Goal: Task Accomplishment & Management: Manage account settings

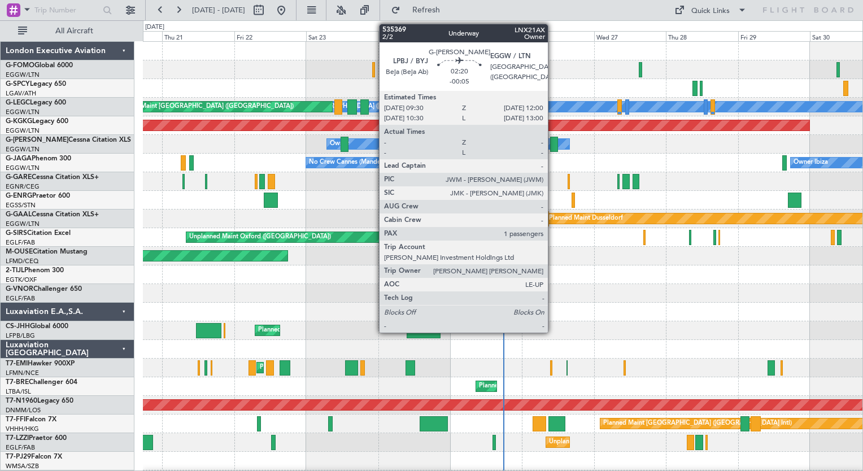
click at [553, 146] on div at bounding box center [554, 144] width 8 height 15
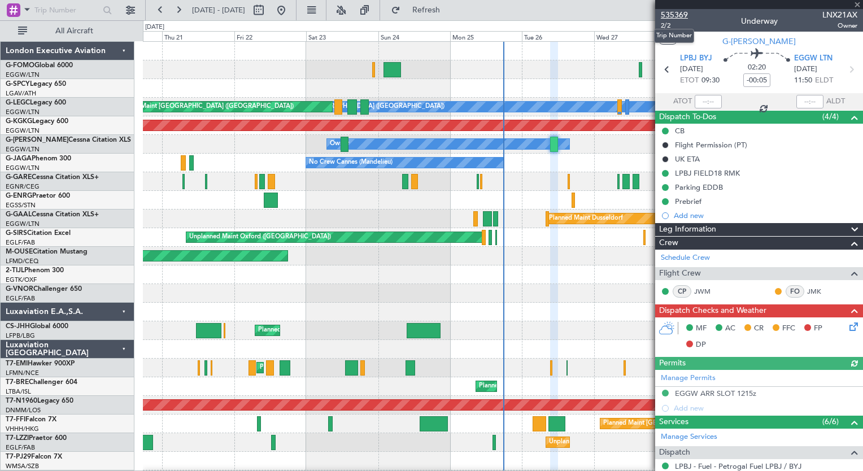
click at [664, 15] on span "535369" at bounding box center [674, 15] width 27 height 12
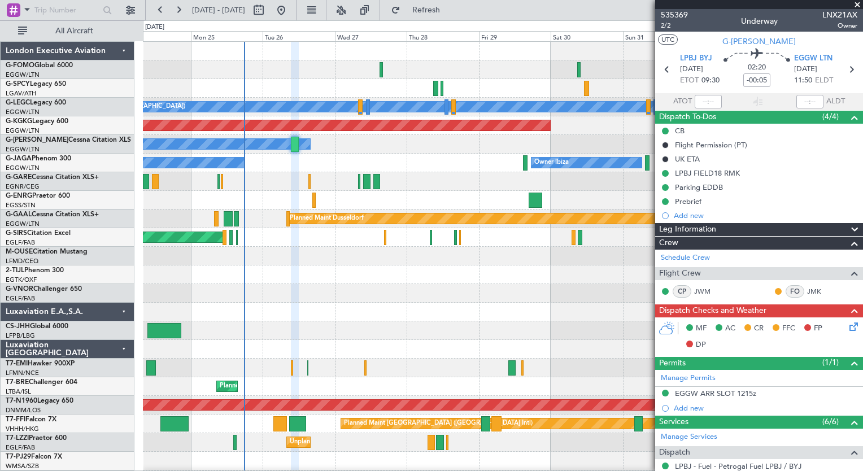
click at [273, 297] on div at bounding box center [502, 293] width 719 height 19
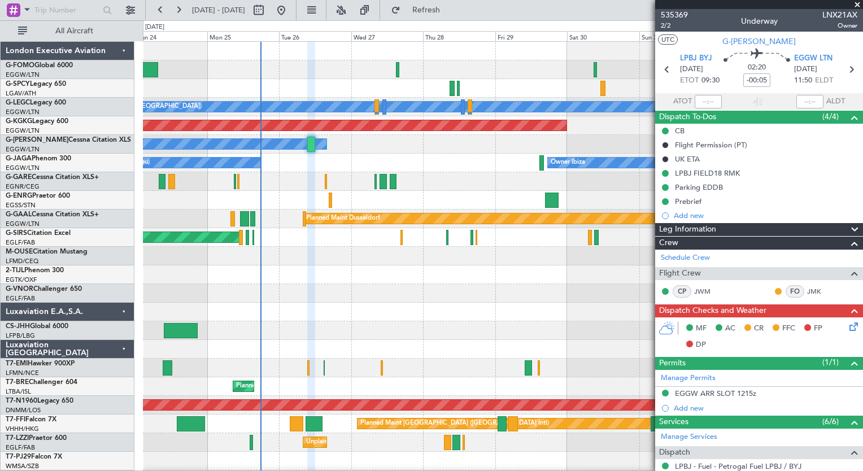
click at [325, 207] on div "A/C Unavailable London (Luton) Planned Maint London (Luton) AOG Maint Istanbul …" at bounding box center [502, 293] width 719 height 503
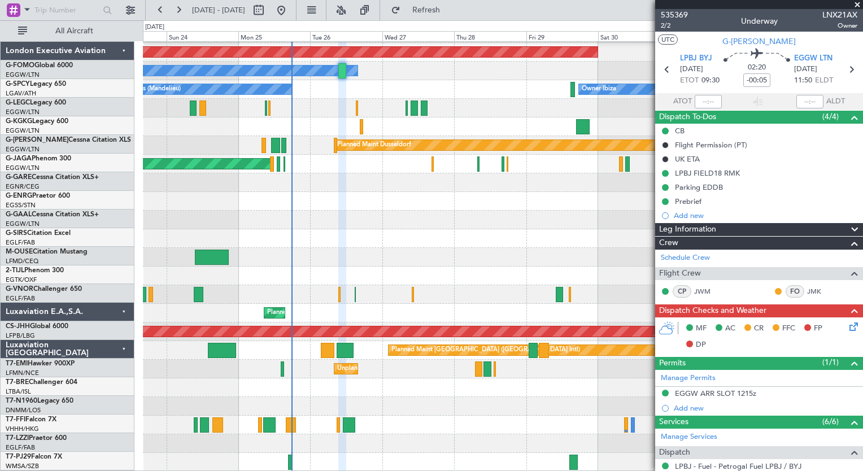
scroll to position [73, 0]
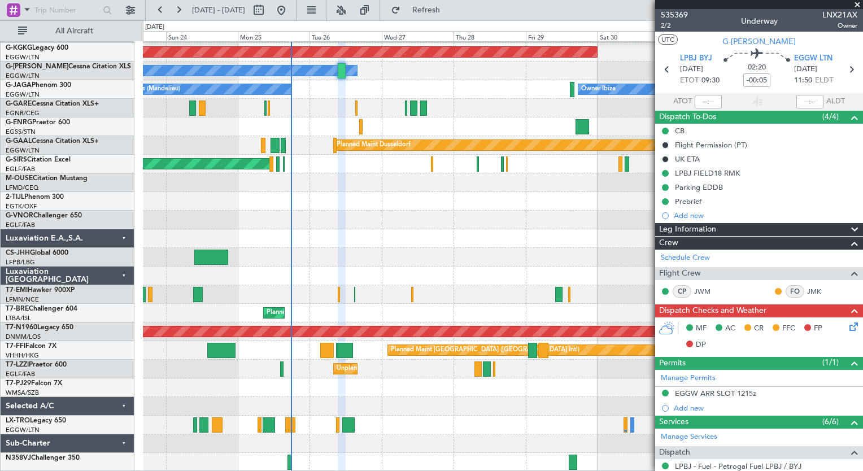
click at [309, 338] on div "A/C Unavailable London (Luton) Planned Maint London (Luton) AOG Maint Istanbul …" at bounding box center [502, 219] width 719 height 503
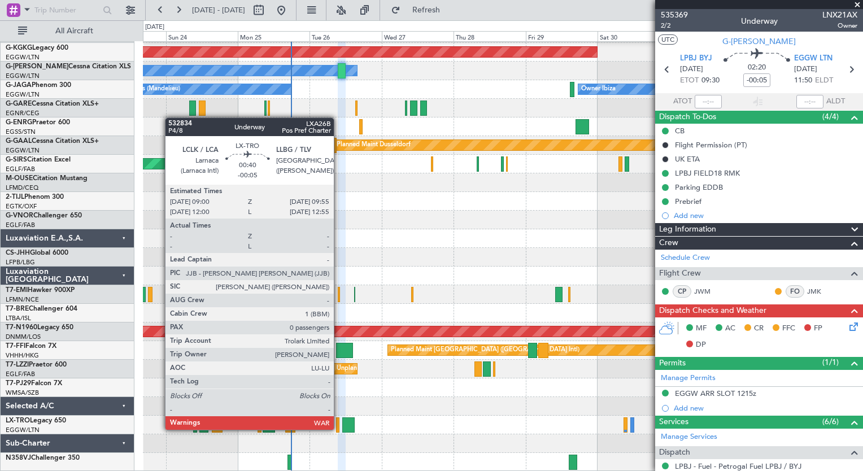
click at [339, 429] on div "Planned Maint [GEOGRAPHIC_DATA] ([GEOGRAPHIC_DATA])" at bounding box center [502, 425] width 719 height 19
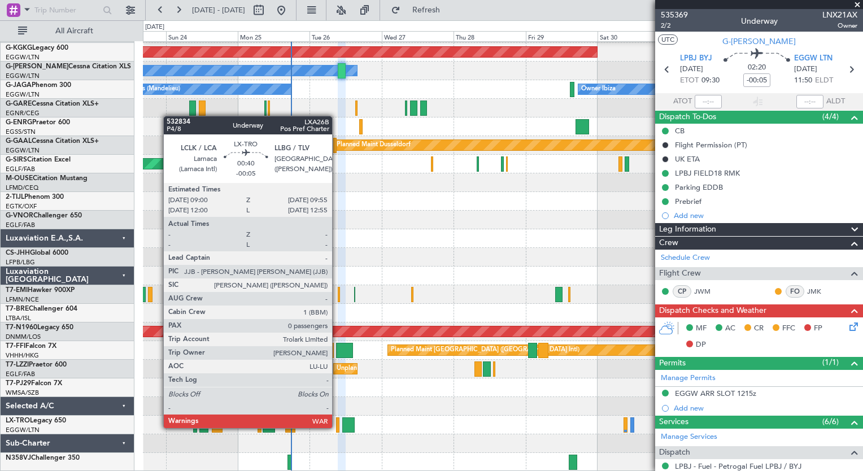
click at [337, 427] on div at bounding box center [337, 424] width 3 height 15
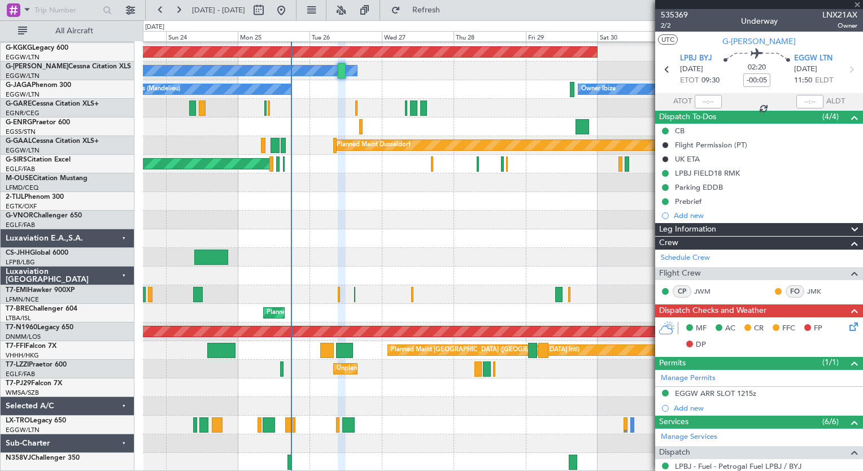
type input "0"
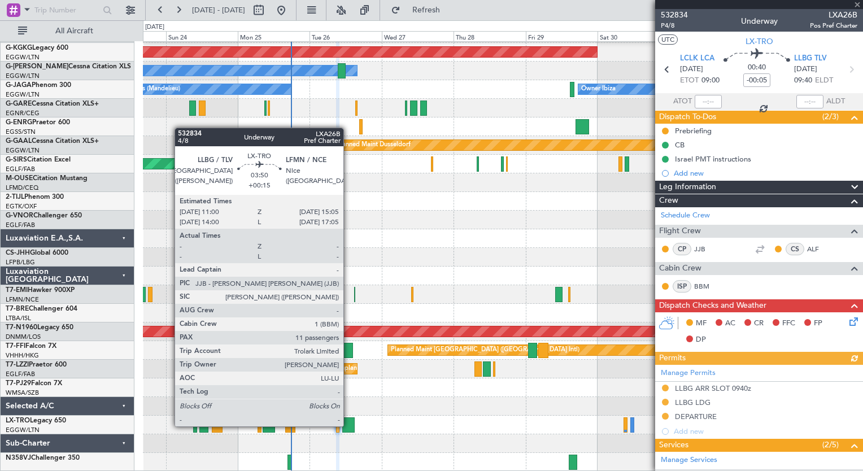
click at [348, 425] on div at bounding box center [348, 424] width 12 height 15
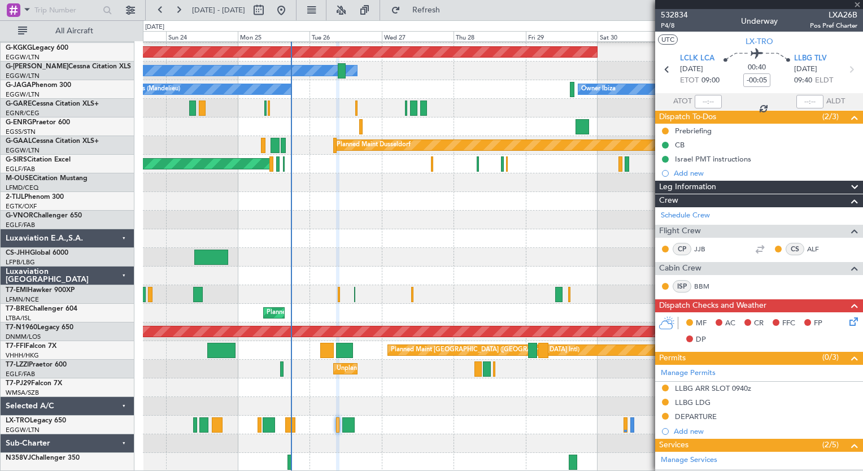
type input "+00:15"
type input "11"
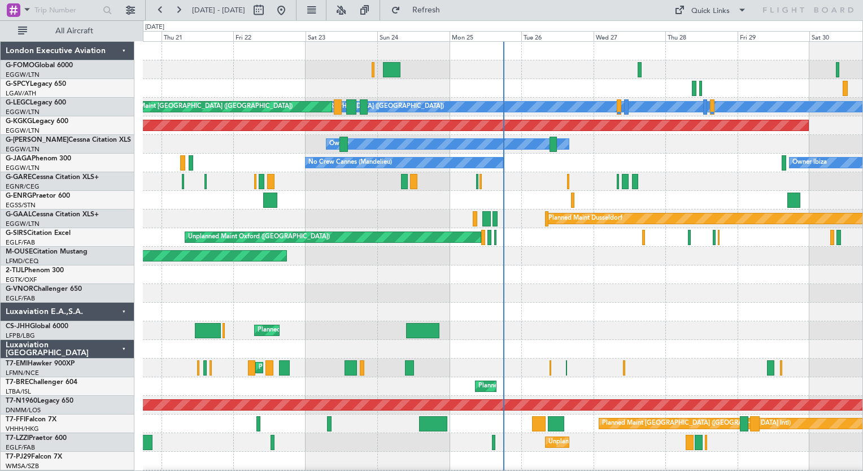
click at [316, 280] on div at bounding box center [502, 274] width 719 height 19
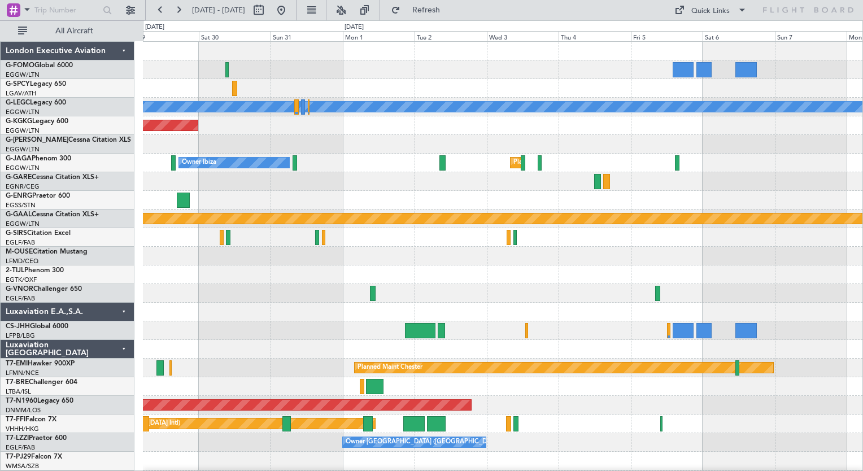
click at [3, 470] on html "[DATE] - [DATE] Refresh Quick Links All Aircraft A/C Unavailable [GEOGRAPHIC_DA…" at bounding box center [431, 235] width 863 height 471
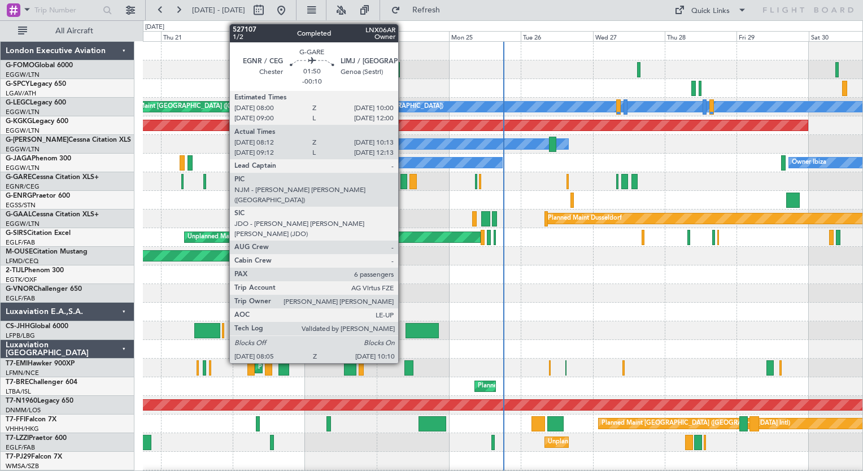
click at [403, 184] on div at bounding box center [403, 181] width 7 height 15
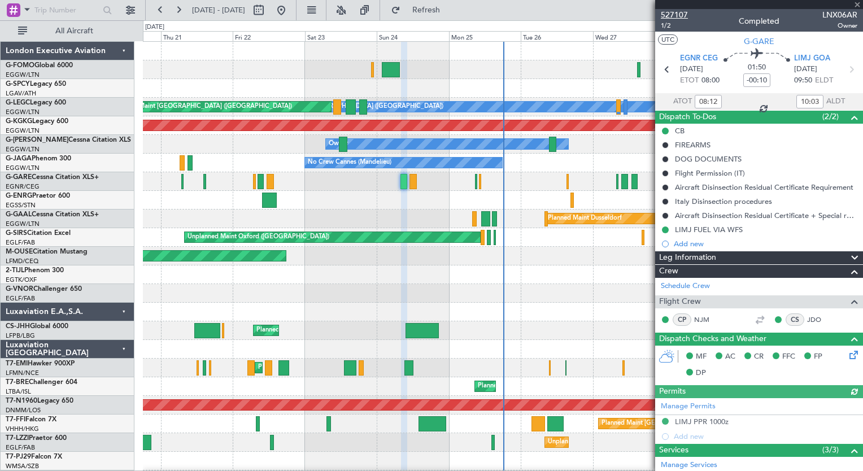
click at [680, 17] on span "527107" at bounding box center [674, 15] width 27 height 12
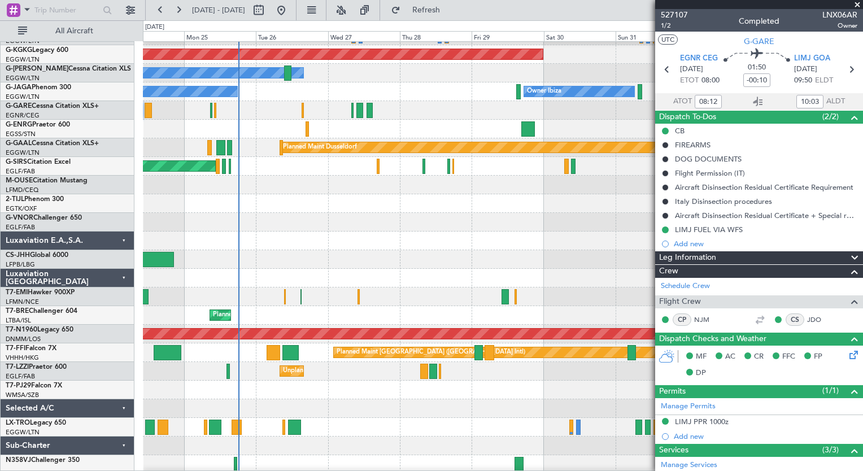
scroll to position [73, 0]
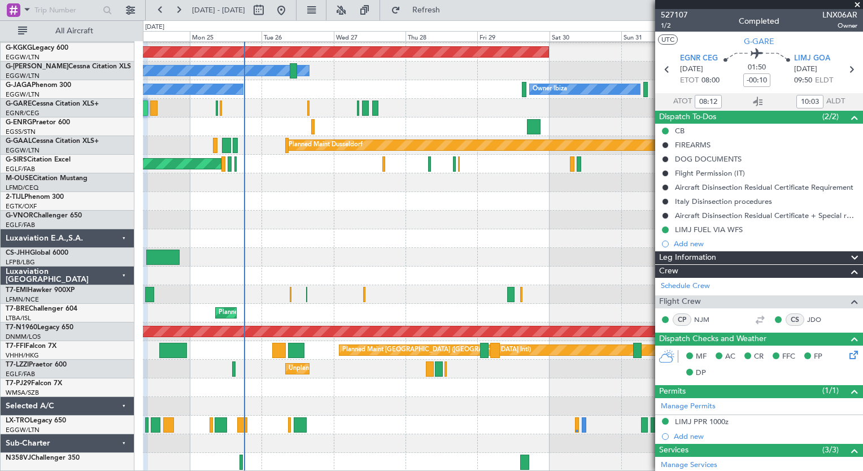
click at [282, 279] on div "A/C Unavailable London (Luton) Planned Maint London (Luton) AOG Maint Istanbul …" at bounding box center [502, 219] width 719 height 503
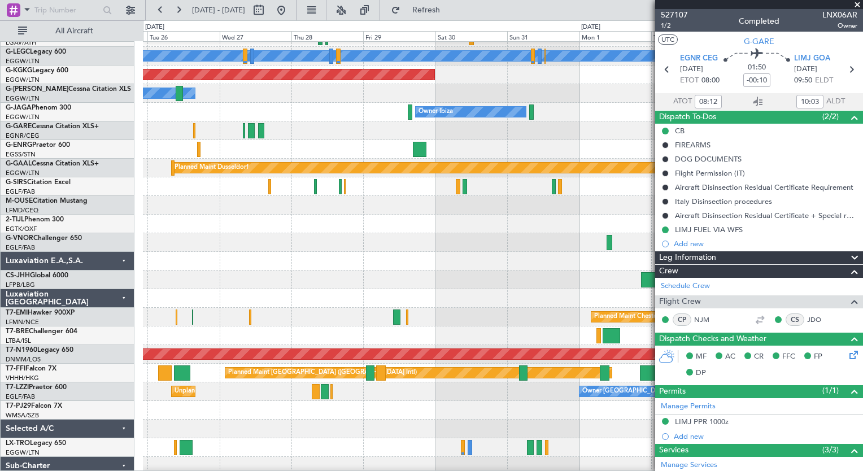
scroll to position [56, 0]
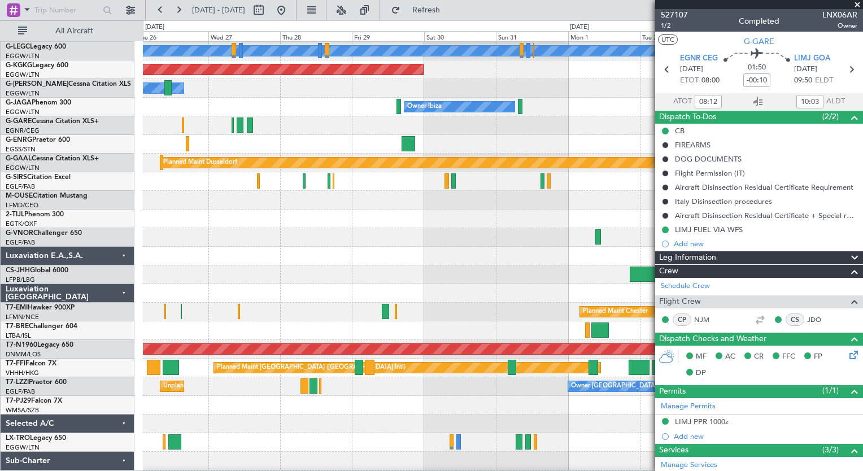
click at [419, 297] on div at bounding box center [502, 293] width 719 height 19
click at [165, 11] on button at bounding box center [160, 10] width 18 height 18
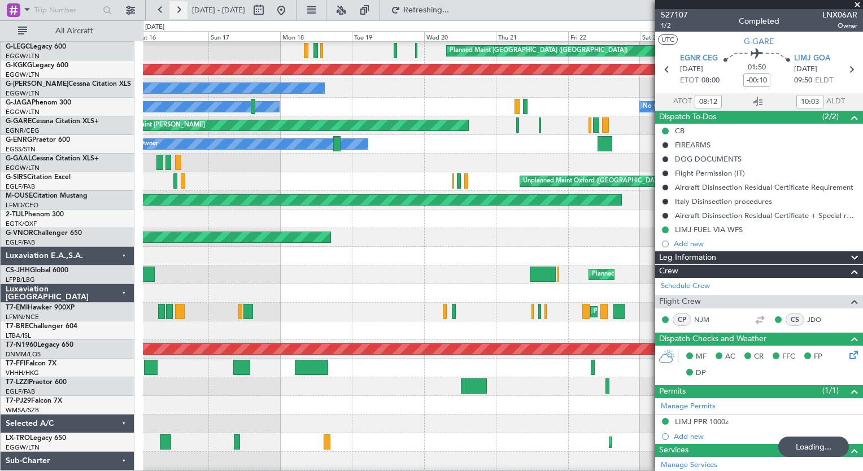
click at [173, 10] on button at bounding box center [178, 10] width 18 height 18
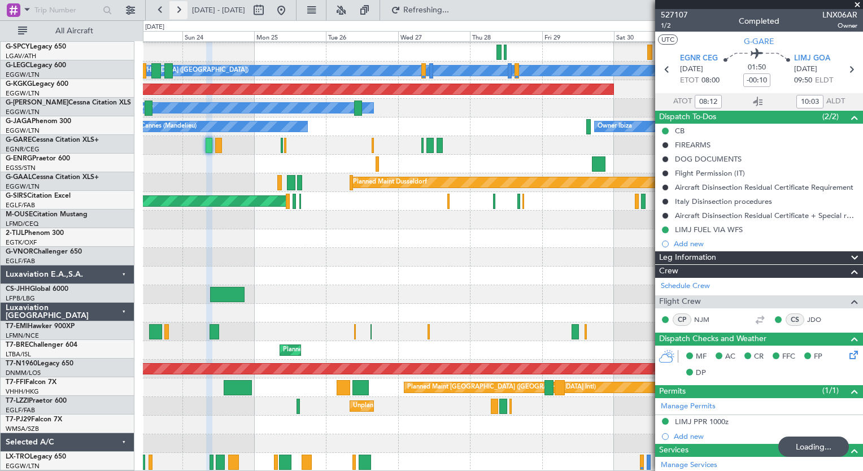
scroll to position [36, 0]
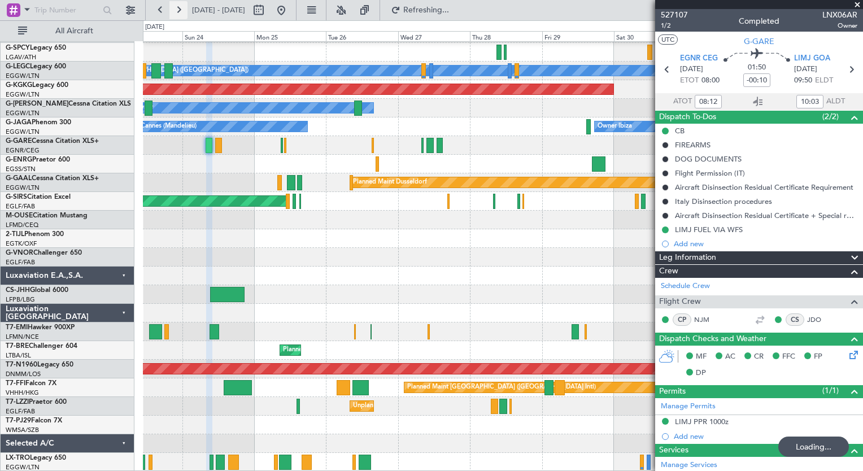
click at [173, 10] on button at bounding box center [178, 10] width 18 height 18
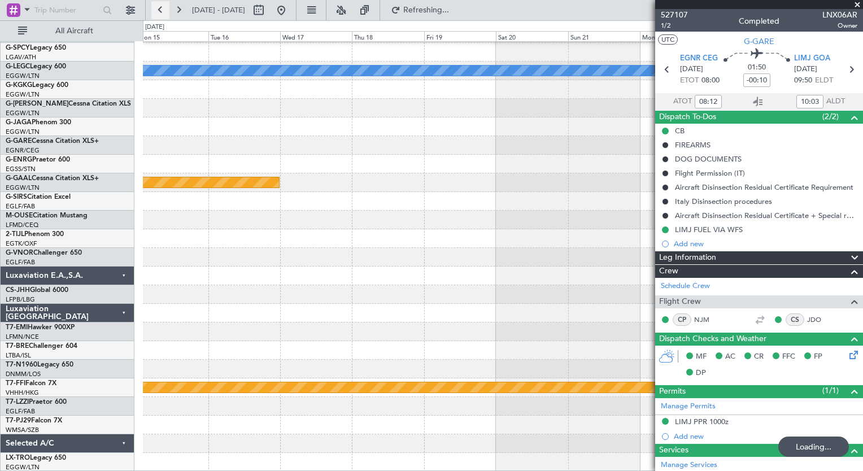
click at [165, 11] on button at bounding box center [160, 10] width 18 height 18
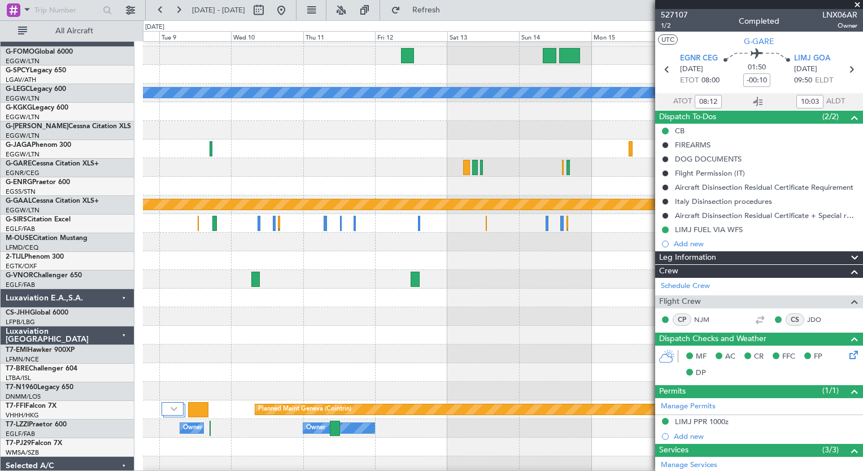
click at [287, 179] on div at bounding box center [502, 186] width 719 height 19
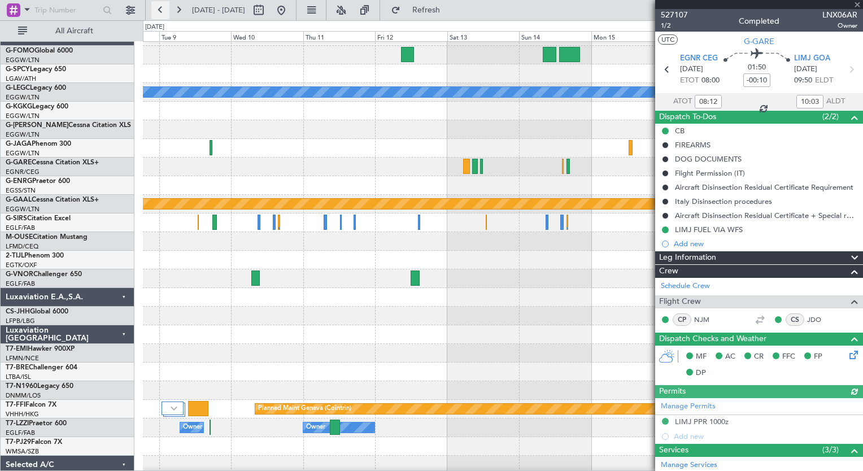
click at [163, 14] on button at bounding box center [160, 10] width 18 height 18
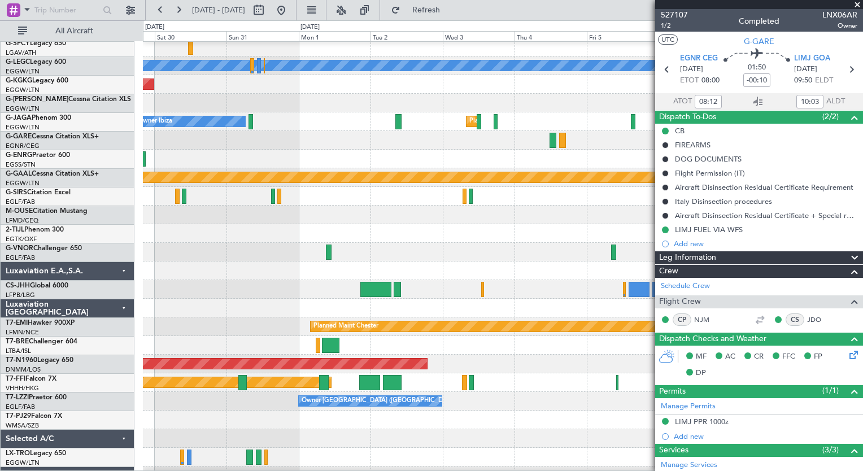
scroll to position [41, 0]
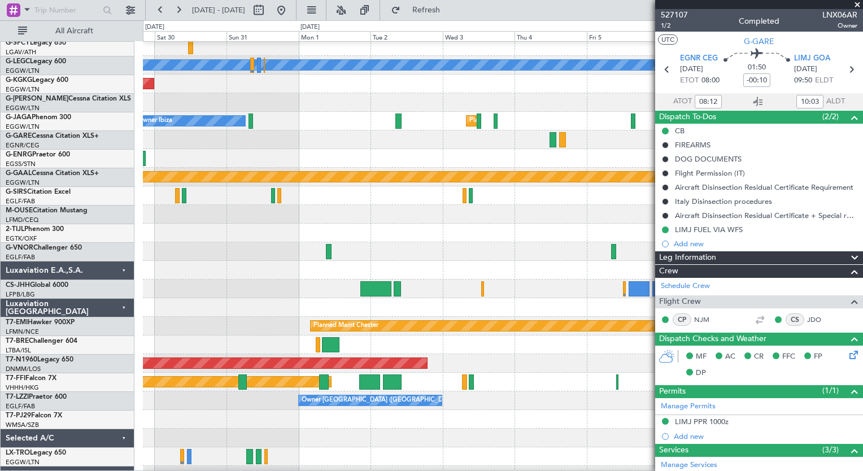
click at [247, 321] on div "Planned Maint Chester" at bounding box center [502, 326] width 719 height 19
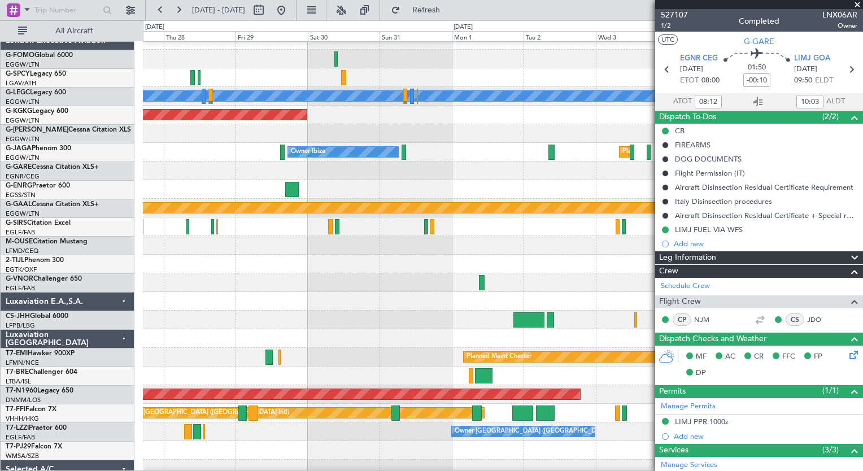
scroll to position [14, 0]
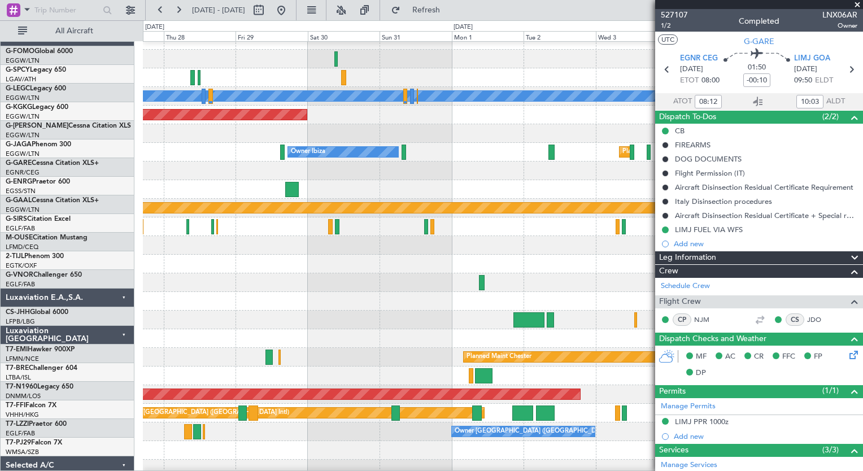
click at [353, 385] on div "Planned Maint [GEOGRAPHIC_DATA] ([GEOGRAPHIC_DATA])" at bounding box center [502, 394] width 719 height 19
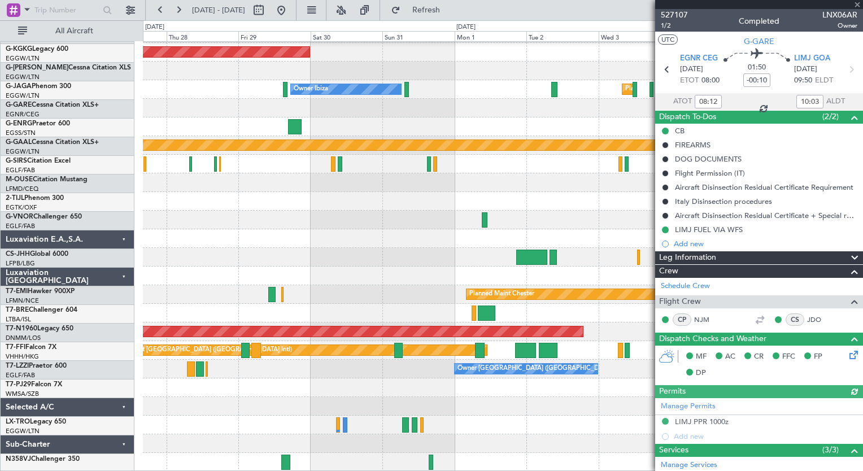
scroll to position [73, 0]
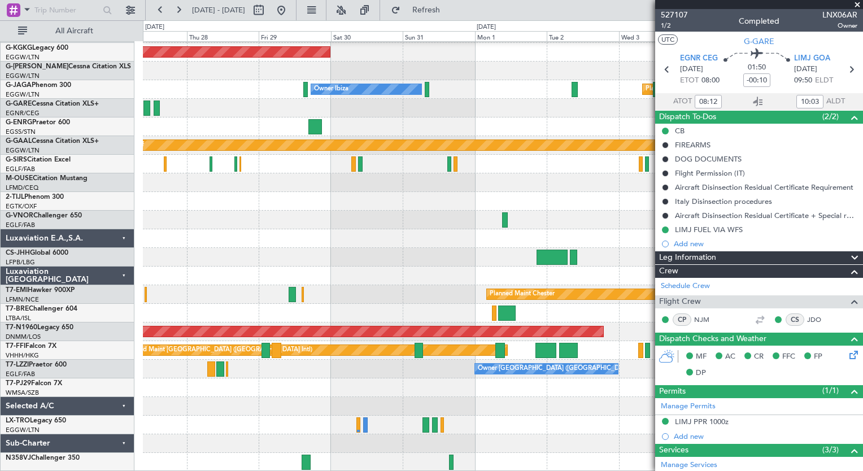
click at [241, 214] on div "A/C Unavailable London (Luton) AOG Maint Istanbul (Ataturk) Owner Owner Ibiza P…" at bounding box center [502, 219] width 719 height 503
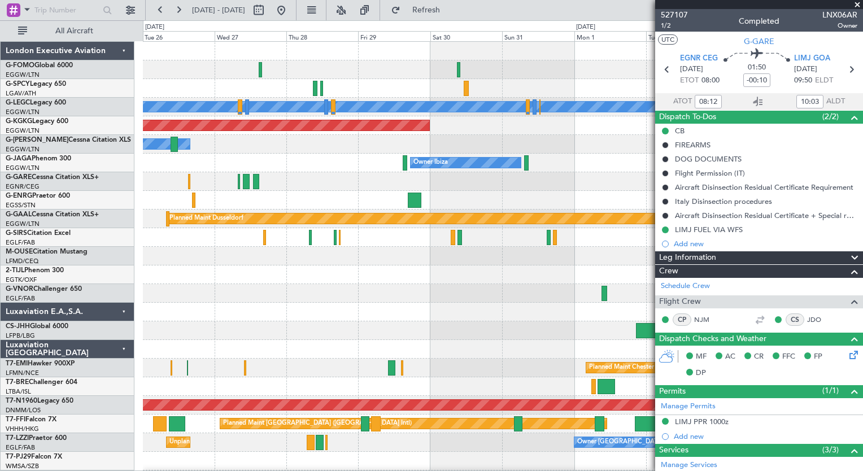
scroll to position [0, 0]
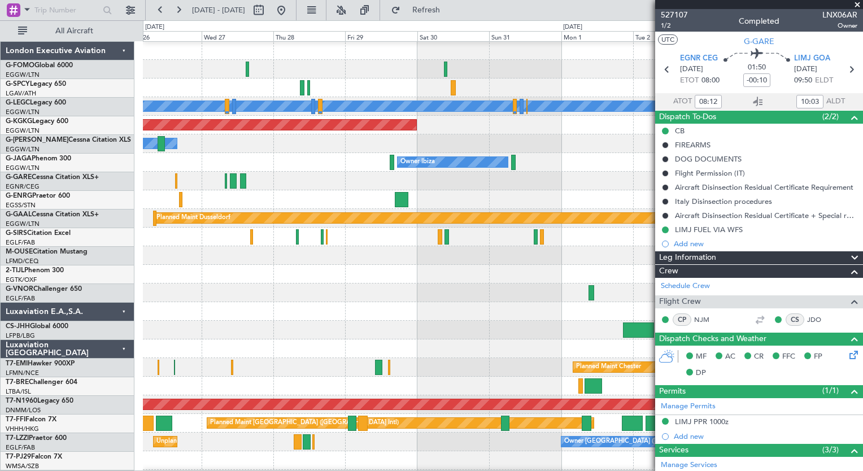
click at [297, 194] on div at bounding box center [502, 199] width 719 height 19
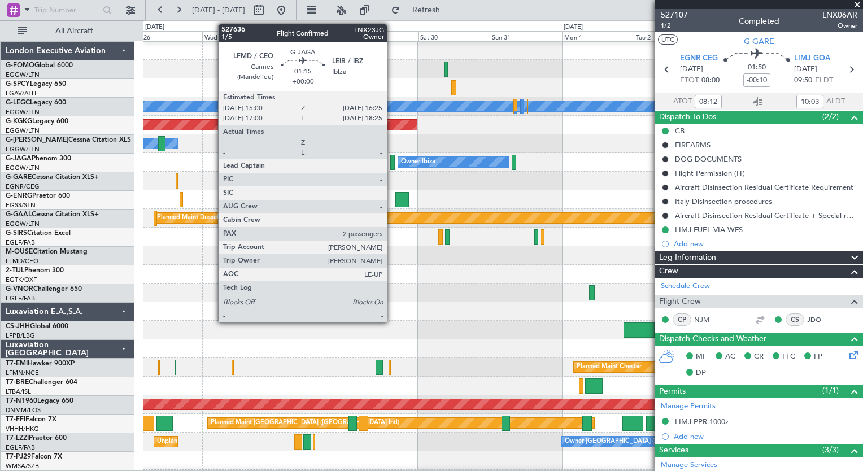
click at [392, 162] on div at bounding box center [392, 162] width 5 height 15
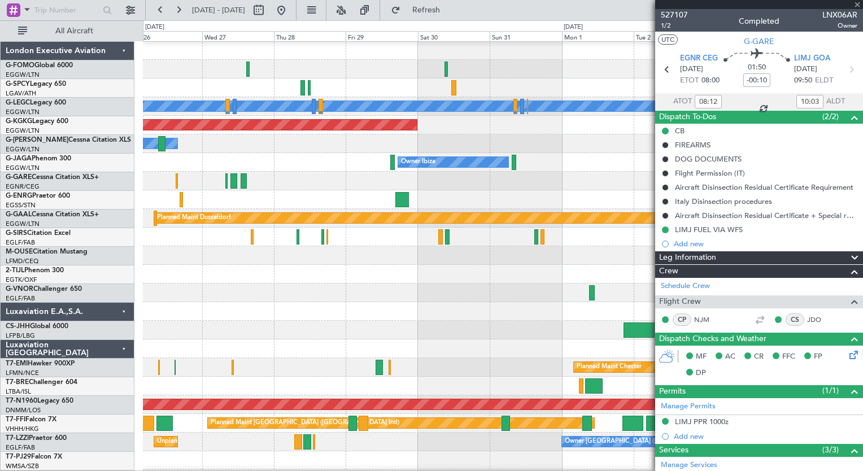
type input "2"
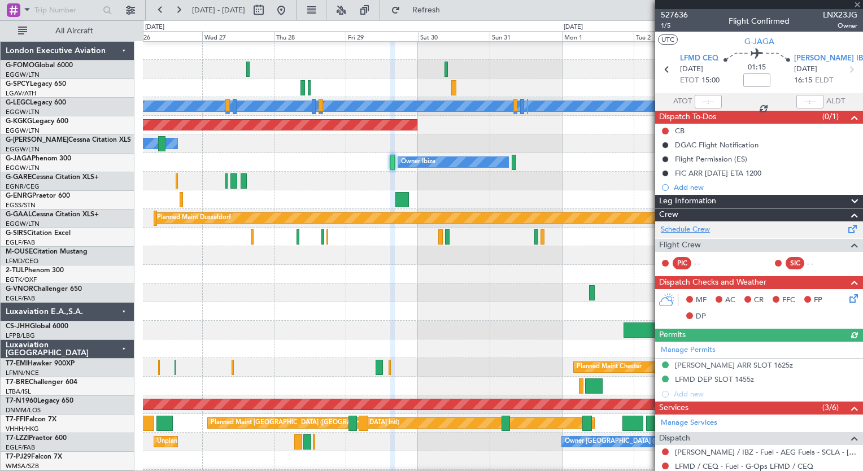
click at [700, 230] on link "Schedule Crew" at bounding box center [685, 229] width 49 height 11
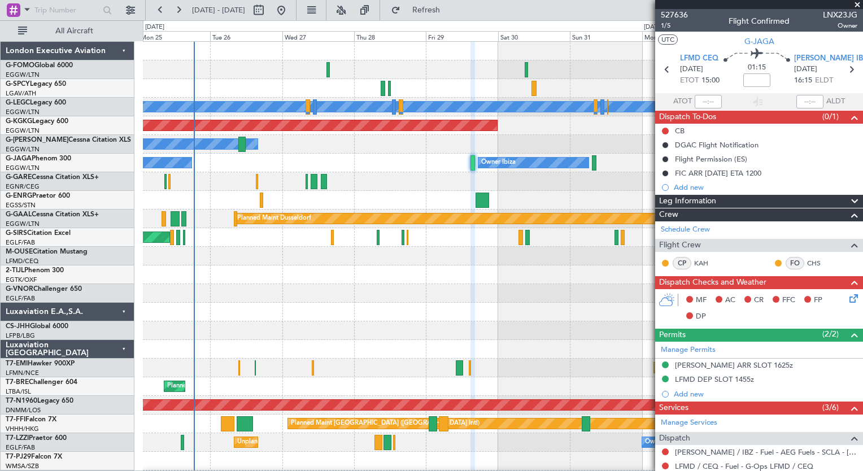
click at [398, 351] on div "A/C Unavailable London (Luton) Planned Maint London (Luton) AOG Maint Istanbul …" at bounding box center [502, 293] width 719 height 503
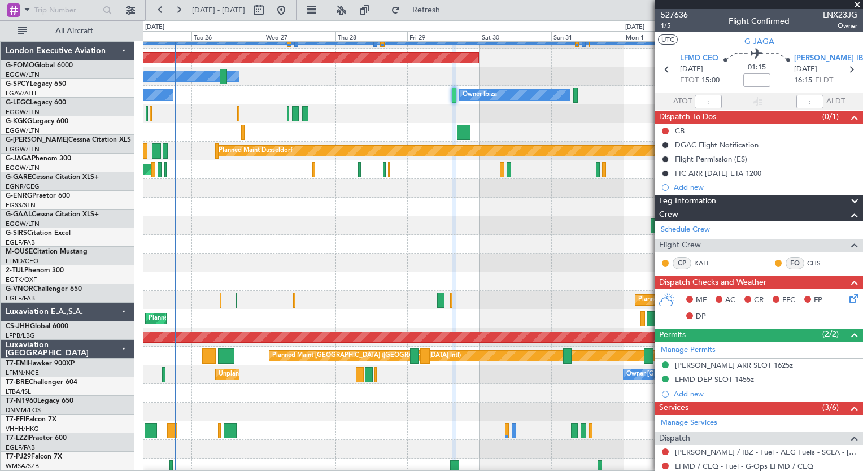
scroll to position [73, 0]
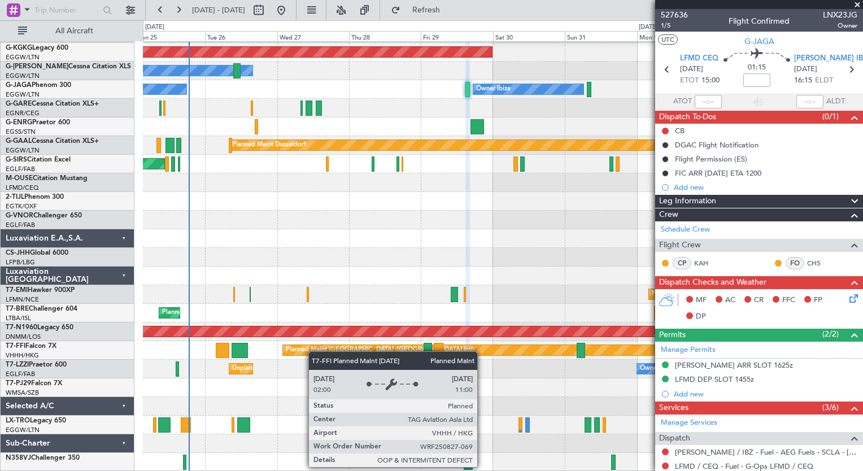
click at [315, 344] on div "A/C Unavailable London (Luton) Planned Maint London (Luton) AOG Maint Istanbul …" at bounding box center [502, 219] width 719 height 503
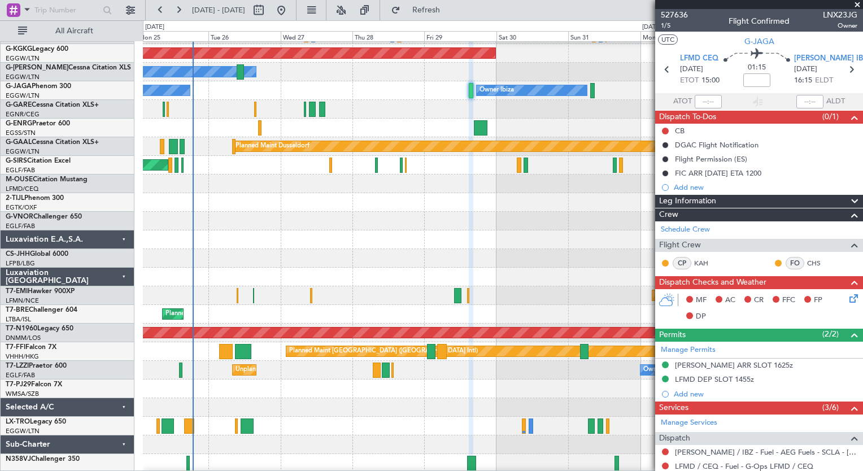
click at [547, 217] on div at bounding box center [502, 221] width 719 height 19
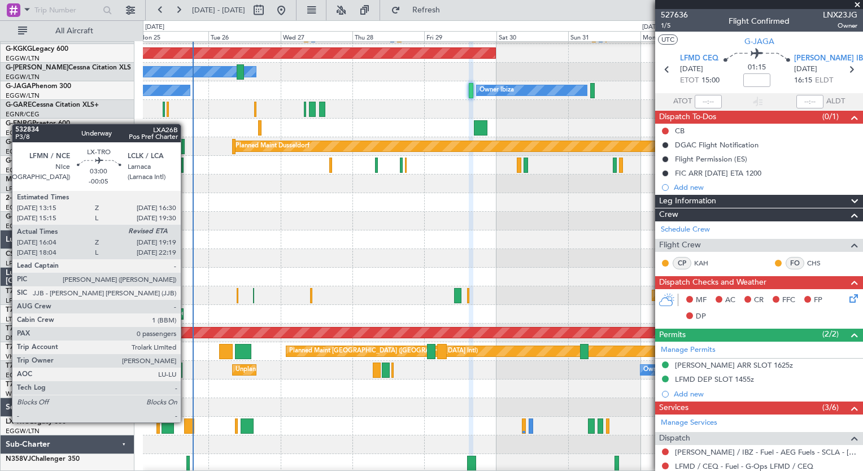
click at [186, 421] on div at bounding box center [189, 425] width 10 height 15
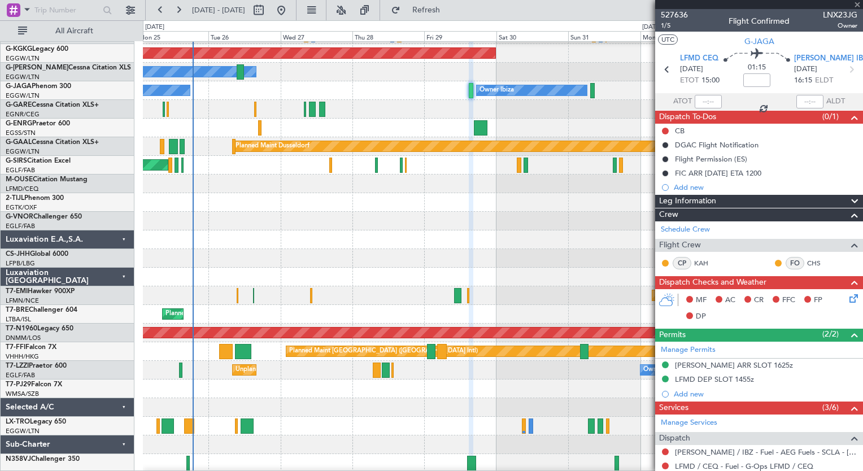
type input "-00:05"
type input "16:04"
type input "0"
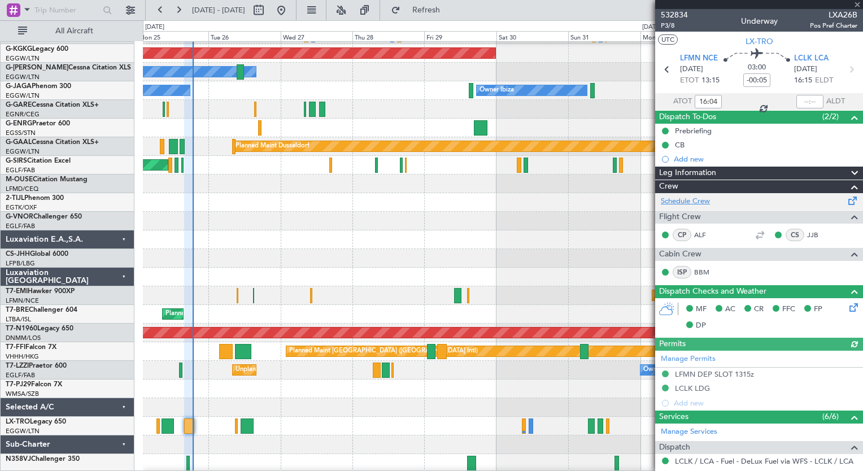
click at [698, 205] on link "Schedule Crew" at bounding box center [685, 201] width 49 height 11
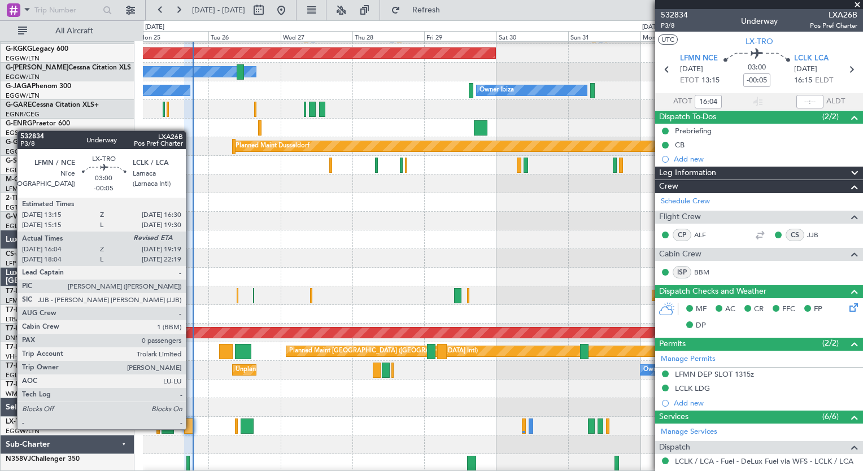
click at [191, 428] on div at bounding box center [189, 425] width 10 height 15
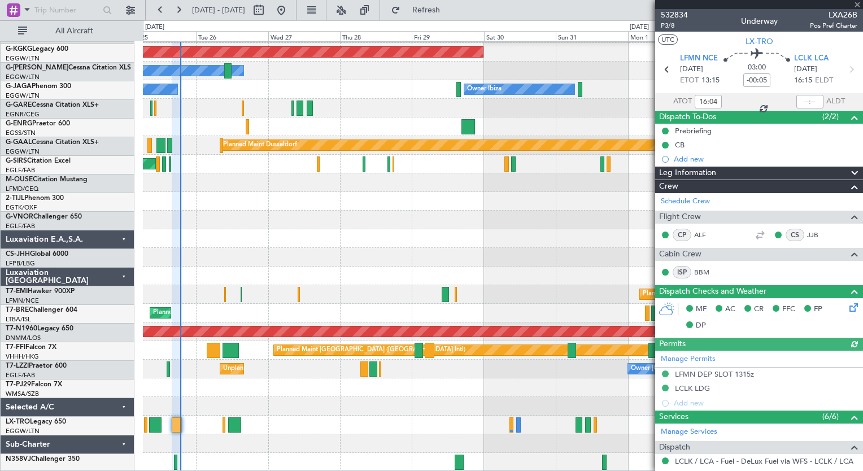
scroll to position [73, 0]
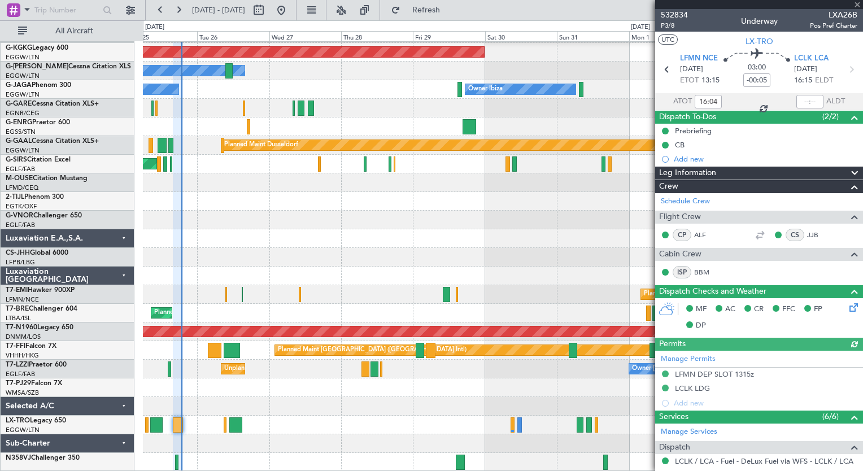
click at [434, 363] on div "A/C Unavailable London (Luton) Planned Maint London (Luton) AOG Maint Istanbul …" at bounding box center [502, 219] width 719 height 503
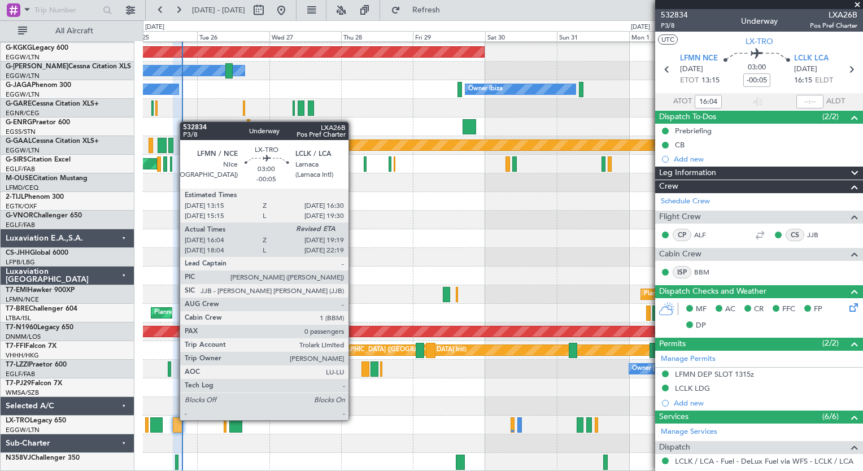
click at [174, 419] on div at bounding box center [178, 424] width 10 height 15
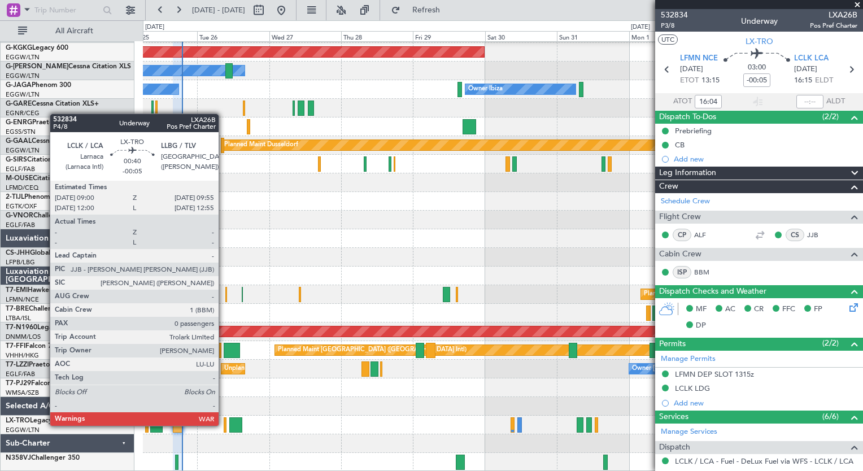
click at [224, 425] on div at bounding box center [225, 424] width 3 height 15
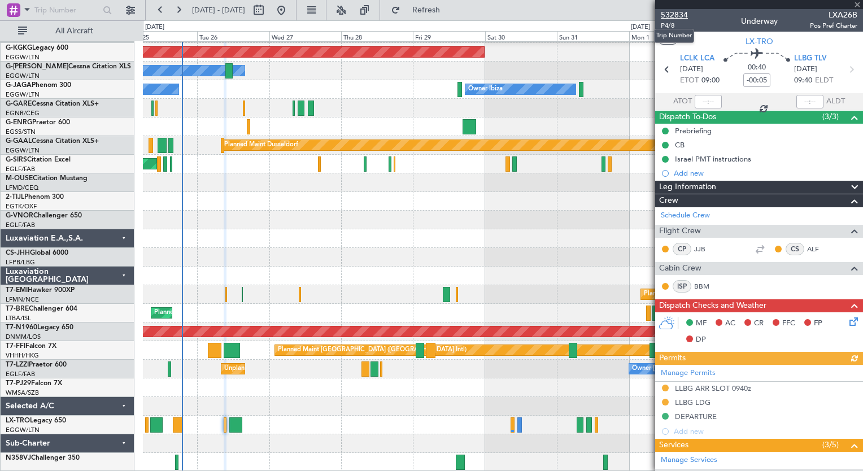
click at [667, 17] on span "532834" at bounding box center [674, 15] width 27 height 12
click at [675, 20] on span "532834" at bounding box center [674, 15] width 27 height 12
click at [450, 11] on span "Refresh" at bounding box center [426, 10] width 47 height 8
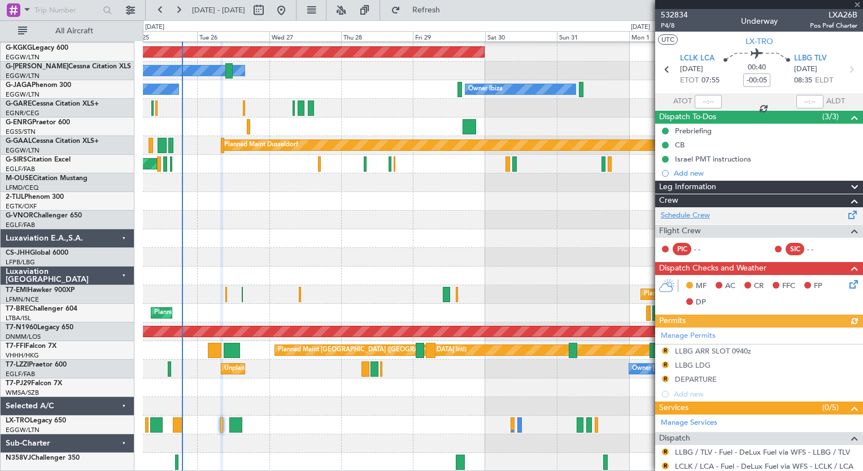
click at [678, 217] on link "Schedule Crew" at bounding box center [685, 215] width 49 height 11
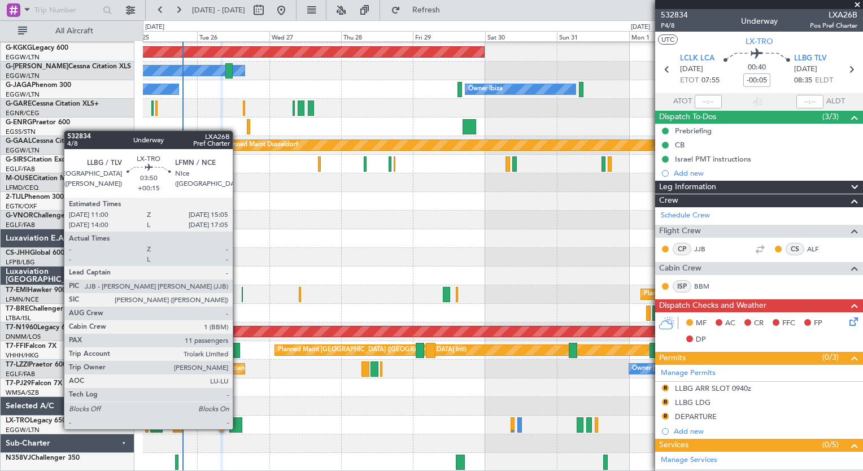
click at [238, 428] on div at bounding box center [235, 424] width 12 height 15
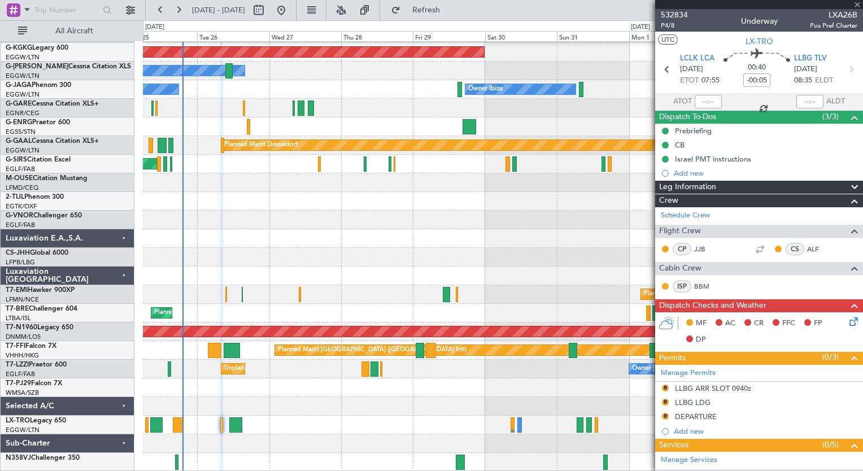
type input "+00:15"
type input "11"
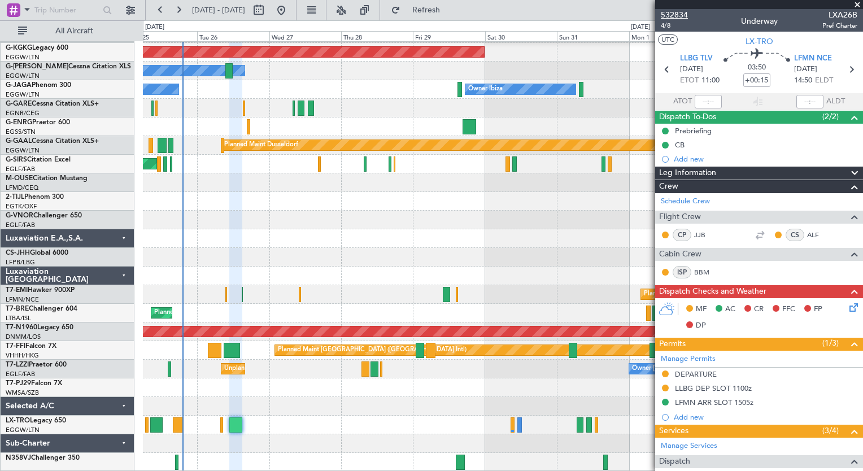
click at [674, 13] on span "532834" at bounding box center [674, 15] width 27 height 12
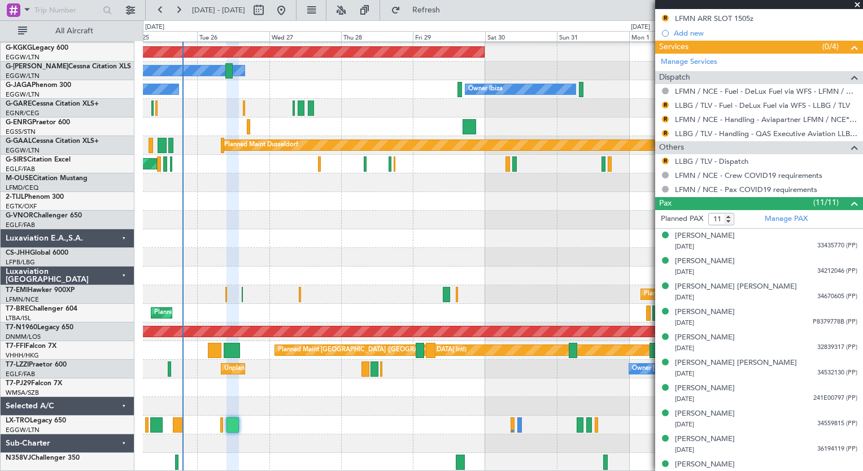
scroll to position [439, 0]
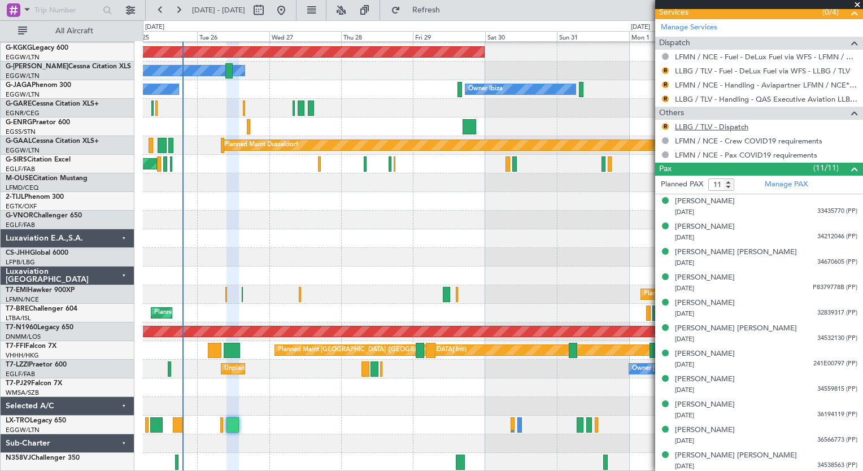
click at [734, 123] on link "LLBG / TLV - Dispatch" at bounding box center [711, 127] width 73 height 10
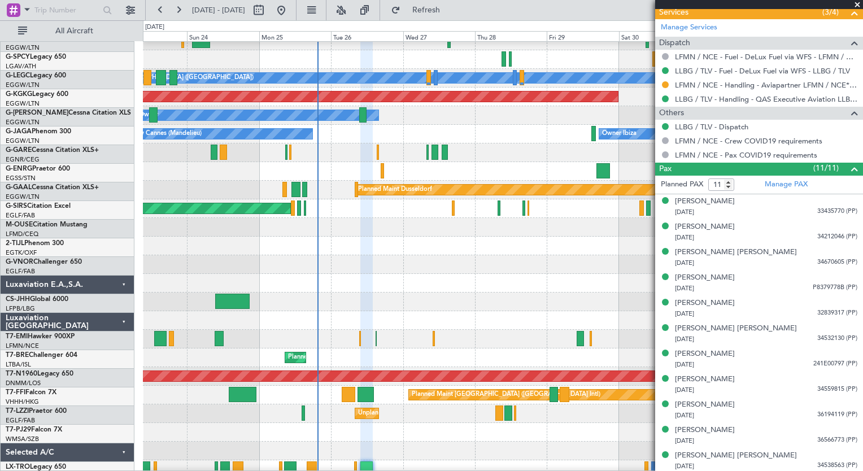
click at [394, 293] on div at bounding box center [502, 283] width 719 height 19
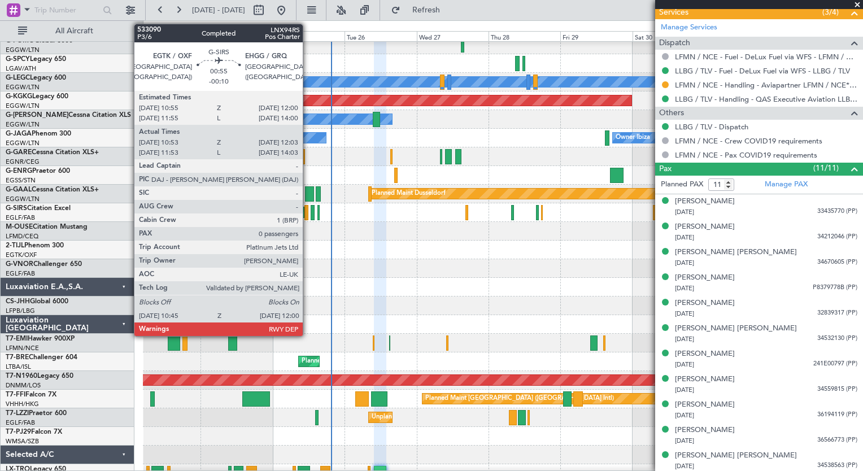
click at [308, 216] on div at bounding box center [306, 212] width 4 height 15
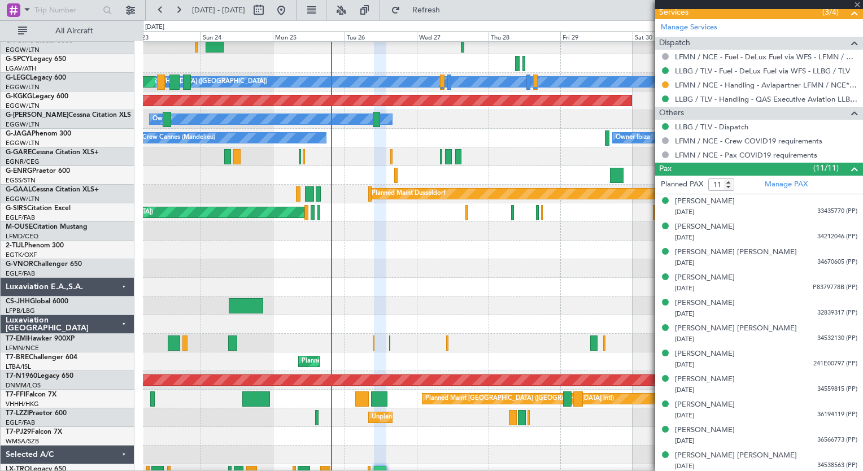
type input "-00:10"
type input "10:53"
type input "11:53"
type input "0"
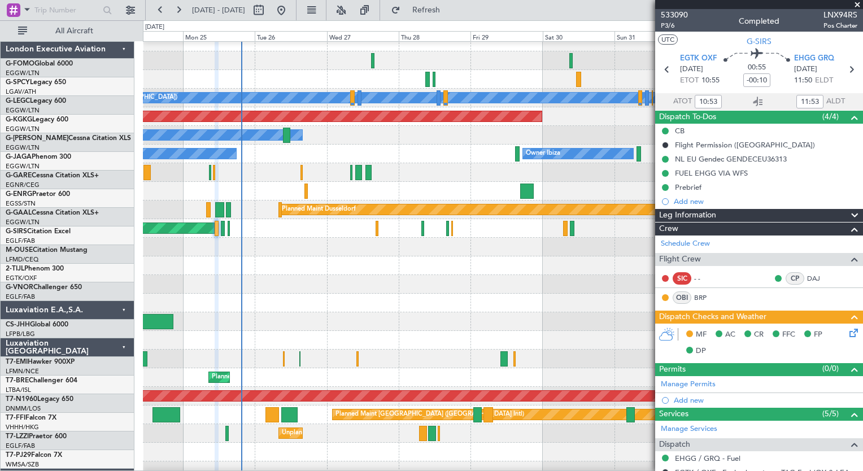
scroll to position [0, 0]
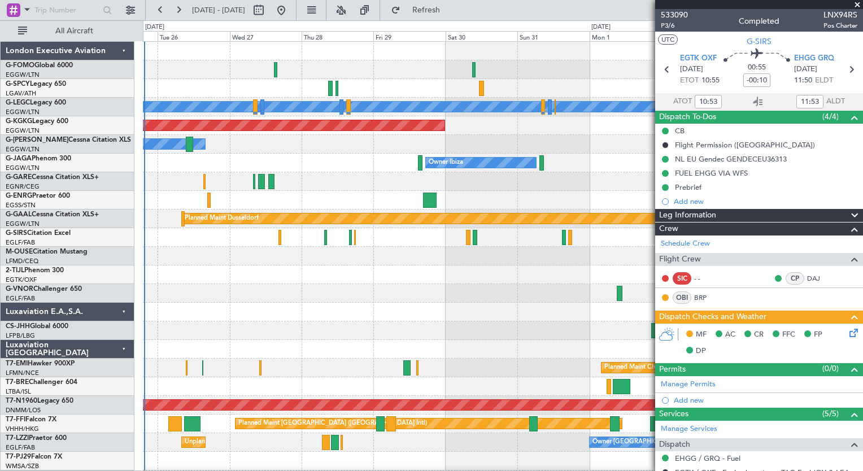
click at [330, 296] on div at bounding box center [502, 293] width 719 height 19
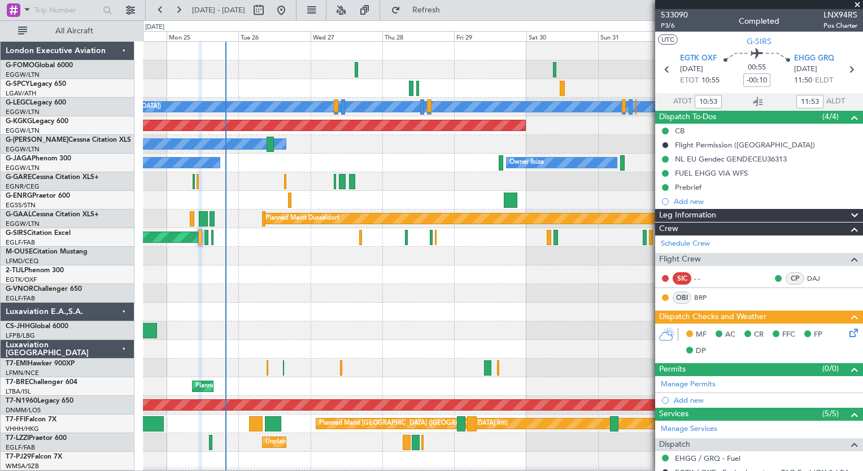
click at [333, 368] on div "A/C Unavailable [GEOGRAPHIC_DATA] ([GEOGRAPHIC_DATA]) Planned Maint [GEOGRAPHIC…" at bounding box center [502, 293] width 719 height 503
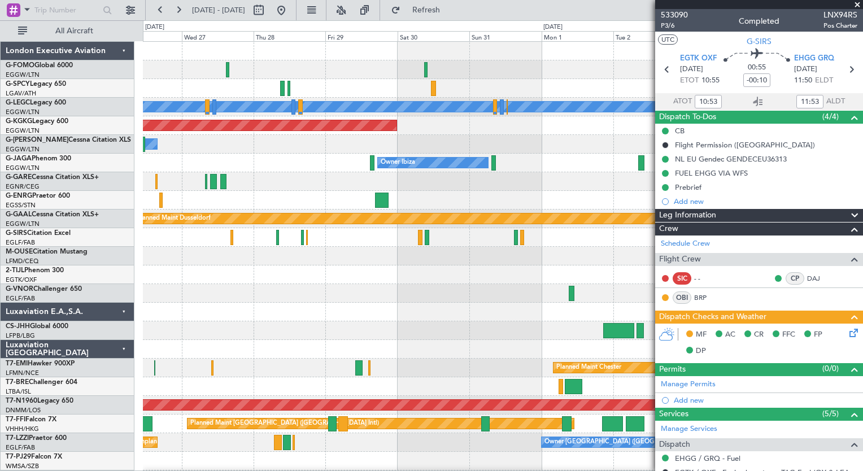
click at [370, 234] on div "A/C Unavailable London (Luton) AOG Maint Istanbul (Ataturk) Owner Owner Ibiza P…" at bounding box center [502, 293] width 719 height 503
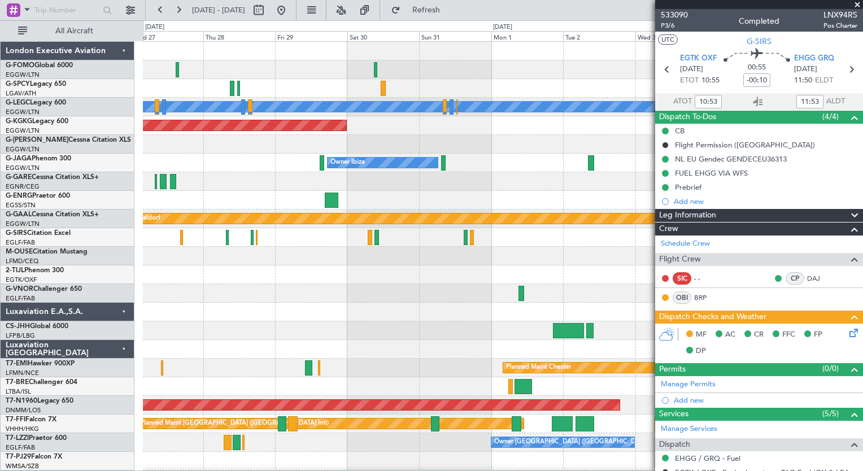
click at [418, 353] on div at bounding box center [502, 349] width 719 height 19
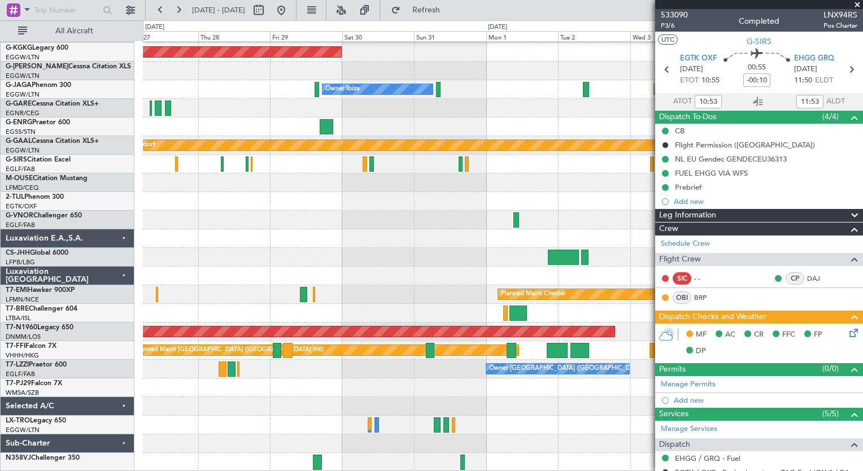
click at [408, 221] on div "A/C Unavailable London (Luton) AOG Maint Istanbul (Ataturk) Owner Owner Ibiza P…" at bounding box center [502, 219] width 719 height 503
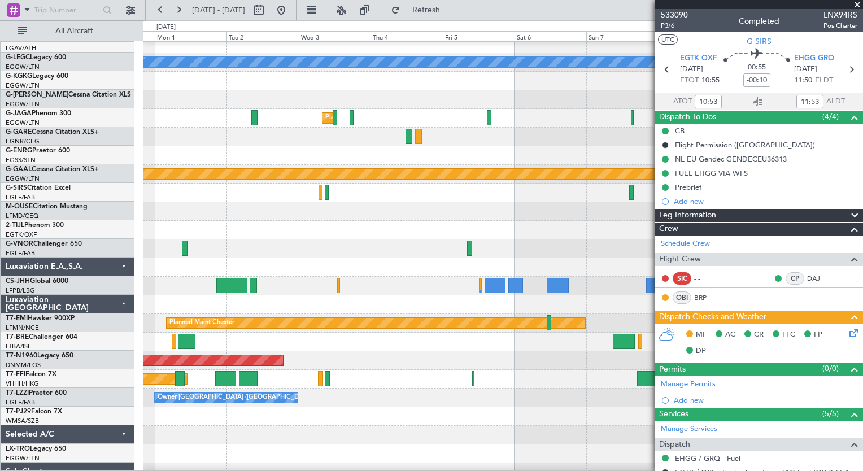
click at [60, 254] on div "A/C Unavailable London (Luton) AOG Maint Istanbul (Ataturk) Planned Maint Londo…" at bounding box center [431, 245] width 863 height 451
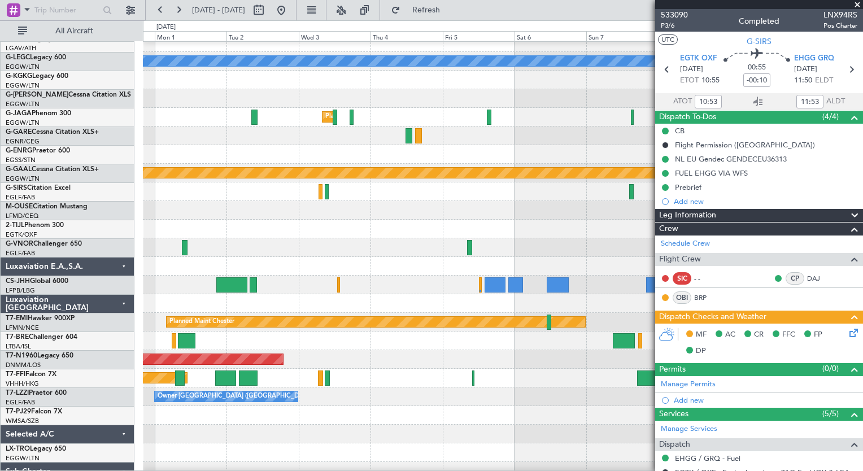
scroll to position [36, 0]
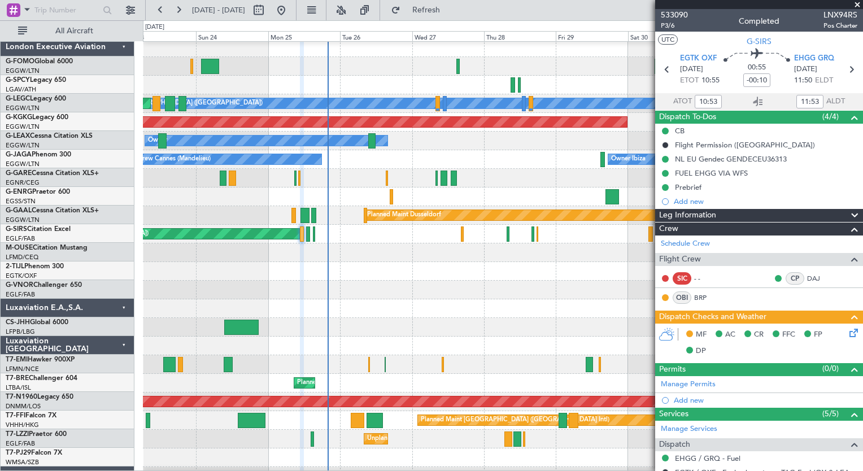
scroll to position [2, 0]
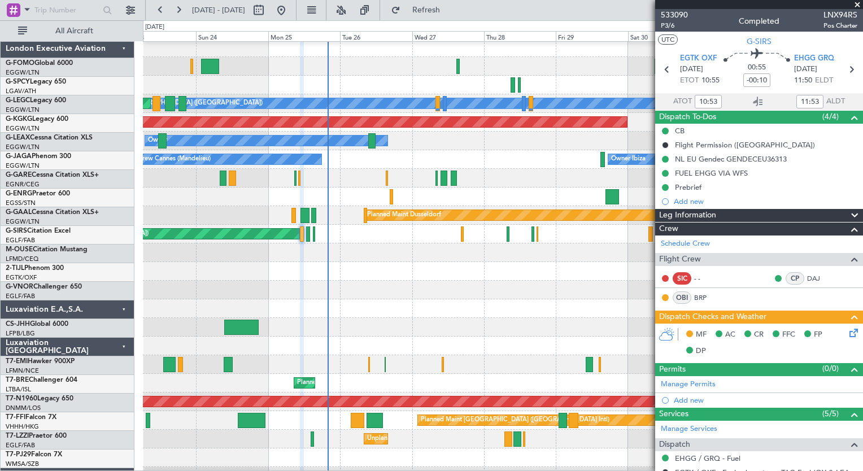
click at [807, 279] on fb-app "31 Aug 2025 - 10 Sep 2025 Refresh Quick Links All Aircraft A/C Unavailable Lond…" at bounding box center [431, 239] width 863 height 462
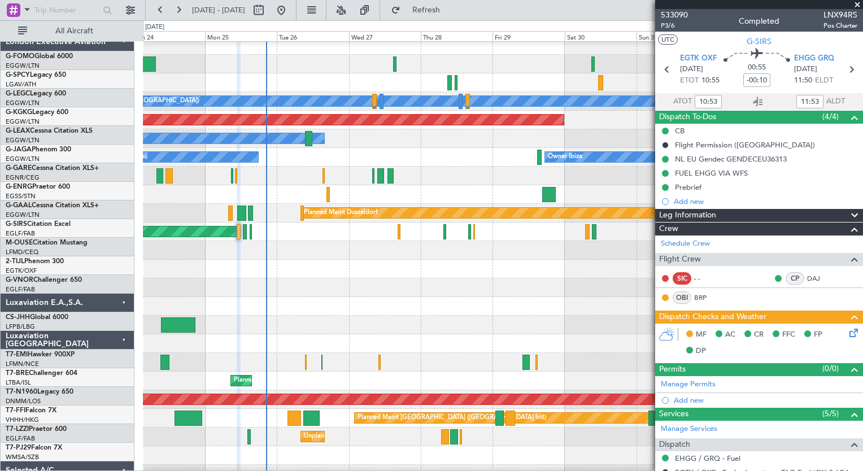
scroll to position [1, 0]
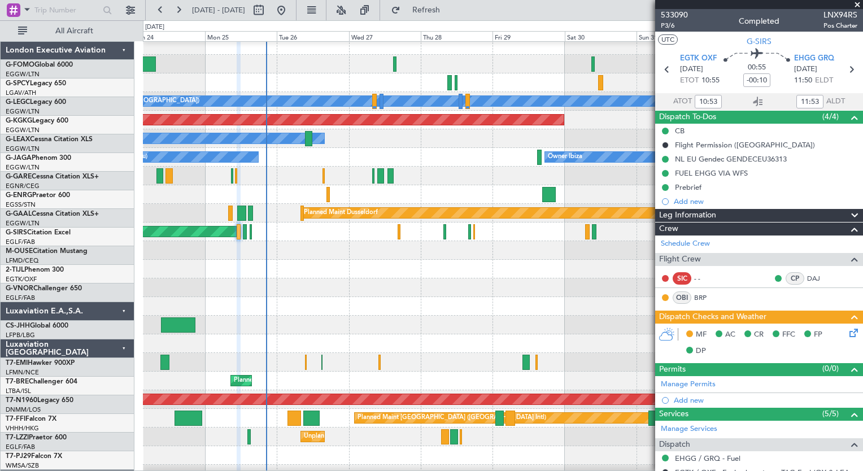
click at [315, 290] on div at bounding box center [502, 287] width 719 height 19
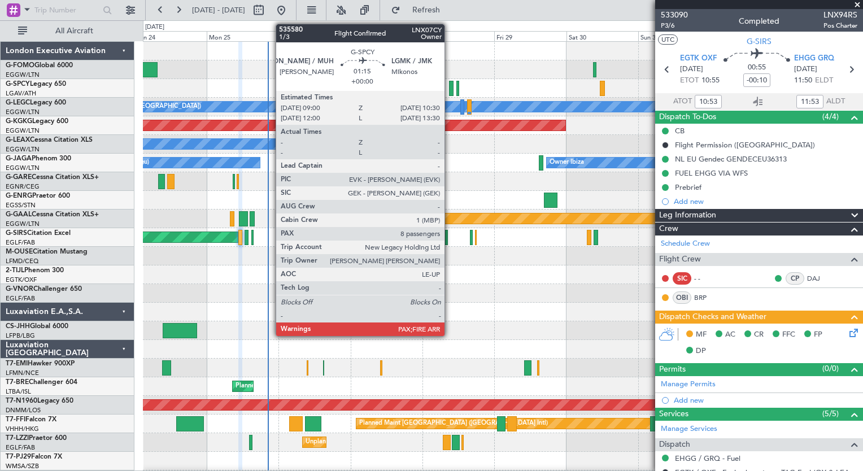
click at [449, 87] on div at bounding box center [451, 88] width 5 height 15
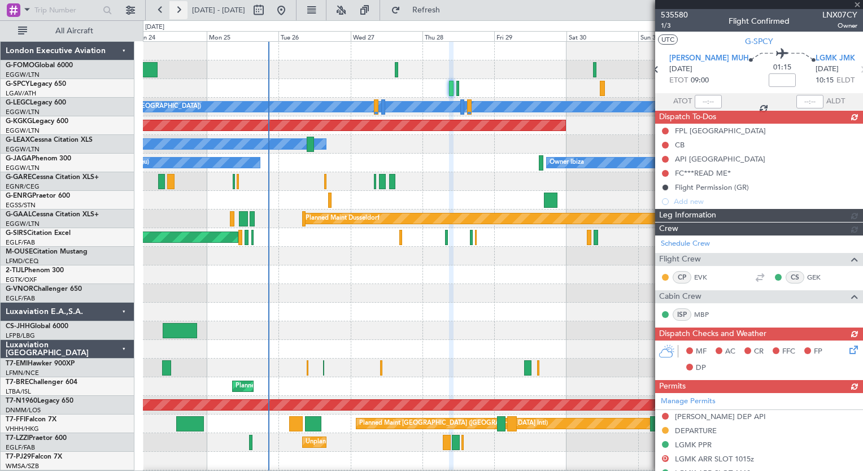
click at [181, 17] on button at bounding box center [178, 10] width 18 height 18
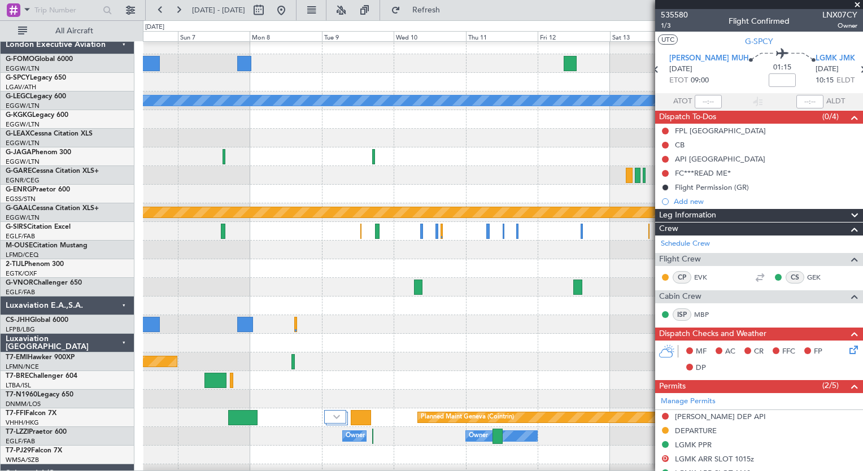
scroll to position [11, 0]
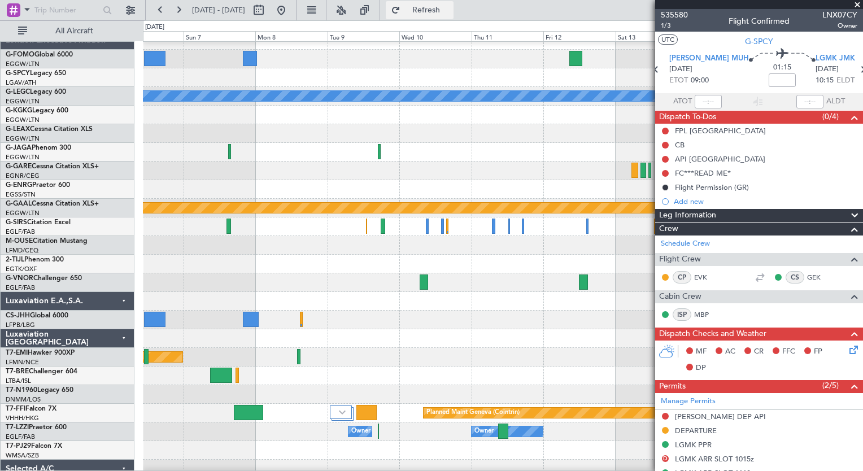
click at [450, 9] on span "Refresh" at bounding box center [426, 10] width 47 height 8
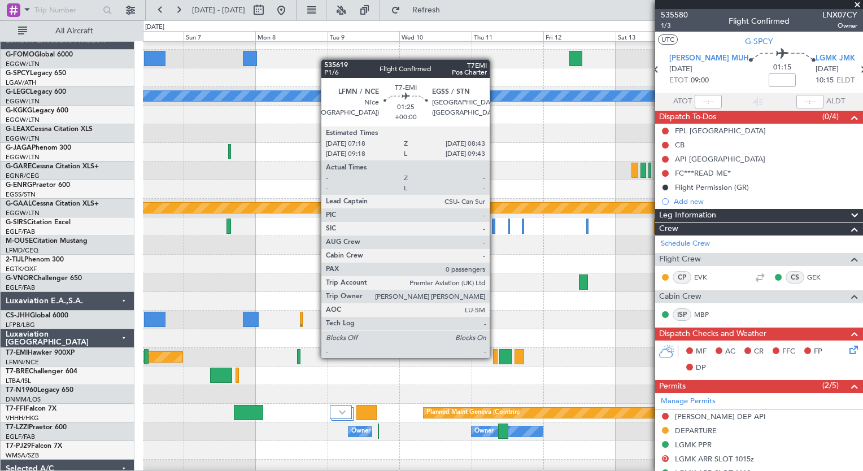
click at [495, 357] on div at bounding box center [495, 356] width 5 height 15
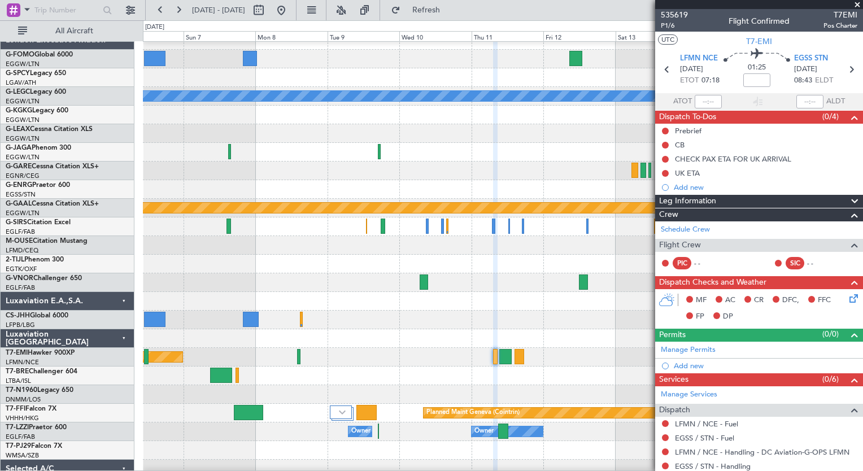
scroll to position [88, 0]
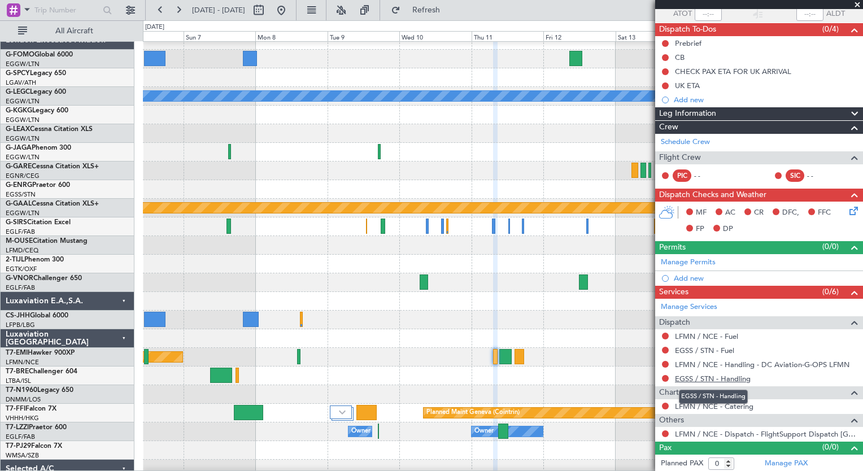
click at [732, 379] on link "EGSS / STN - Handling" at bounding box center [713, 379] width 76 height 10
click at [451, 19] on button "Refresh" at bounding box center [420, 10] width 68 height 18
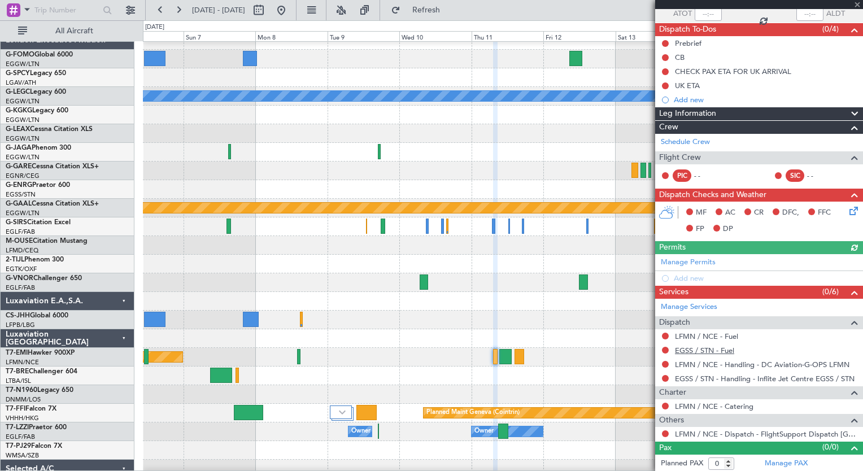
click at [723, 352] on link "EGSS / STN - Fuel" at bounding box center [704, 351] width 59 height 10
click at [716, 338] on link "LFMN / NCE - Fuel" at bounding box center [706, 336] width 63 height 10
click at [442, 11] on span "Refresh" at bounding box center [426, 10] width 47 height 8
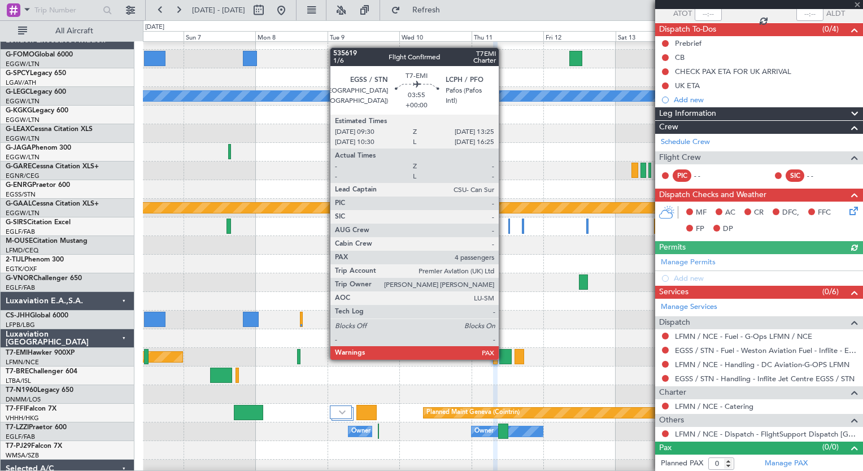
click at [504, 359] on div at bounding box center [505, 356] width 12 height 15
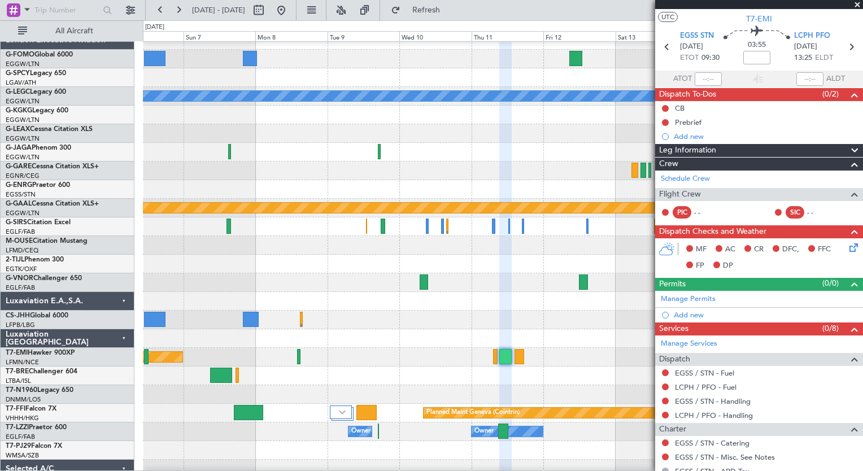
scroll to position [116, 0]
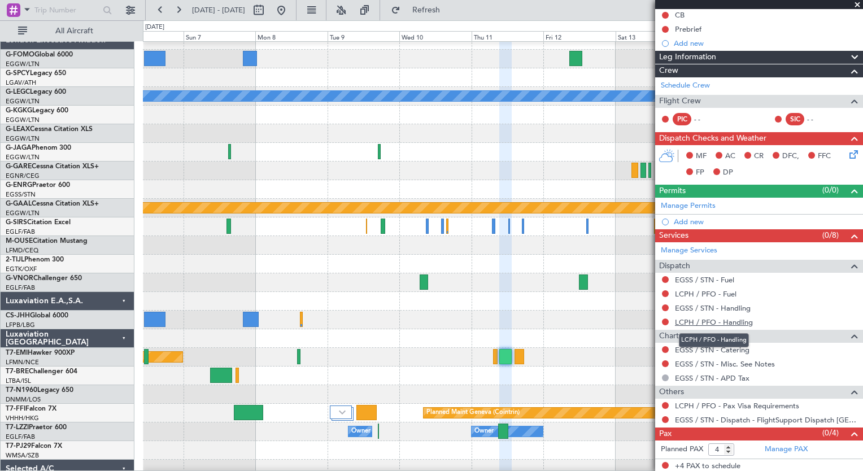
click at [732, 322] on link "LCPH / PFO - Handling" at bounding box center [714, 322] width 78 height 10
click at [737, 307] on link "EGSS / STN - Handling" at bounding box center [713, 308] width 76 height 10
click at [453, 16] on button "Refresh" at bounding box center [420, 10] width 68 height 18
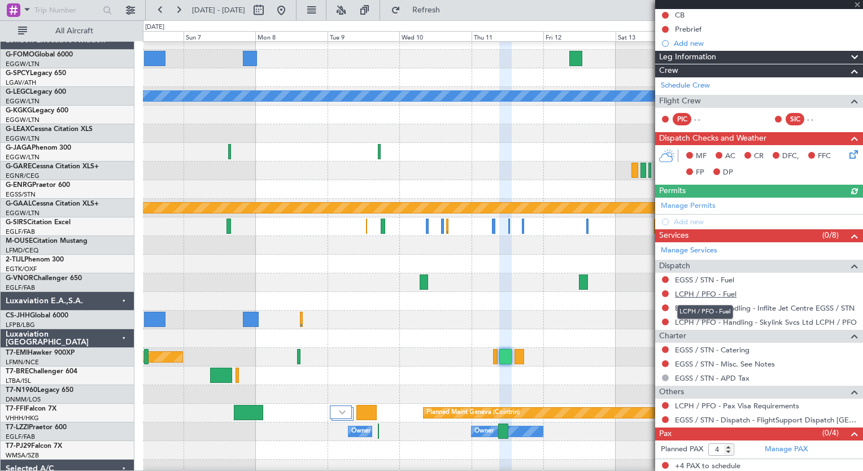
click at [711, 290] on link "LCPH / PFO - Fuel" at bounding box center [706, 294] width 62 height 10
click at [689, 279] on link "EGSS / STN - Fuel" at bounding box center [704, 280] width 59 height 10
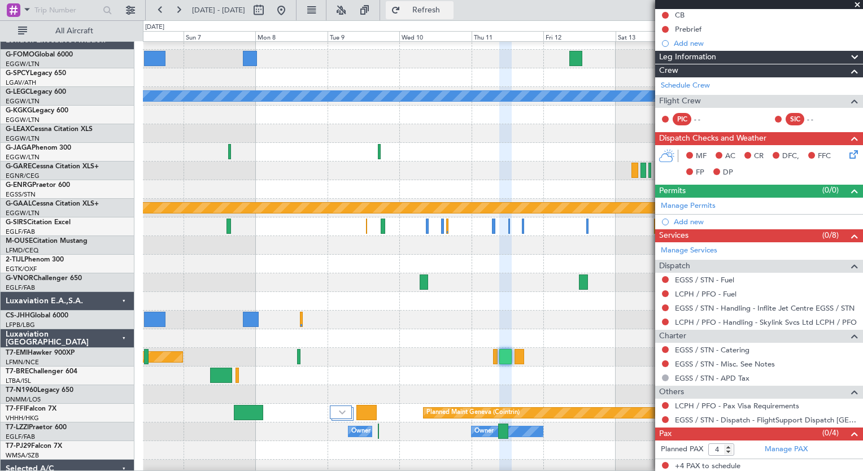
click at [453, 17] on button "Refresh" at bounding box center [420, 10] width 68 height 18
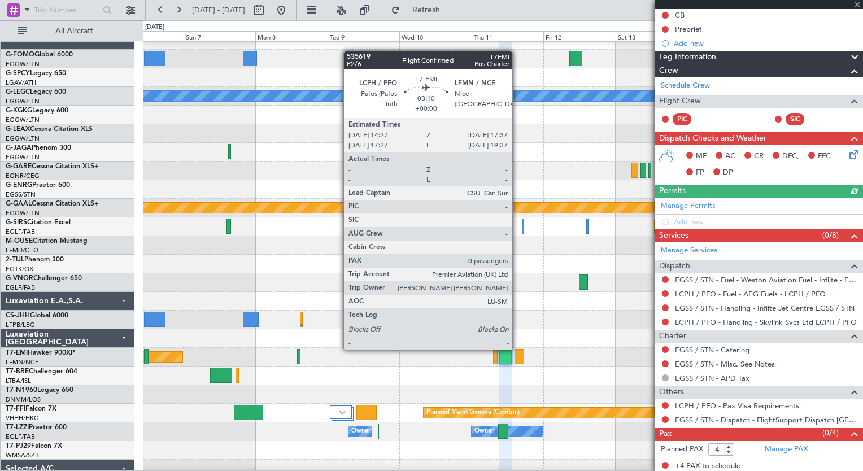
click at [517, 349] on div at bounding box center [519, 356] width 10 height 15
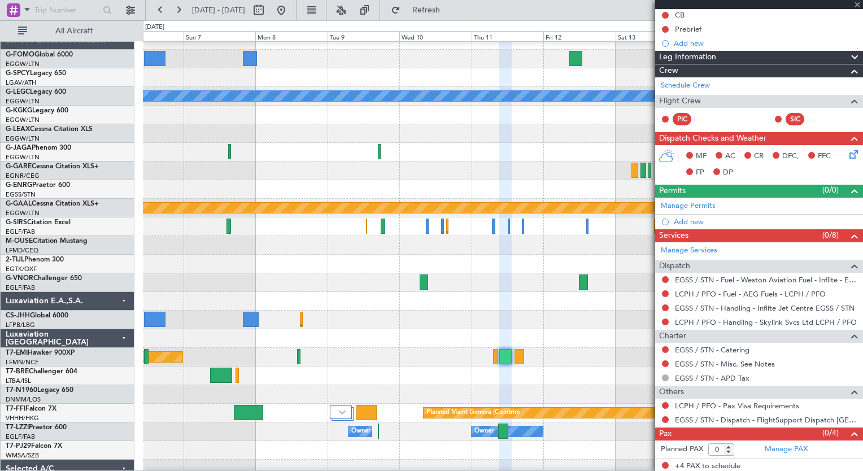
scroll to position [0, 0]
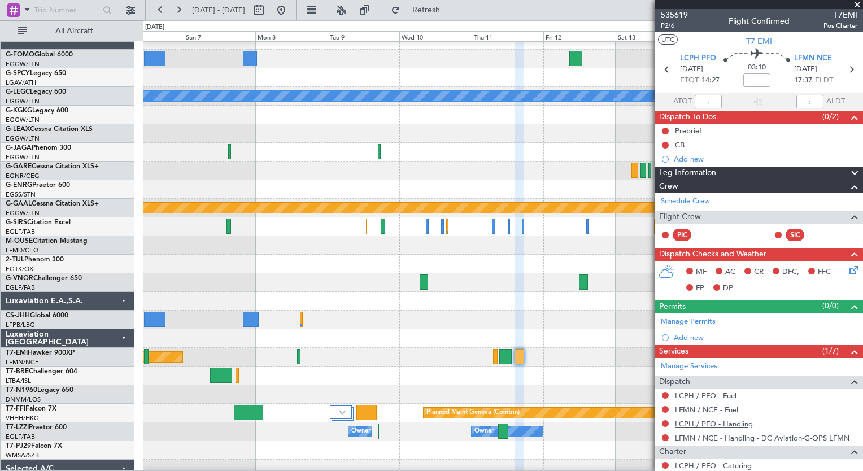
click at [711, 425] on link "LCPH / PFO - Handling" at bounding box center [714, 424] width 78 height 10
click at [710, 410] on link "LFMN / NCE - Fuel" at bounding box center [706, 410] width 63 height 10
click at [438, 8] on span "Refresh" at bounding box center [426, 10] width 47 height 8
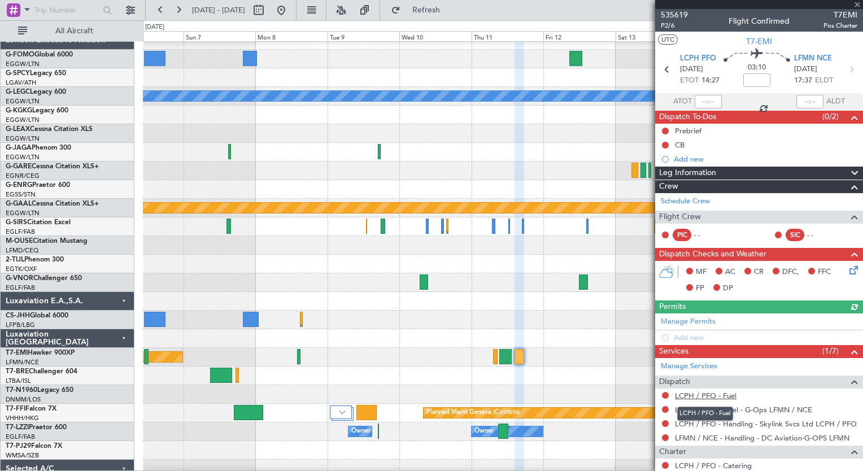
click at [718, 394] on link "LCPH / PFO - Fuel" at bounding box center [706, 396] width 62 height 10
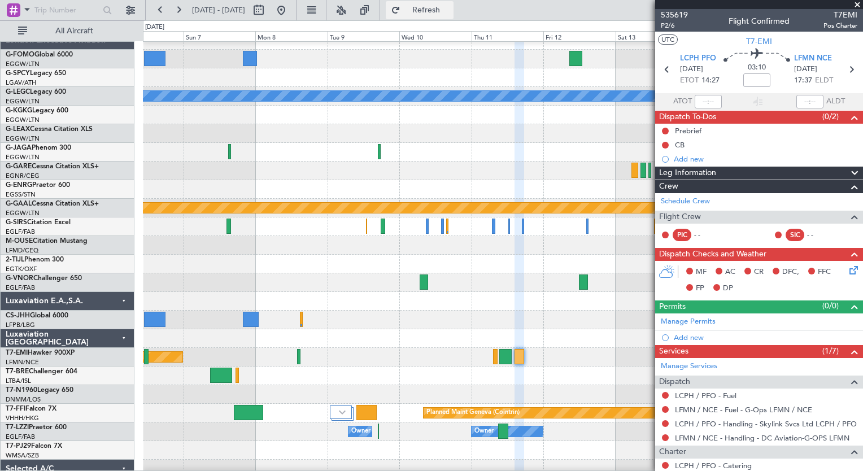
click at [453, 17] on button "Refresh" at bounding box center [420, 10] width 68 height 18
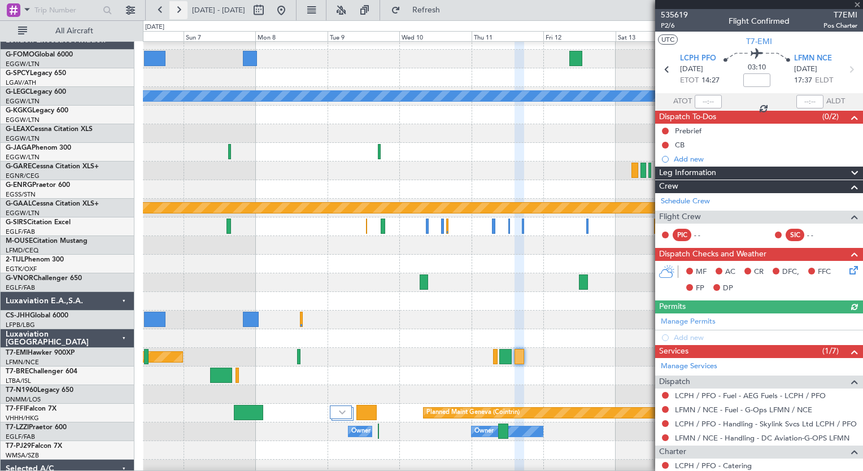
click at [180, 8] on button at bounding box center [178, 10] width 18 height 18
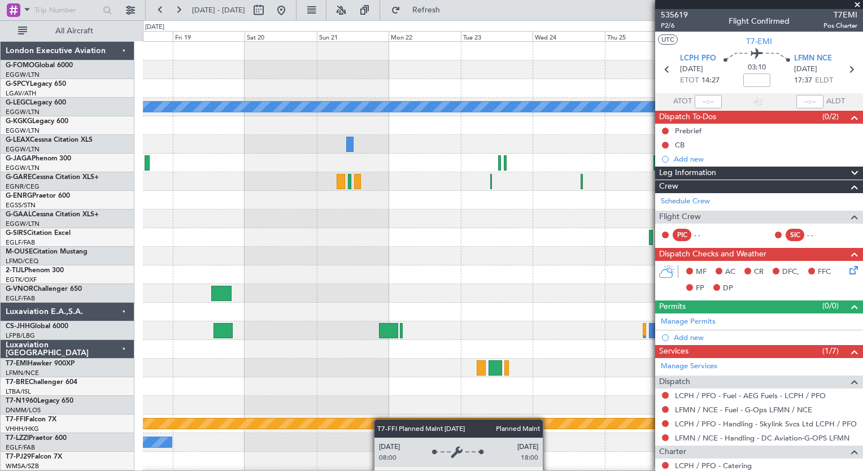
click at [370, 422] on div "A/C Unavailable London (Luton) Planned Maint Dusseldorf Planned Maint Geneva (C…" at bounding box center [502, 275] width 719 height 466
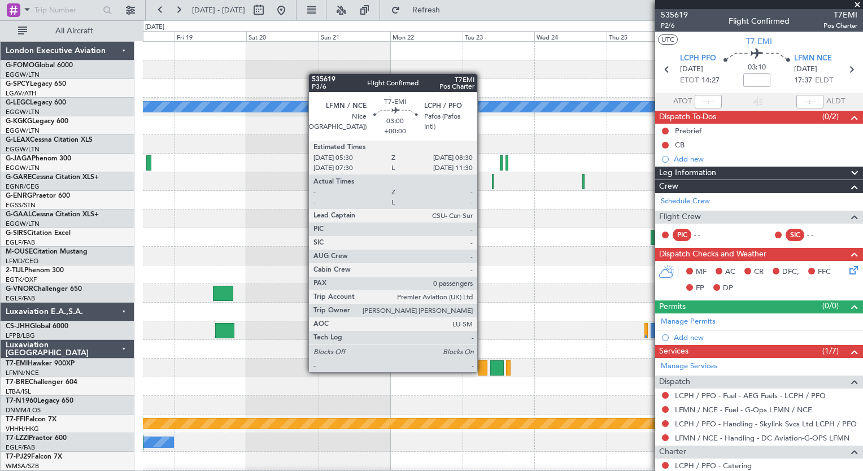
click at [482, 371] on div at bounding box center [482, 367] width 9 height 15
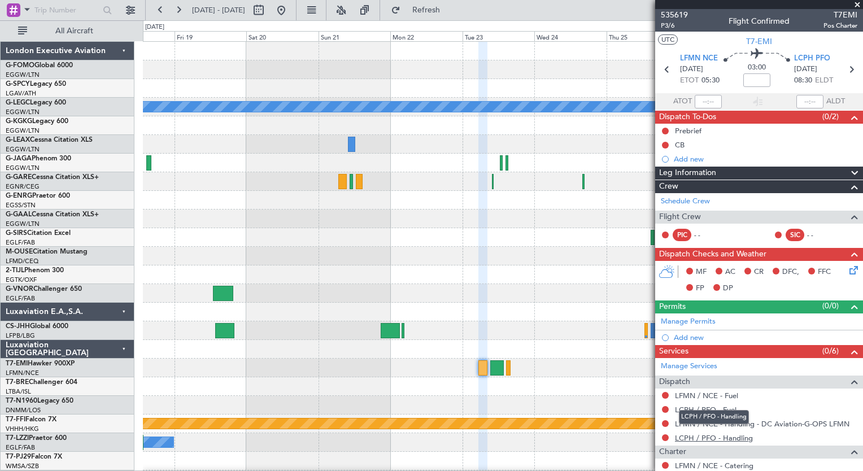
click at [745, 435] on link "LCPH / PFO - Handling" at bounding box center [714, 438] width 78 height 10
click at [684, 406] on link "LCPH / PFO - Fuel" at bounding box center [706, 410] width 62 height 10
click at [450, 8] on span "Refresh" at bounding box center [426, 10] width 47 height 8
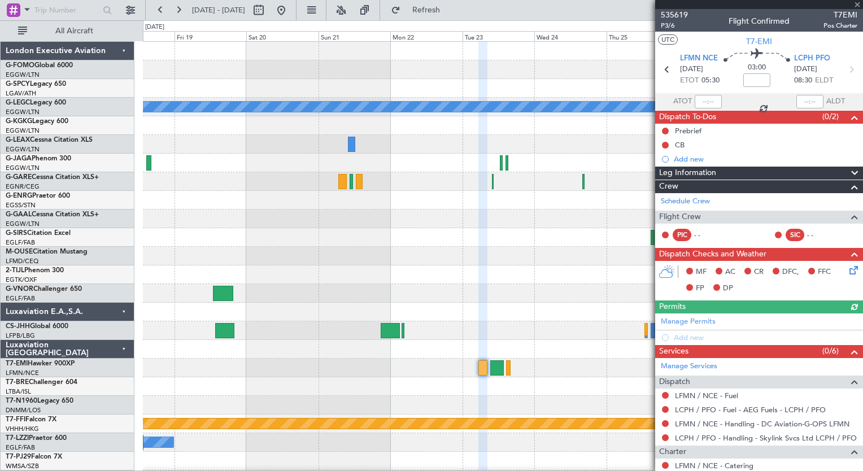
click at [704, 399] on div "LFMN / NCE - Fuel" at bounding box center [759, 395] width 208 height 14
click at [704, 394] on link "LFMN / NCE - Fuel" at bounding box center [706, 396] width 63 height 10
click at [434, 16] on button "Refresh" at bounding box center [420, 10] width 68 height 18
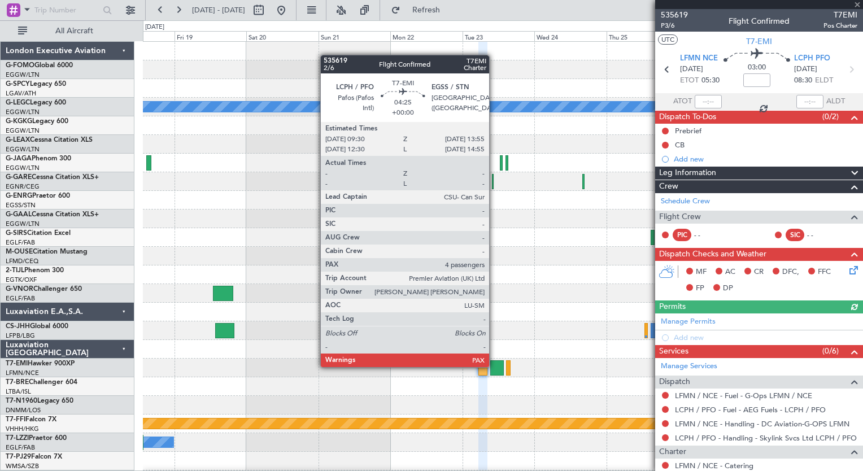
click at [494, 366] on div at bounding box center [497, 367] width 14 height 15
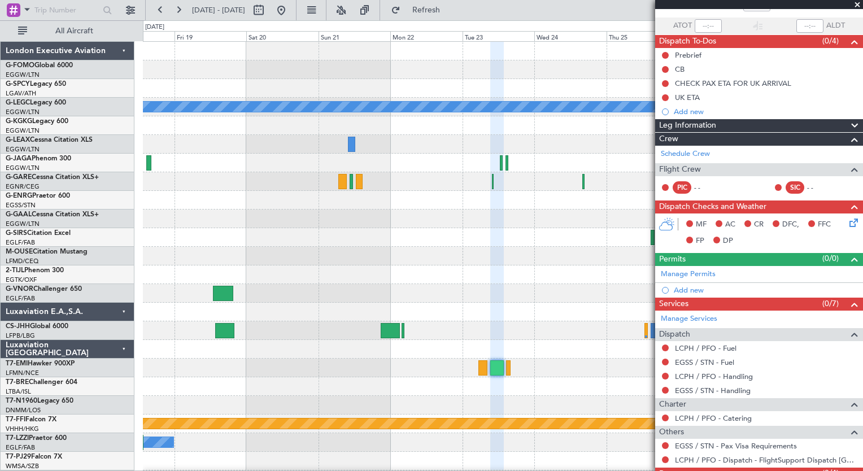
scroll to position [90, 0]
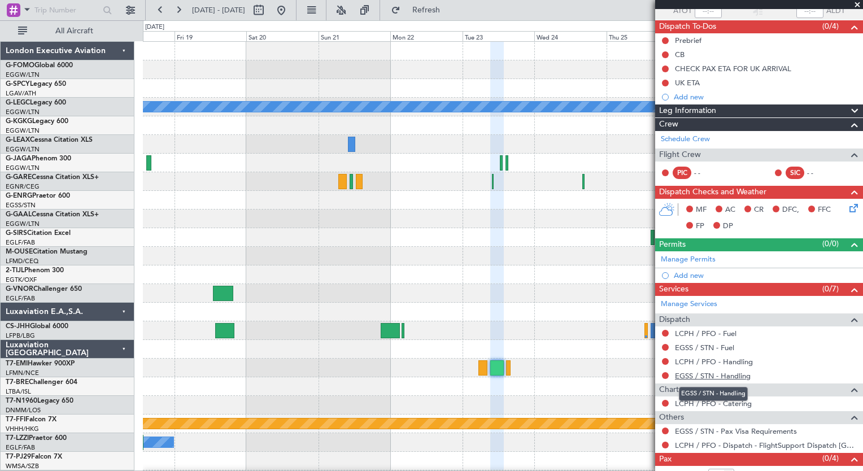
click at [741, 372] on link "EGSS / STN - Handling" at bounding box center [713, 376] width 76 height 10
click at [732, 361] on link "LCPH / PFO - Handling" at bounding box center [714, 362] width 78 height 10
click at [687, 347] on link "EGSS / STN - Fuel" at bounding box center [704, 348] width 59 height 10
click at [721, 332] on link "LCPH / PFO - Fuel" at bounding box center [706, 334] width 62 height 10
click at [450, 14] on span "Refresh" at bounding box center [426, 10] width 47 height 8
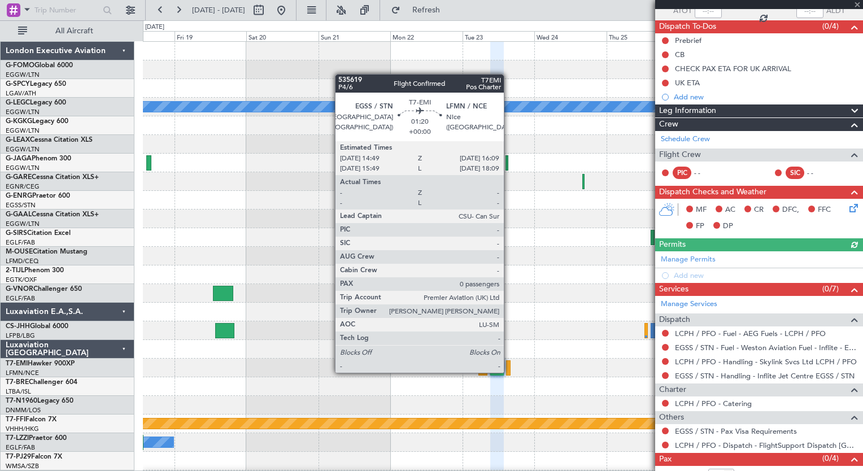
click at [509, 372] on div at bounding box center [508, 367] width 5 height 15
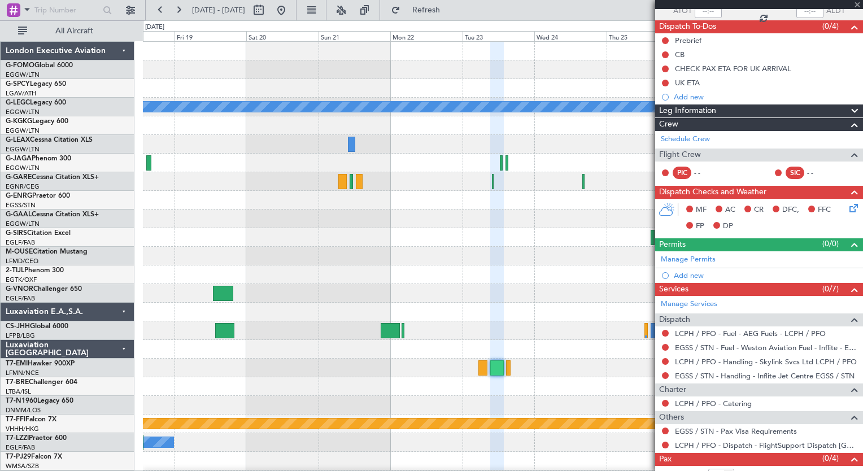
type input "0"
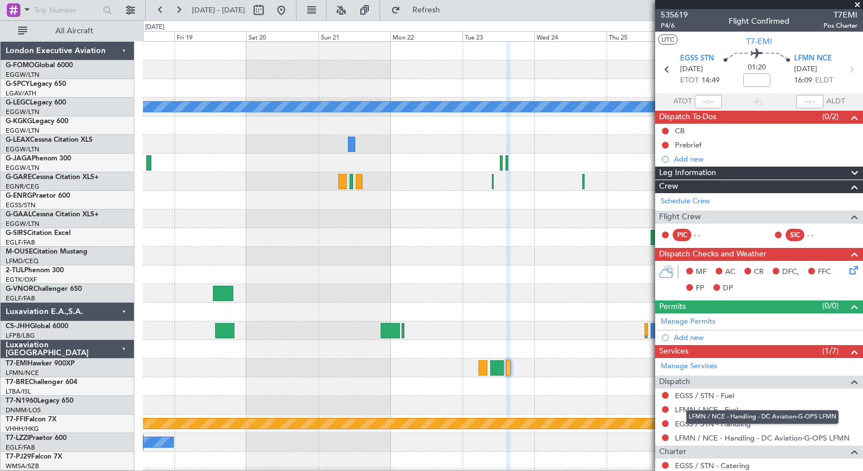
click at [737, 423] on div "LFMN / NCE - Handling - DC Aviation-G-OPS LFMN" at bounding box center [762, 417] width 152 height 14
click at [687, 421] on link "EGSS / STN - Handling" at bounding box center [713, 424] width 76 height 10
click at [684, 408] on link "LFMN / NCE - Fuel" at bounding box center [706, 410] width 63 height 10
click at [450, 9] on span "Refresh" at bounding box center [426, 10] width 47 height 8
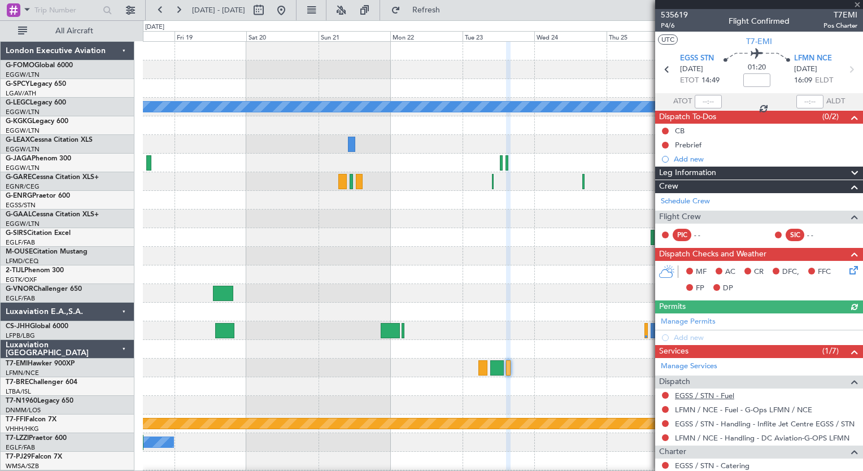
click at [720, 396] on link "EGSS / STN - Fuel" at bounding box center [704, 396] width 59 height 10
click at [438, 12] on button "Refresh" at bounding box center [420, 10] width 68 height 18
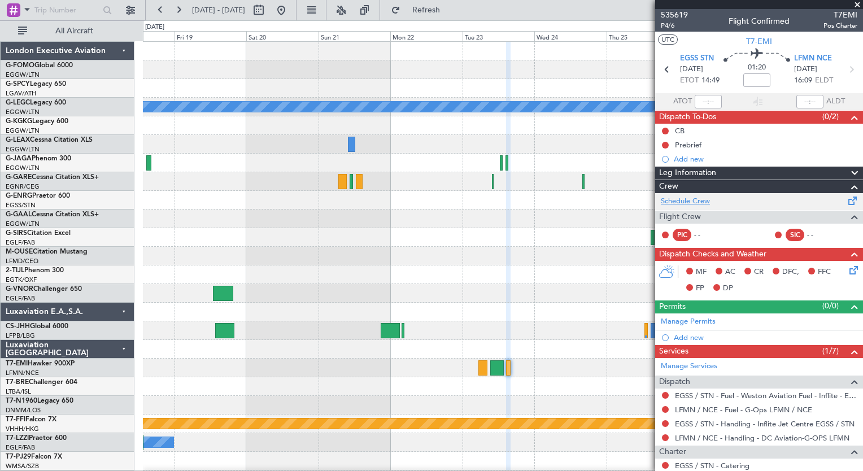
click at [678, 204] on link "Schedule Crew" at bounding box center [685, 201] width 49 height 11
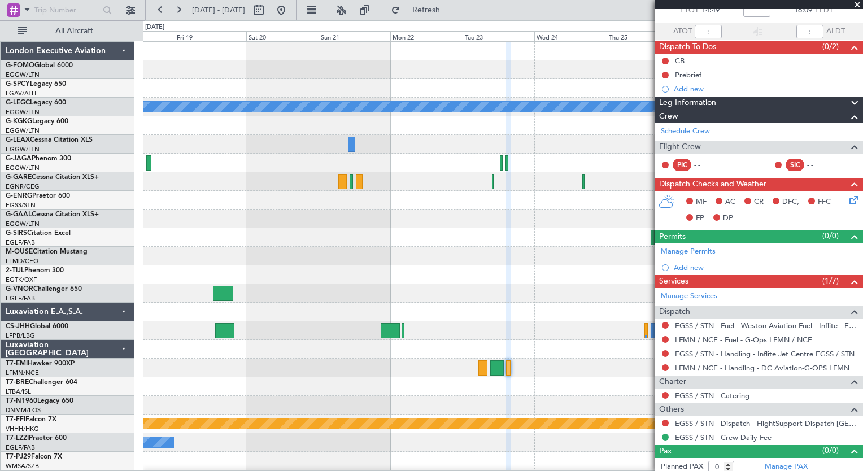
scroll to position [73, 0]
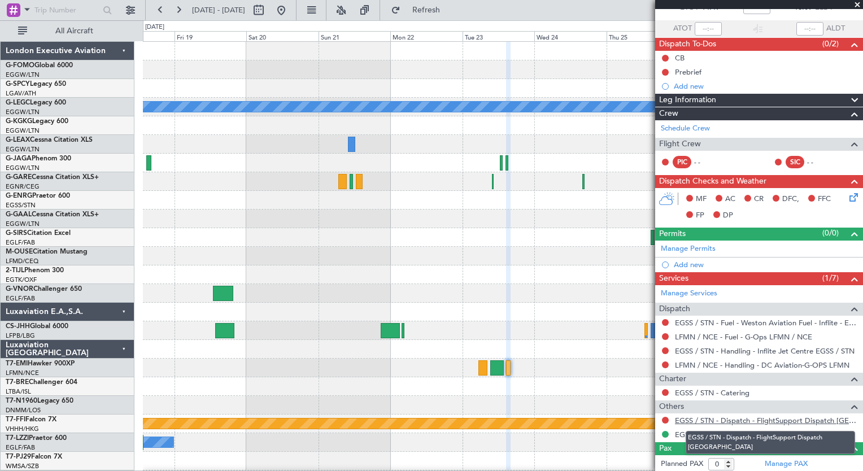
click at [794, 417] on link "EGSS / STN - Dispatch - FlightSupport Dispatch UK" at bounding box center [766, 421] width 182 height 10
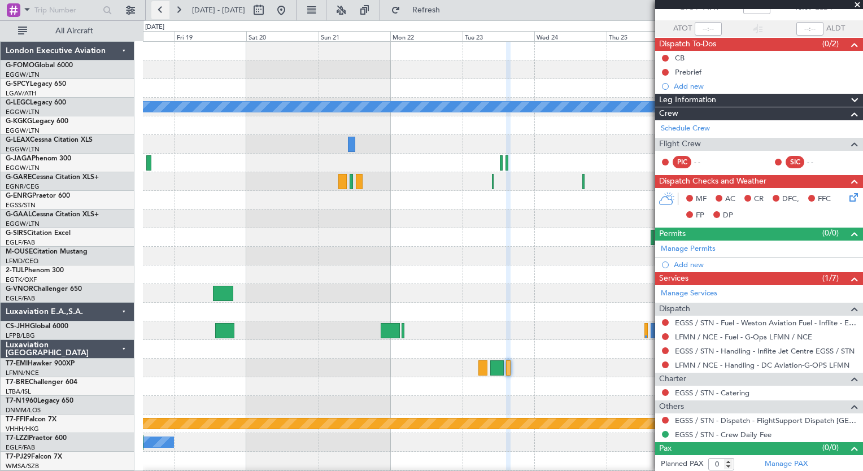
click at [155, 15] on button at bounding box center [160, 10] width 18 height 18
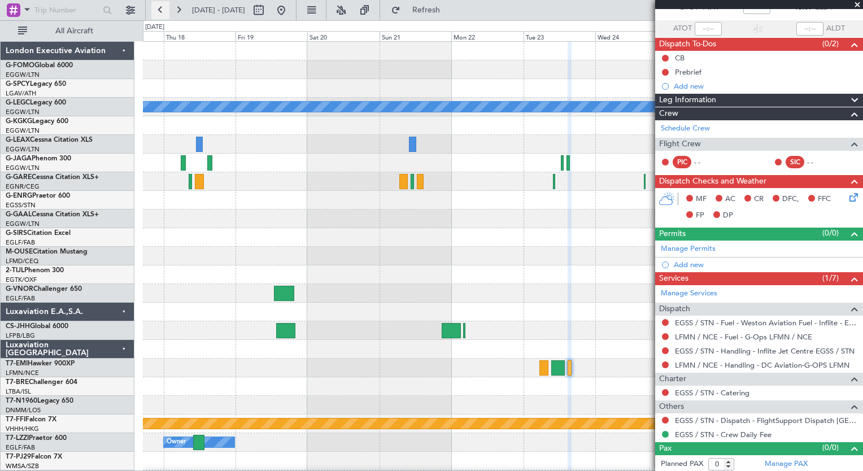
click at [155, 15] on button at bounding box center [160, 10] width 18 height 18
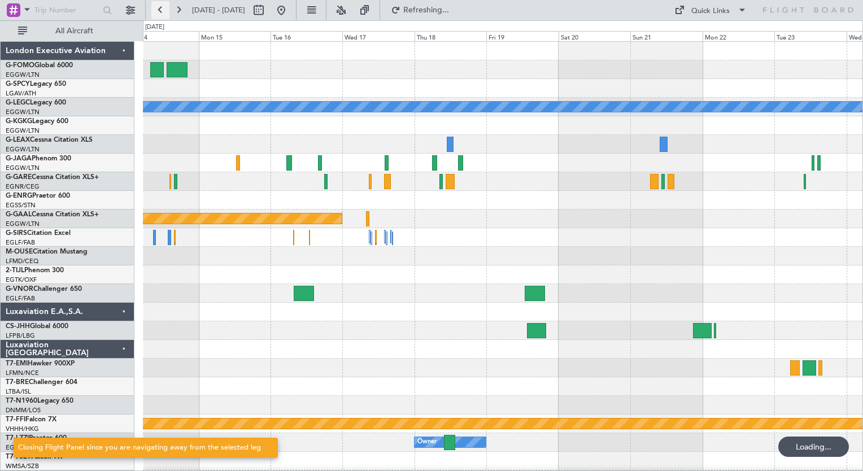
scroll to position [0, 0]
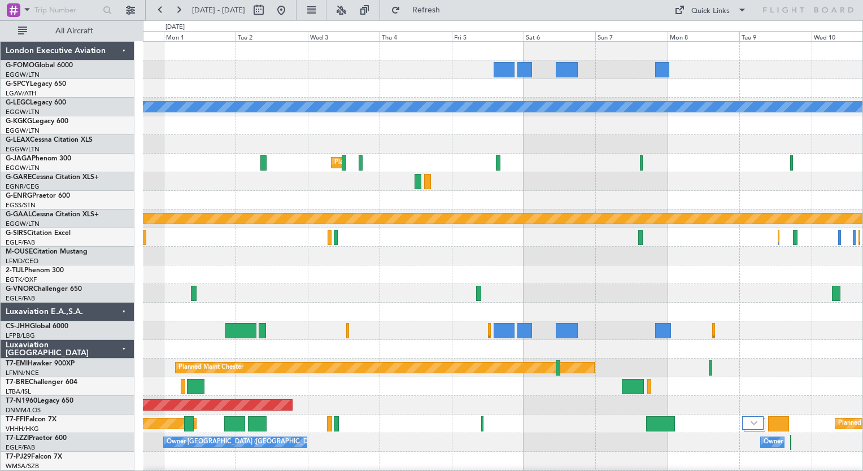
click at [102, 444] on div "A/C Unavailable London (Luton) AOG Maint Istanbul (Ataturk) Planned Maint Londo…" at bounding box center [431, 245] width 863 height 451
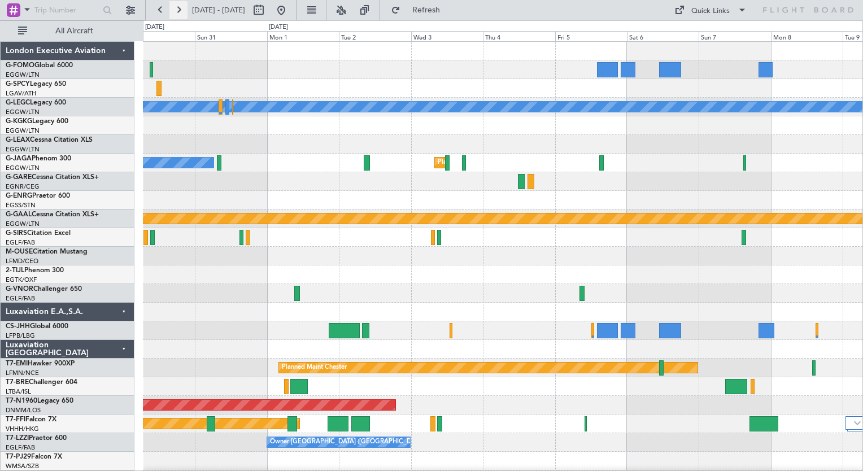
click at [176, 11] on button at bounding box center [178, 10] width 18 height 18
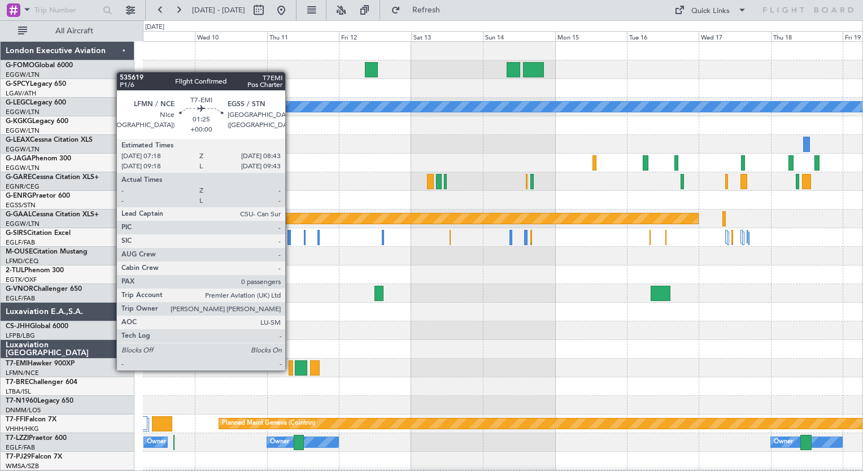
click at [290, 369] on div at bounding box center [291, 367] width 5 height 15
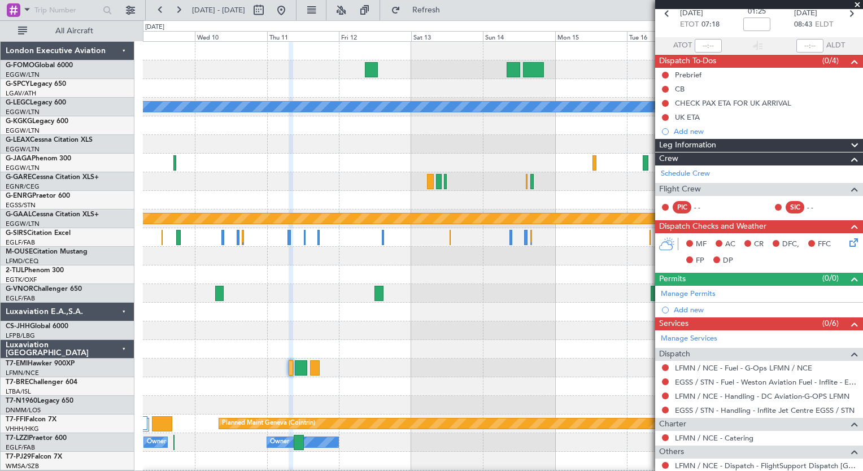
scroll to position [88, 0]
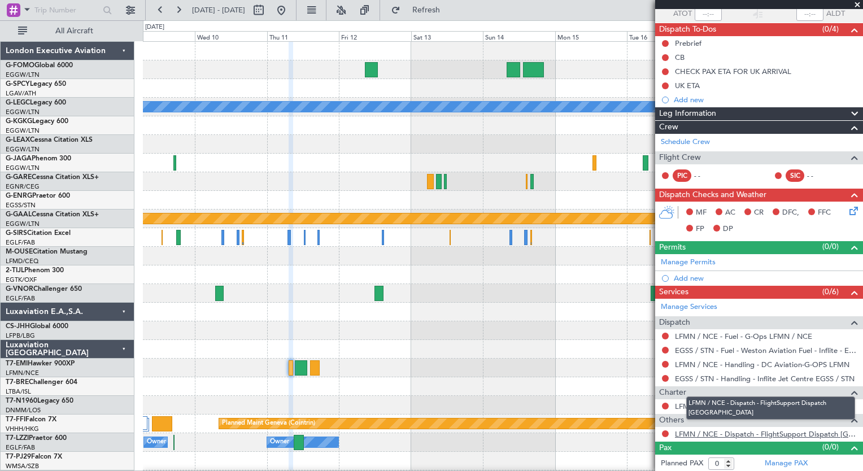
click at [806, 433] on link "LFMN / NCE - Dispatch - FlightSupport Dispatch UK" at bounding box center [766, 434] width 182 height 10
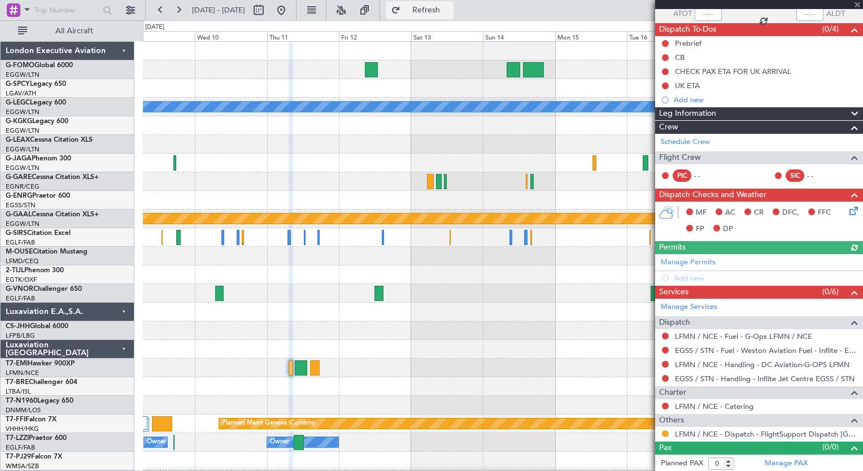
click at [447, 14] on span "Refresh" at bounding box center [426, 10] width 47 height 8
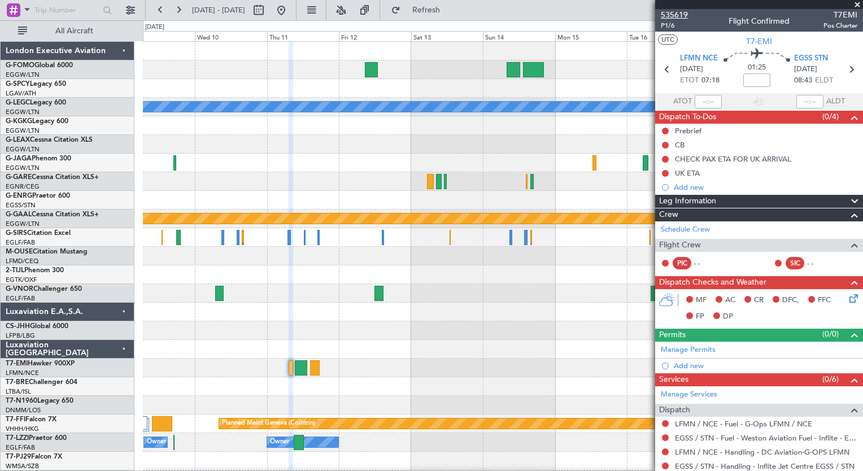
click at [678, 17] on span "535619" at bounding box center [674, 15] width 27 height 12
click at [160, 6] on button at bounding box center [160, 10] width 18 height 18
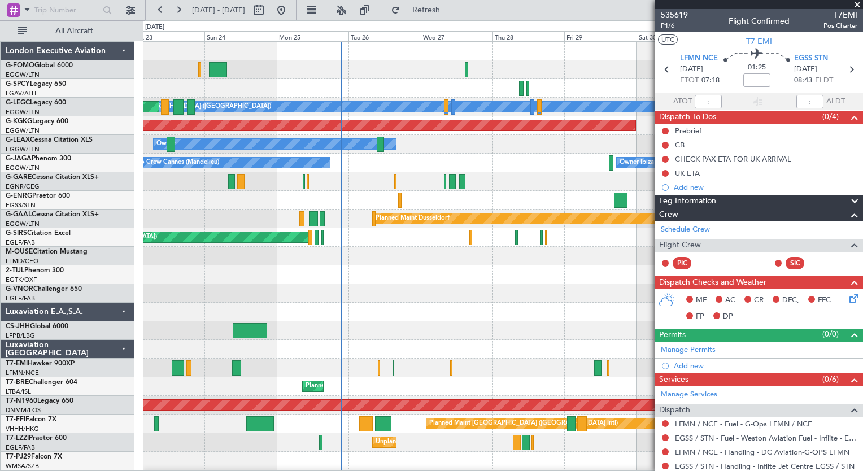
click at [715, 329] on fb-app "30 Aug 2025 - 09 Sep 2025 Refresh Quick Links All Aircraft A/C Unavailable Lond…" at bounding box center [431, 239] width 863 height 462
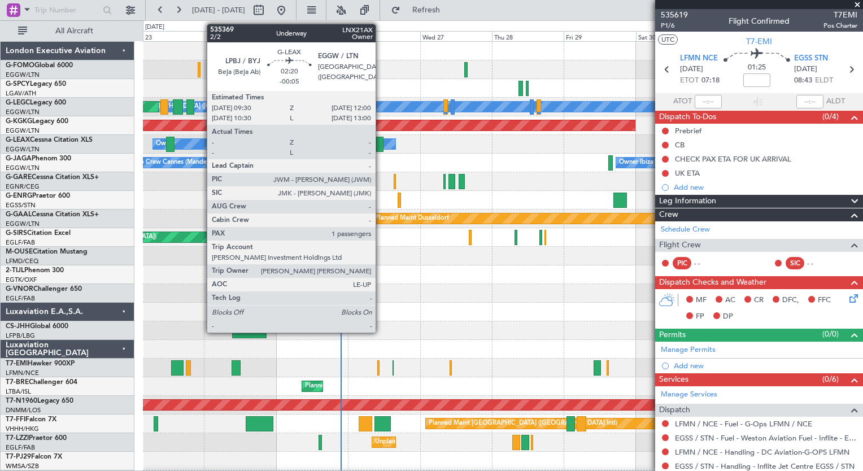
click at [381, 142] on div at bounding box center [380, 144] width 8 height 15
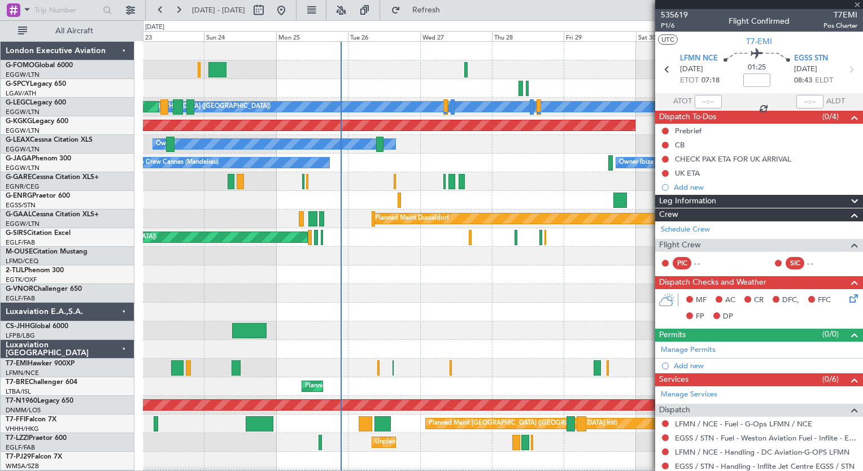
type input "-00:05"
type input "1"
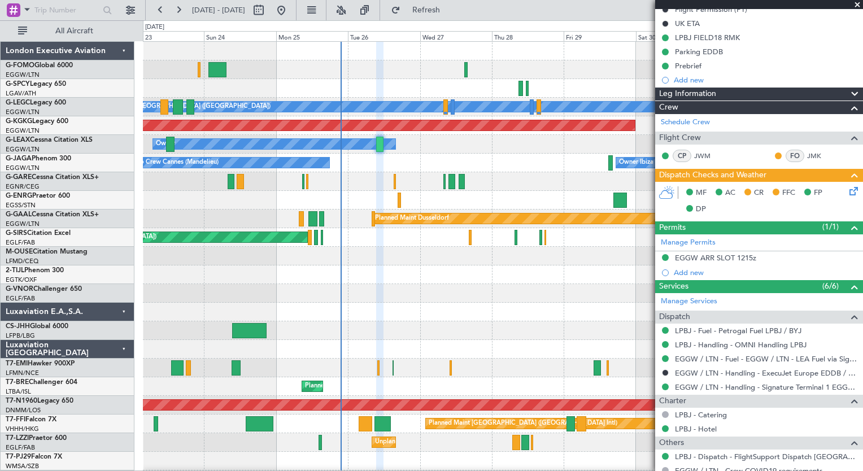
scroll to position [212, 0]
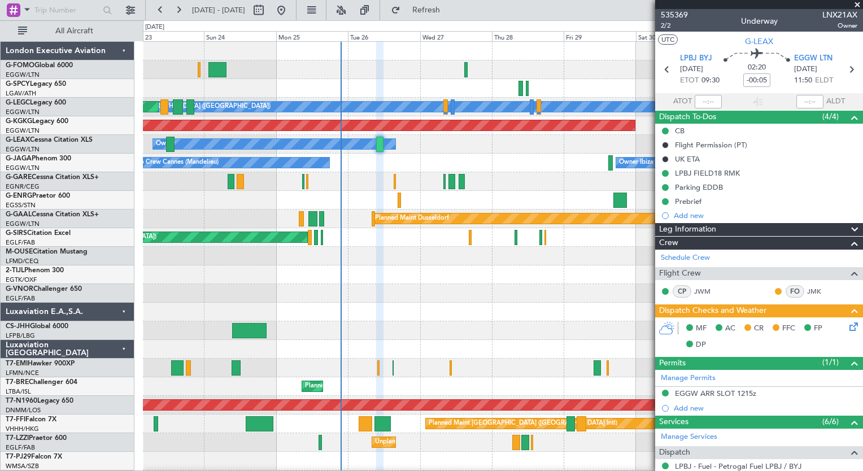
scroll to position [212, 0]
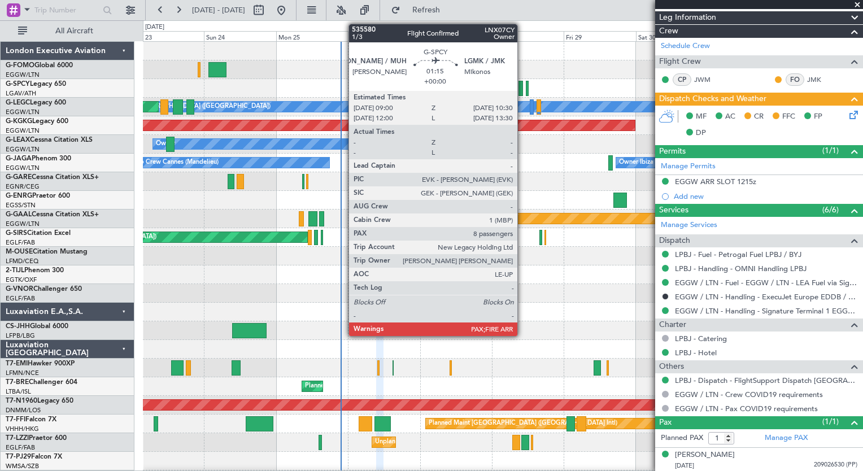
click at [522, 89] on div at bounding box center [520, 88] width 5 height 15
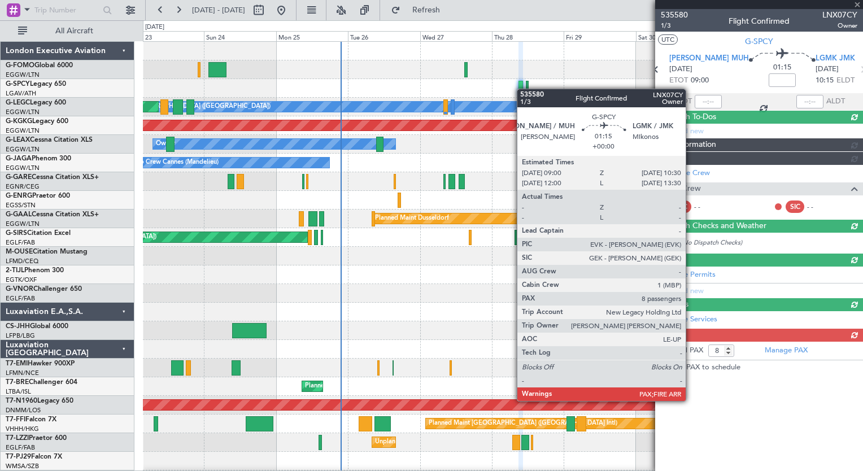
scroll to position [0, 0]
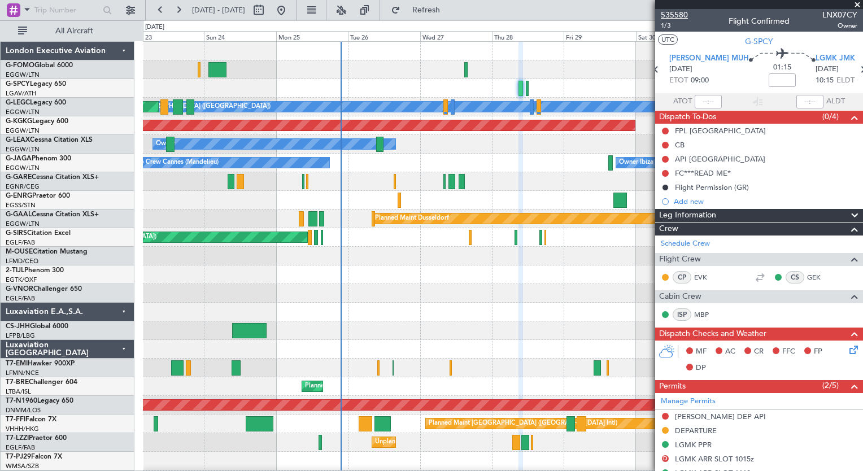
click at [675, 15] on span "535580" at bounding box center [674, 15] width 27 height 12
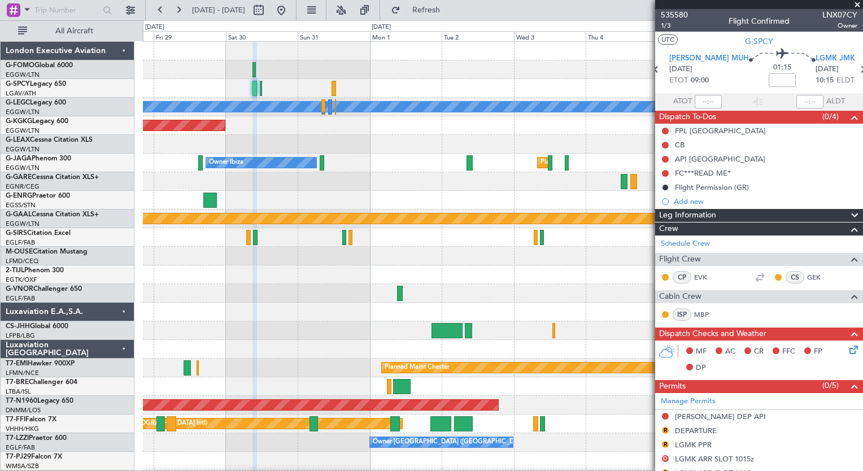
click at [104, 198] on div "A/C Unavailable [GEOGRAPHIC_DATA] ([GEOGRAPHIC_DATA]) AOG Maint [GEOGRAPHIC_DAT…" at bounding box center [431, 245] width 863 height 451
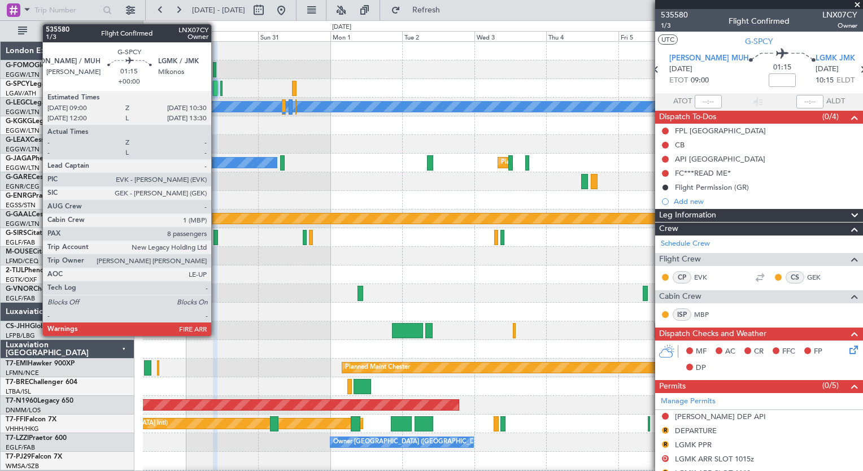
click at [216, 90] on div at bounding box center [215, 88] width 5 height 15
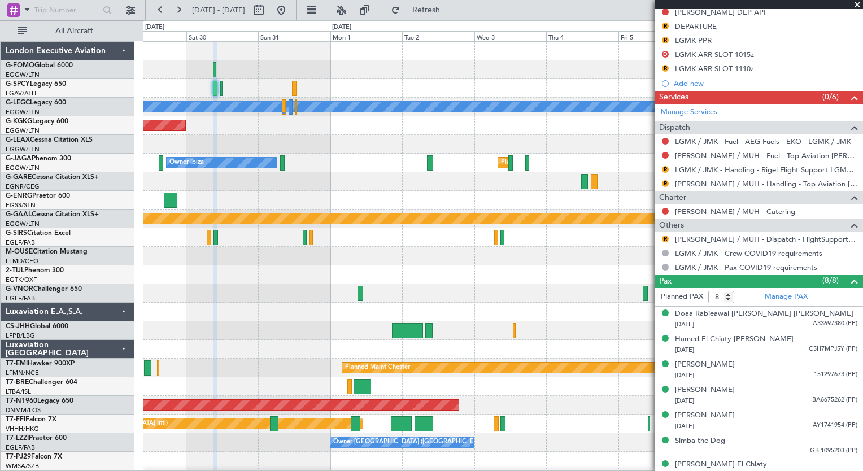
scroll to position [439, 0]
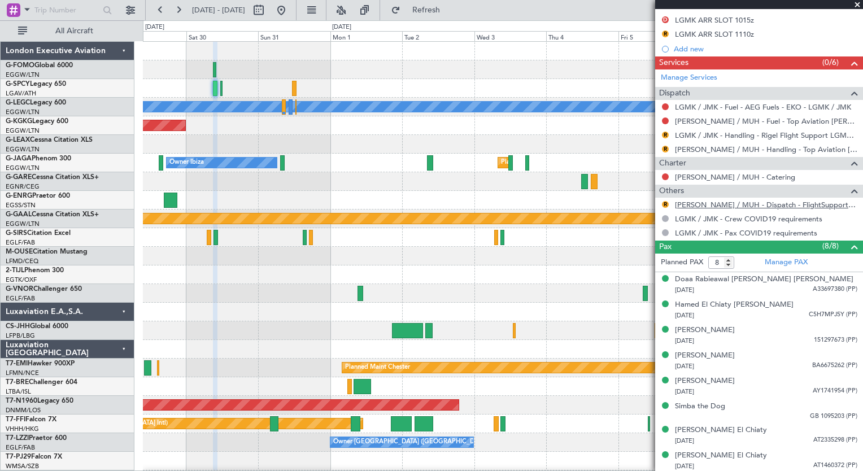
click at [788, 200] on link "[PERSON_NAME] / MUH - Dispatch - FlightSupport Dispatch [GEOGRAPHIC_DATA]" at bounding box center [766, 205] width 182 height 10
click at [448, 6] on span "Refresh" at bounding box center [426, 10] width 47 height 8
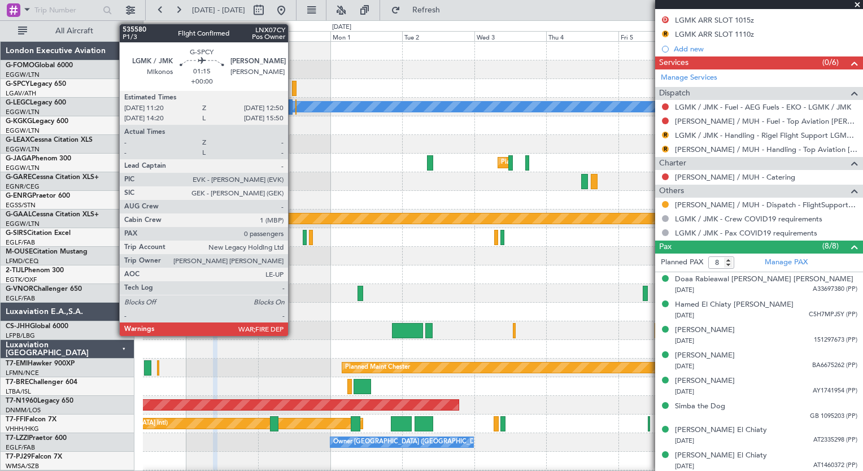
click at [293, 91] on div at bounding box center [294, 88] width 5 height 15
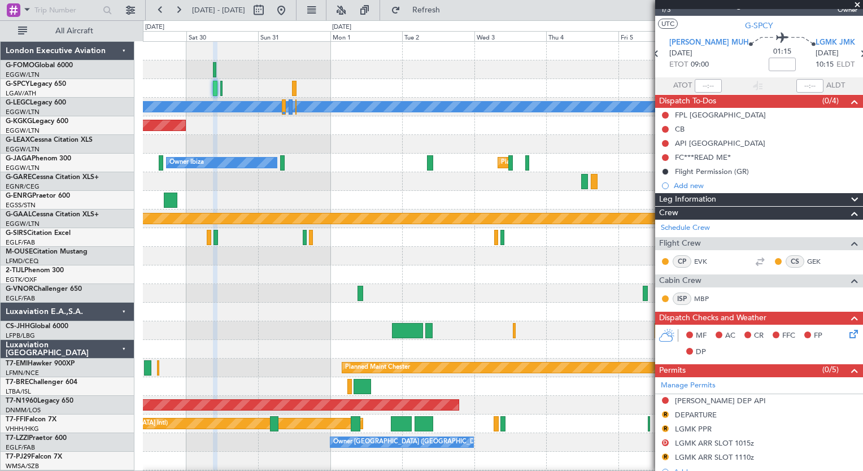
scroll to position [0, 0]
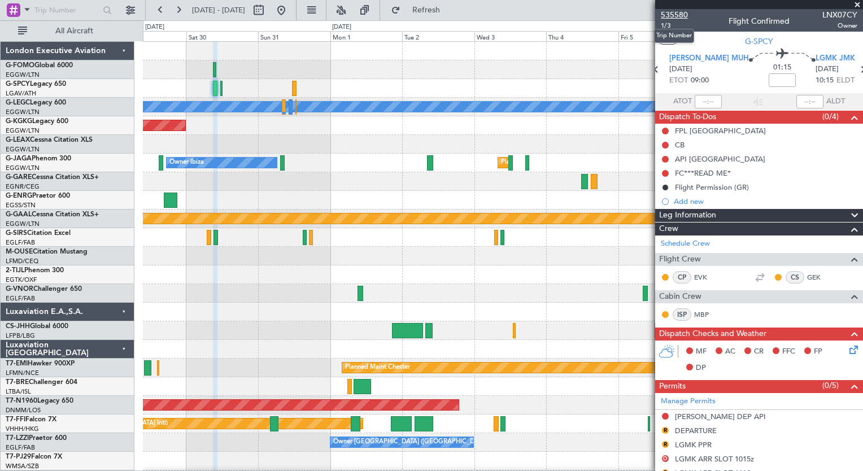
click at [680, 19] on span "535580" at bounding box center [674, 15] width 27 height 12
click at [429, 10] on button "Refresh" at bounding box center [420, 10] width 68 height 18
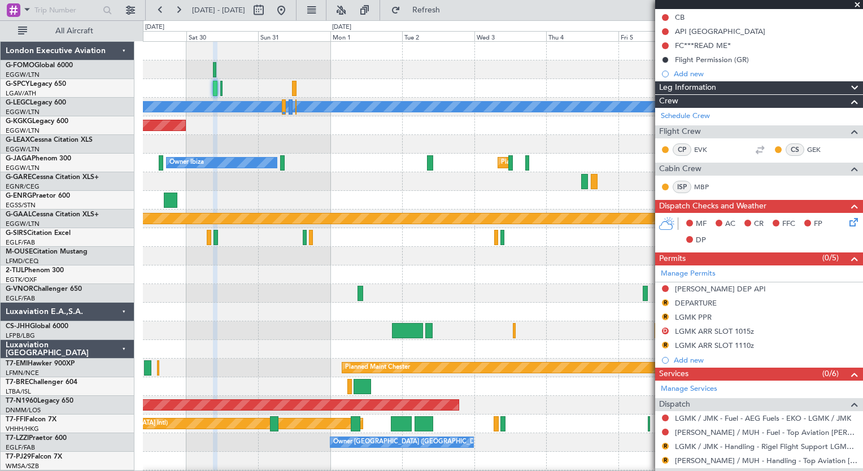
scroll to position [135, 0]
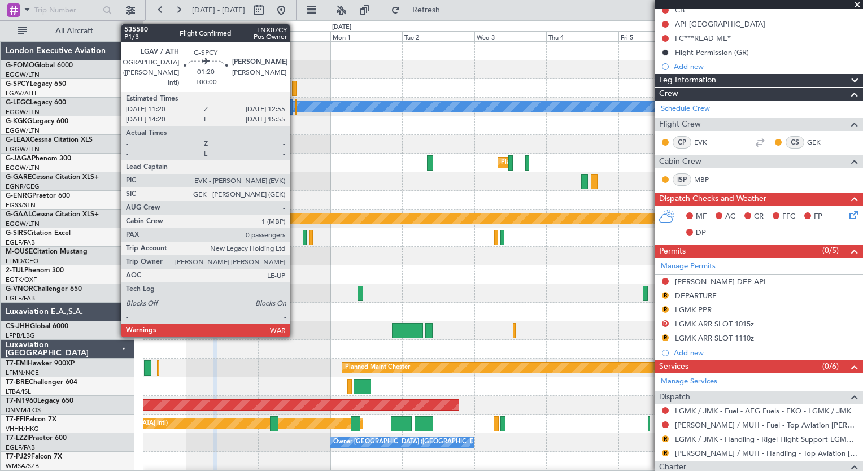
click at [295, 89] on div at bounding box center [294, 88] width 5 height 15
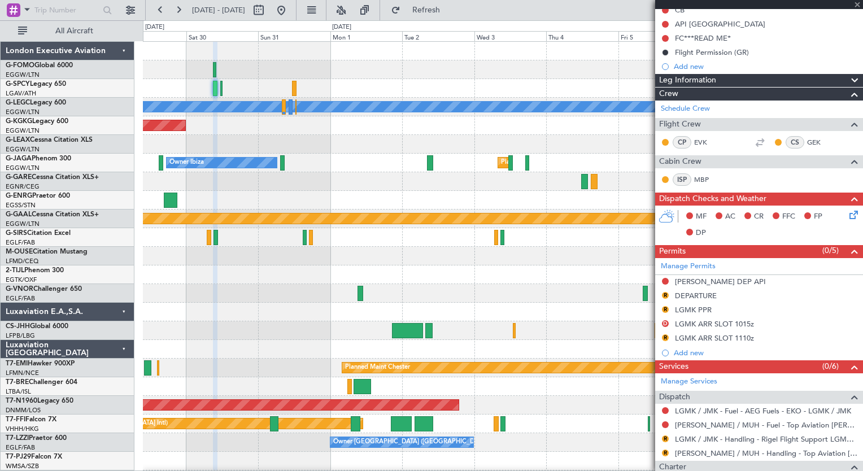
type input "0"
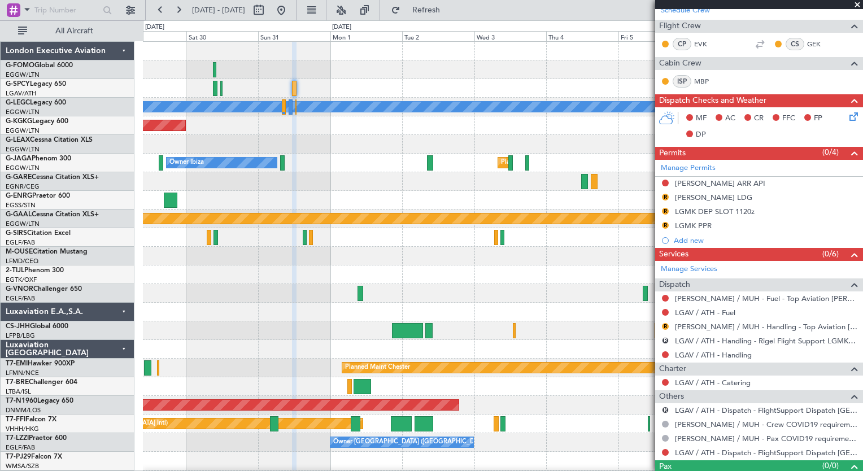
scroll to position [251, 0]
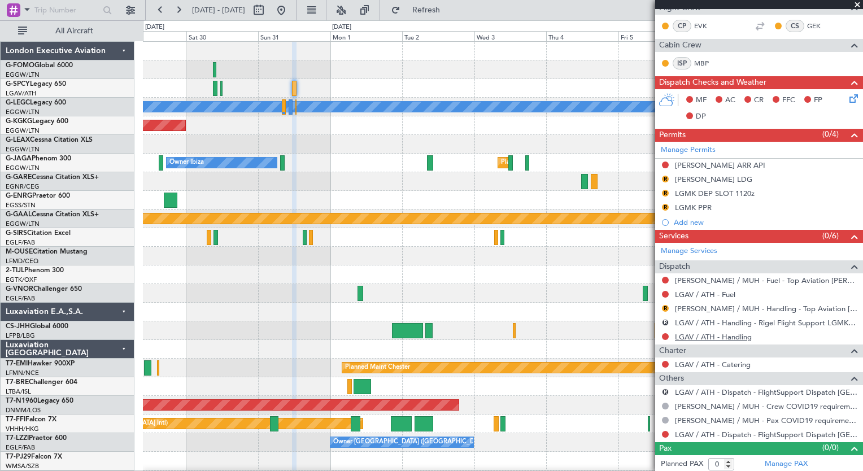
click at [694, 333] on link "LGAV / ATH - Handling" at bounding box center [713, 337] width 77 height 10
click at [682, 294] on link "LGAV / ATH - Fuel" at bounding box center [705, 295] width 60 height 10
click at [450, 8] on span "Refresh" at bounding box center [426, 10] width 47 height 8
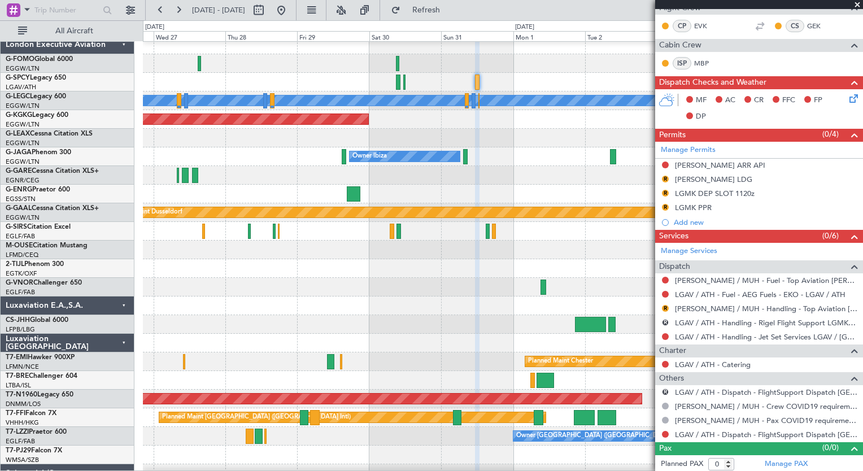
scroll to position [0, 0]
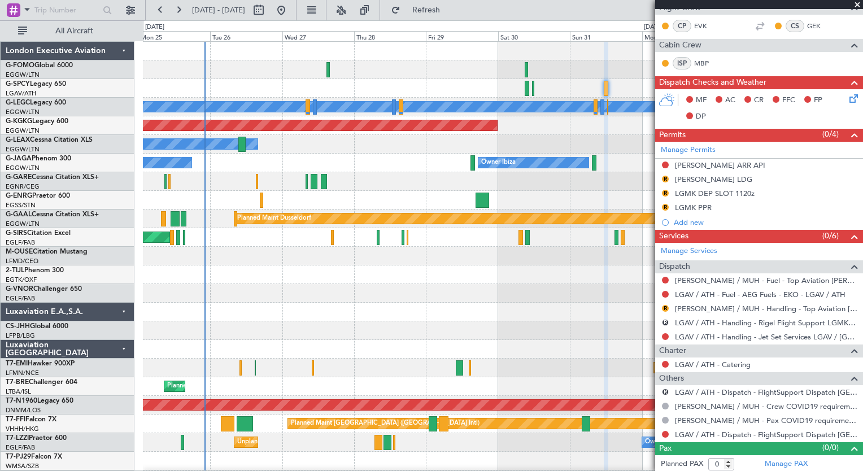
click at [579, 470] on html "[DATE] - [DATE] Refresh Quick Links All Aircraft A/C Unavailable [GEOGRAPHIC_DA…" at bounding box center [431, 235] width 863 height 471
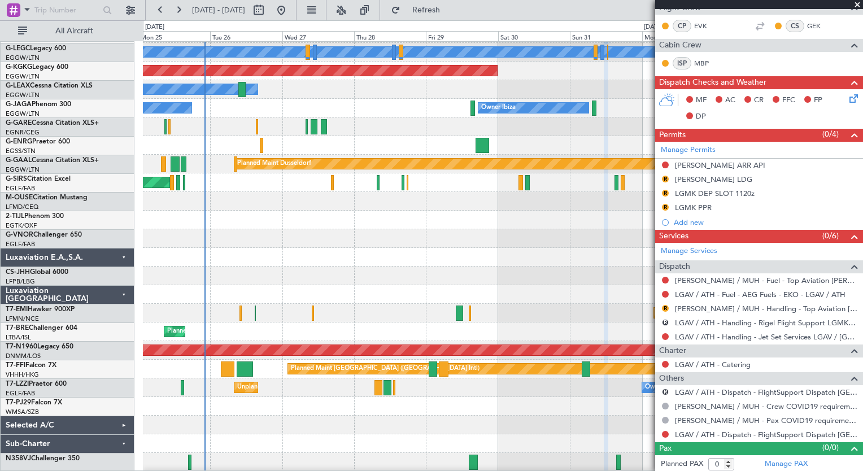
scroll to position [54, 0]
click at [125, 423] on div "Selected A/C" at bounding box center [68, 425] width 134 height 19
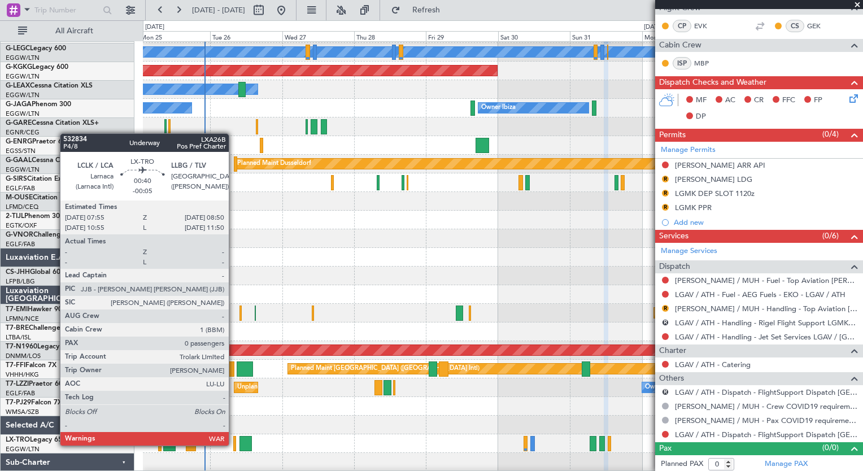
click at [234, 444] on div at bounding box center [234, 443] width 3 height 15
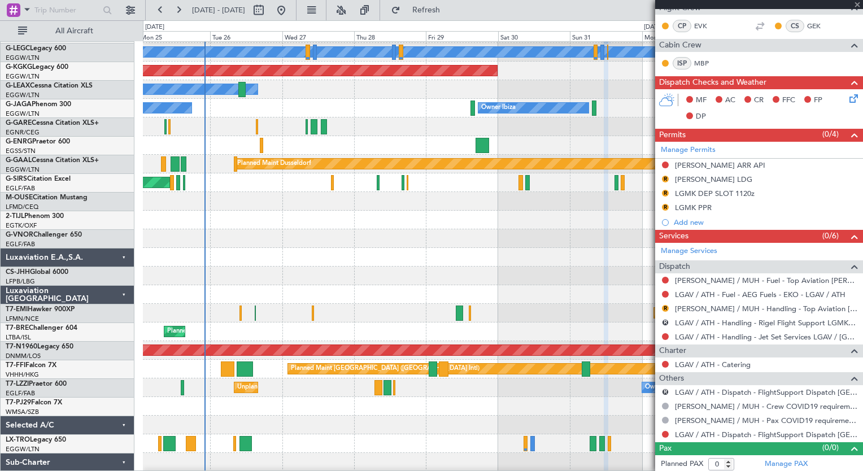
type input "-00:05"
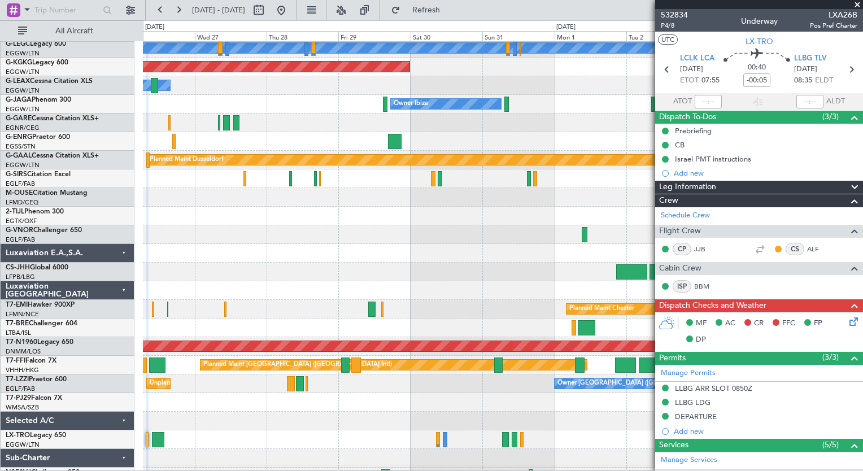
scroll to position [58, 0]
click at [434, 448] on div at bounding box center [502, 439] width 719 height 19
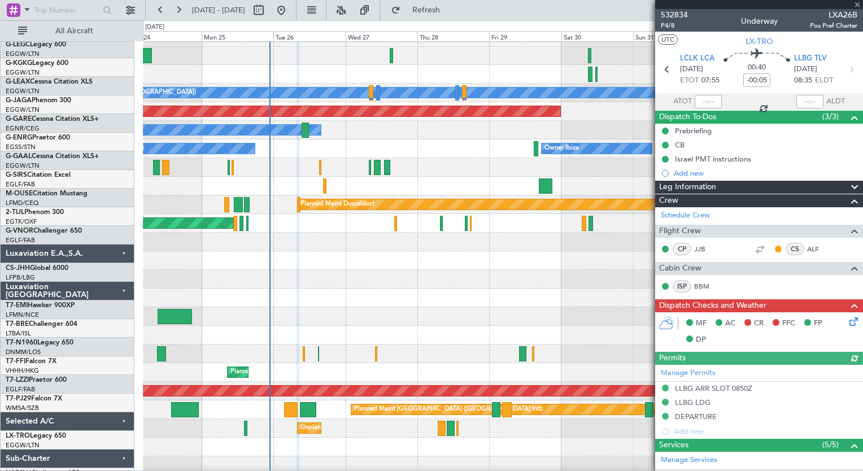
scroll to position [0, 0]
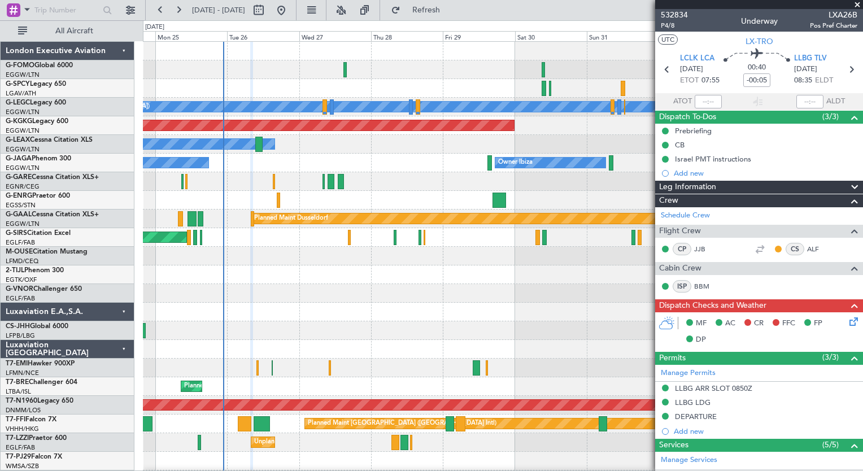
click at [325, 313] on div "A/C Unavailable [GEOGRAPHIC_DATA] ([GEOGRAPHIC_DATA]) Planned Maint [GEOGRAPHIC…" at bounding box center [502, 293] width 719 height 503
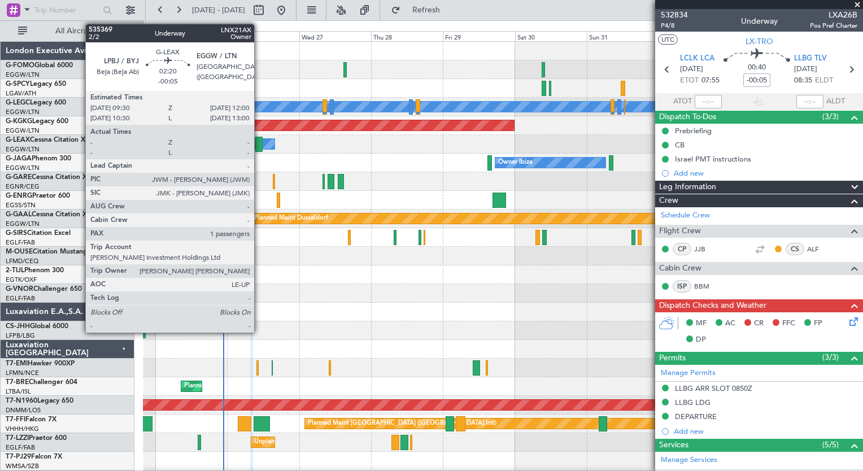
click at [259, 147] on div at bounding box center [259, 144] width 8 height 15
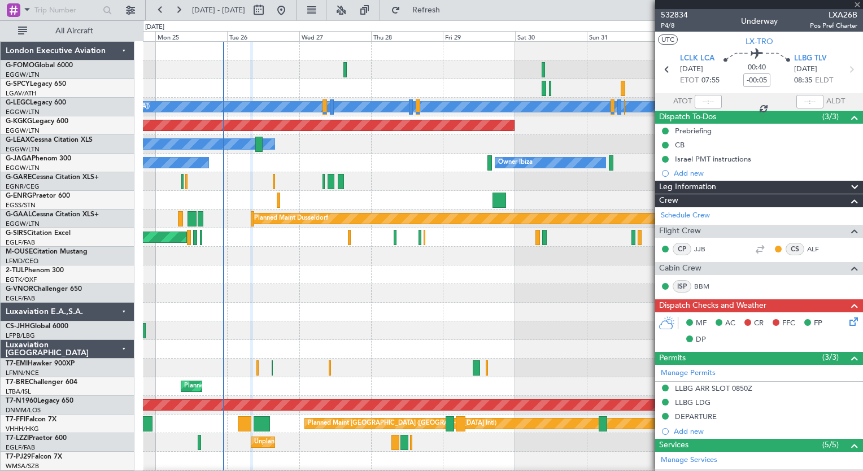
type input "1"
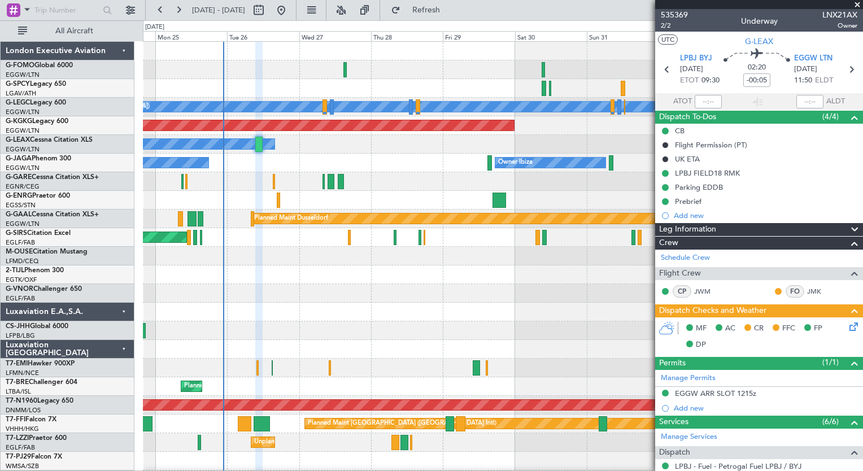
click at [847, 324] on icon at bounding box center [851, 324] width 9 height 9
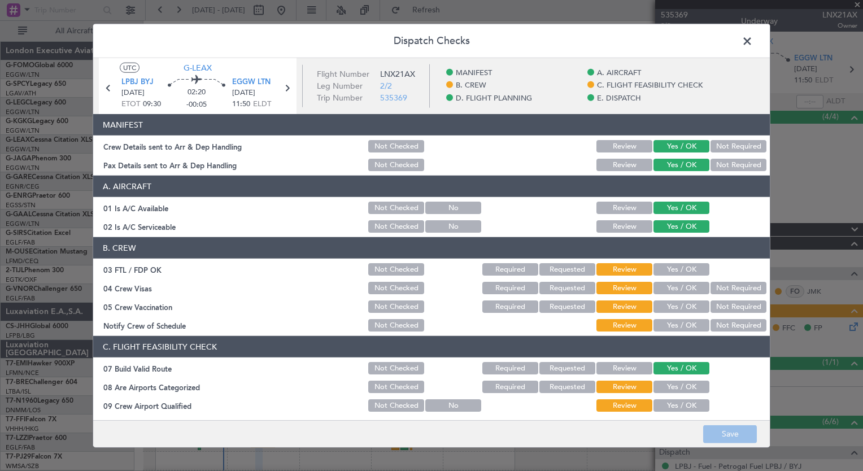
click at [671, 265] on button "Yes / OK" at bounding box center [681, 269] width 56 height 12
click at [710, 285] on button "Not Required" at bounding box center [738, 288] width 56 height 12
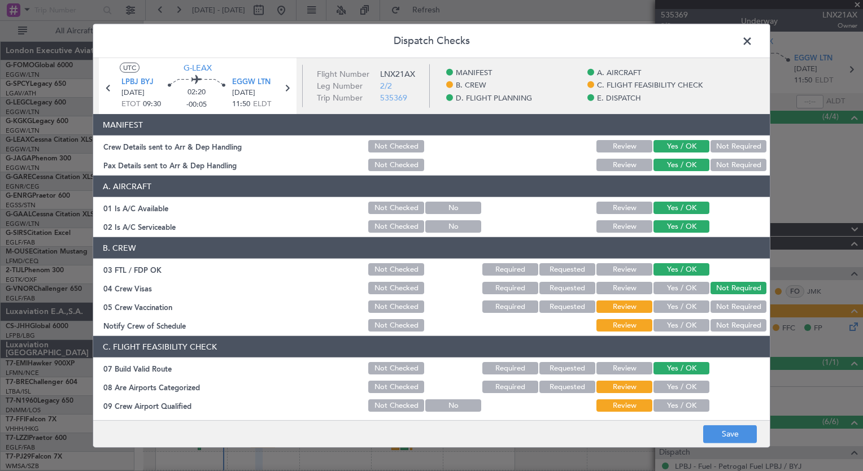
click at [710, 305] on button "Not Required" at bounding box center [738, 306] width 56 height 12
click at [684, 324] on button "Yes / OK" at bounding box center [681, 325] width 56 height 12
click at [667, 382] on button "Yes / OK" at bounding box center [681, 387] width 56 height 12
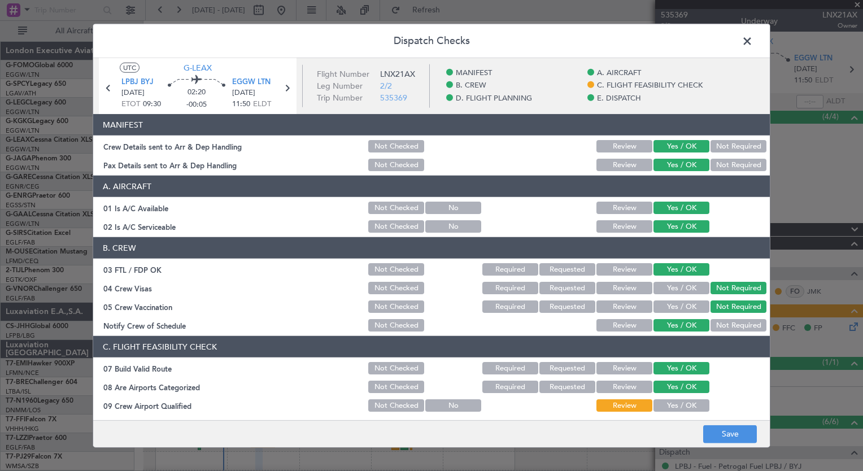
click at [665, 405] on button "Yes / OK" at bounding box center [681, 405] width 56 height 12
click at [727, 438] on button "Save" at bounding box center [730, 434] width 54 height 18
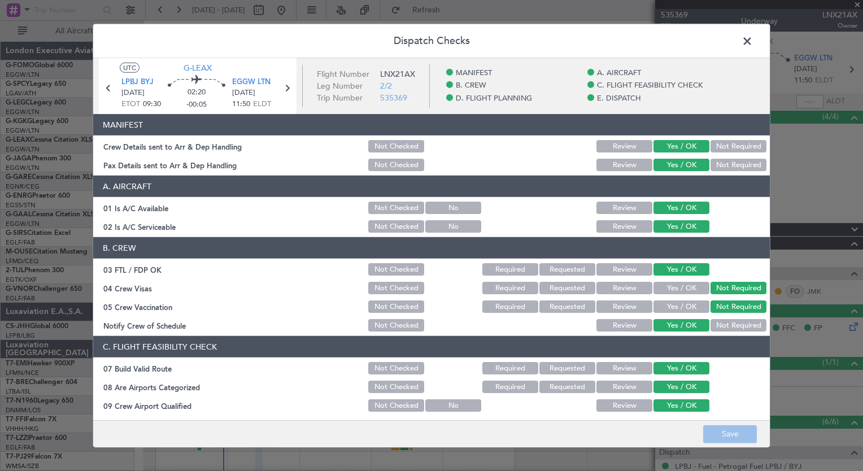
click at [753, 40] on span at bounding box center [753, 44] width 0 height 23
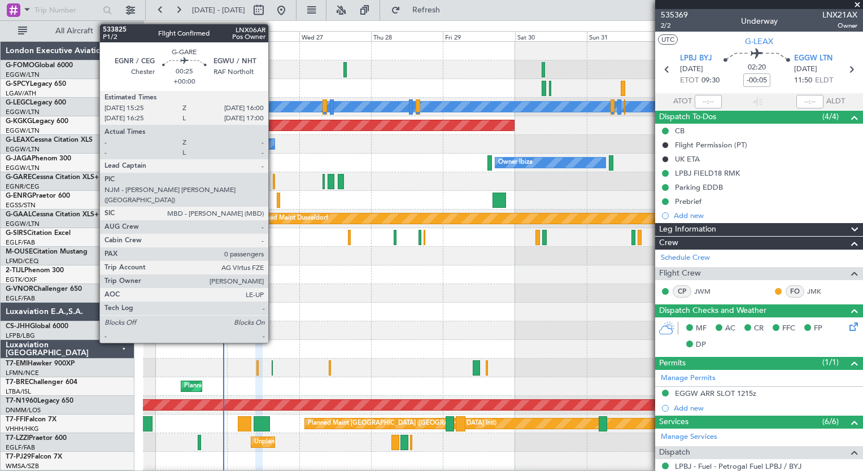
click at [273, 182] on div at bounding box center [274, 181] width 2 height 15
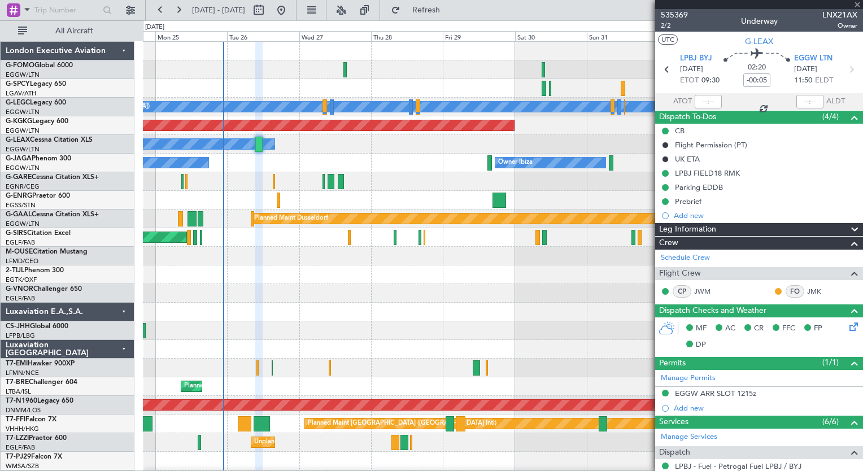
type input "0"
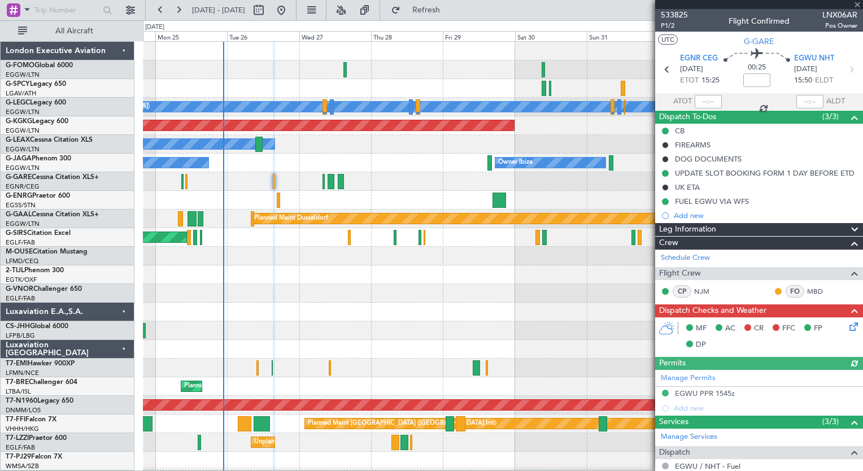
click at [847, 325] on icon at bounding box center [851, 324] width 9 height 9
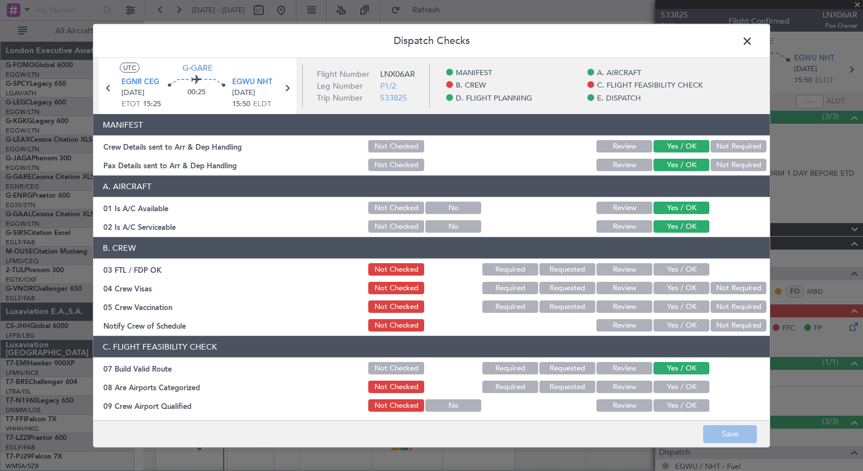
click at [662, 274] on button "Yes / OK" at bounding box center [681, 269] width 56 height 12
click at [712, 289] on button "Not Required" at bounding box center [738, 288] width 56 height 12
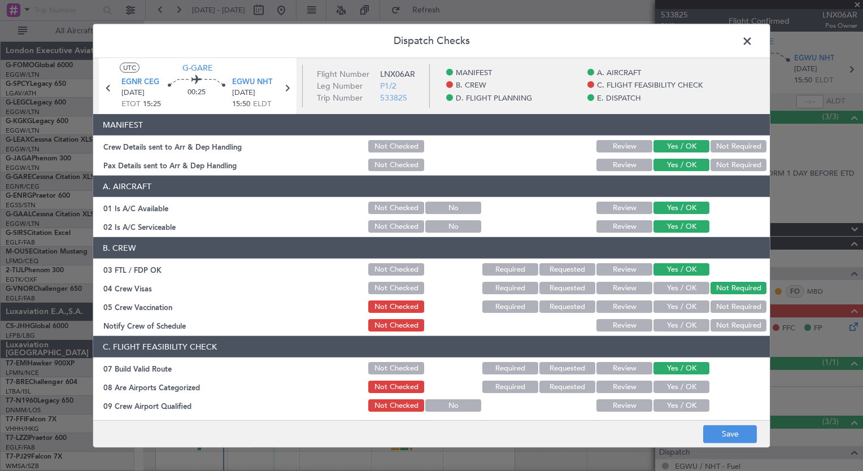
click at [717, 309] on button "Not Required" at bounding box center [738, 306] width 56 height 12
click at [680, 324] on button "Yes / OK" at bounding box center [681, 325] width 56 height 12
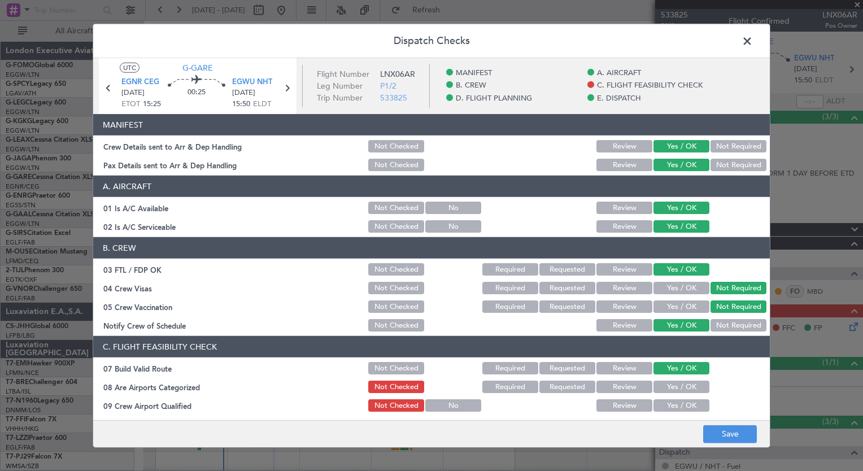
click at [678, 381] on button "Yes / OK" at bounding box center [681, 387] width 56 height 12
click at [678, 398] on div "Yes / OK" at bounding box center [680, 406] width 57 height 16
click at [679, 402] on button "Yes / OK" at bounding box center [681, 405] width 56 height 12
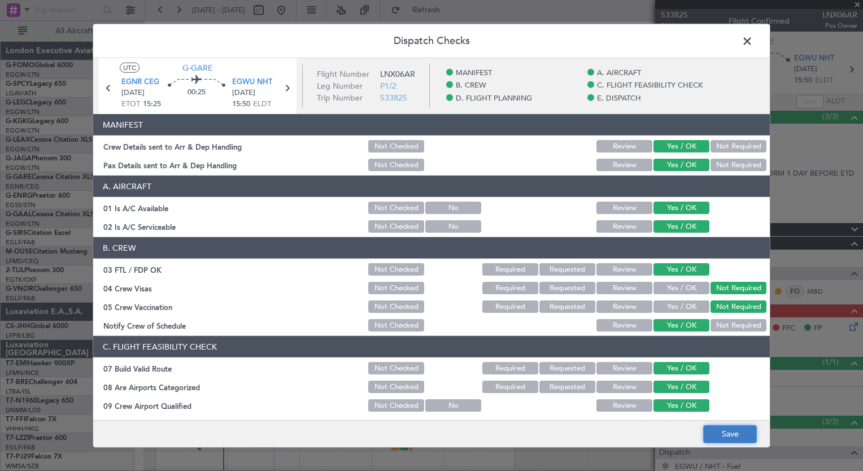
click at [711, 438] on button "Save" at bounding box center [730, 434] width 54 height 18
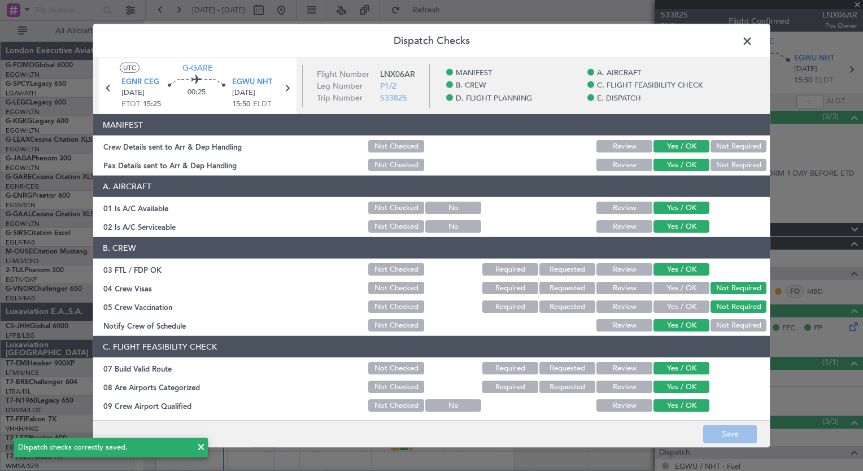
click at [753, 37] on span at bounding box center [753, 44] width 0 height 23
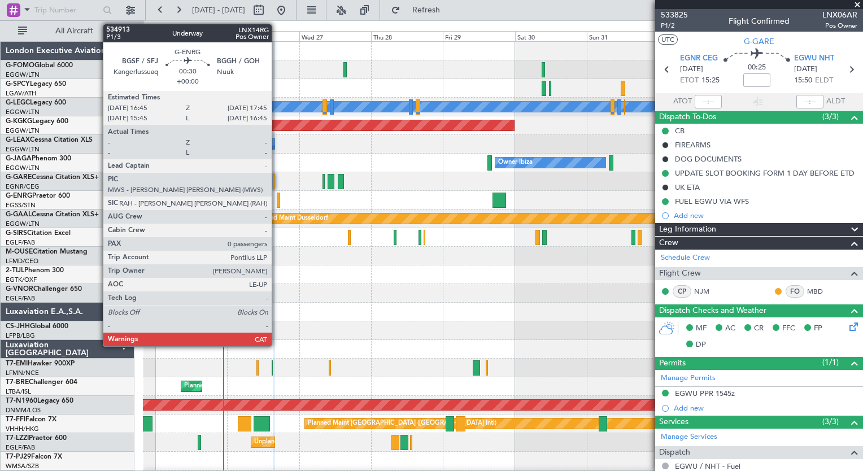
click at [277, 204] on div at bounding box center [278, 200] width 3 height 15
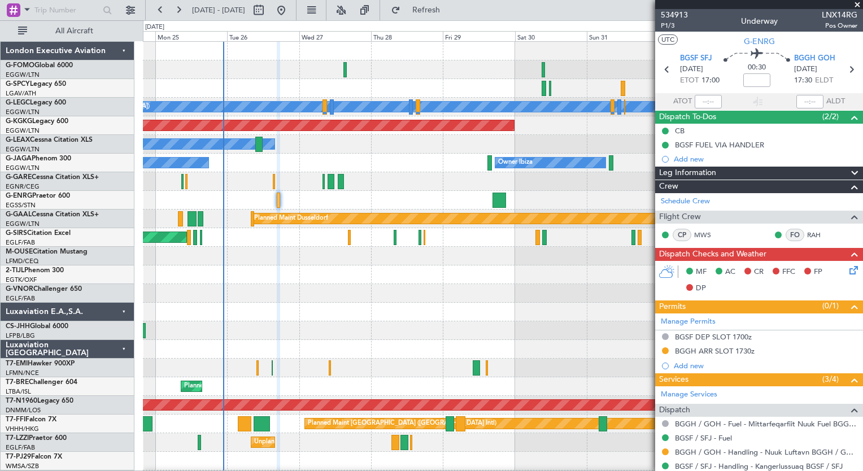
click at [847, 270] on icon at bounding box center [851, 268] width 9 height 9
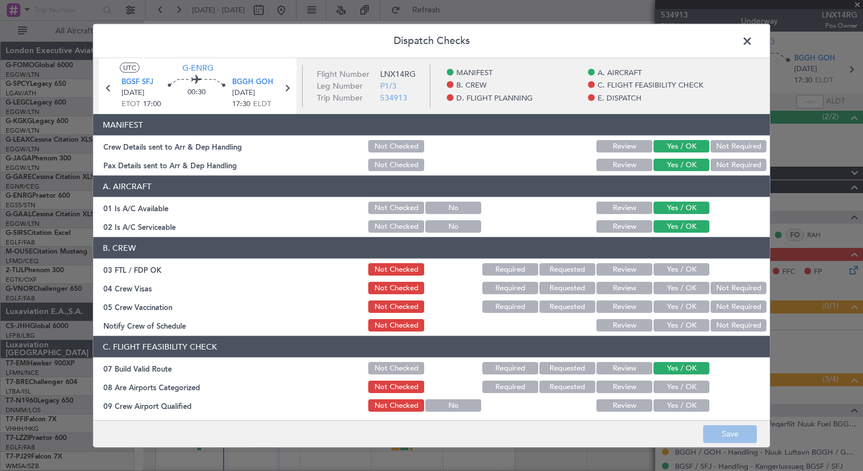
click at [693, 263] on button "Yes / OK" at bounding box center [681, 269] width 56 height 12
click at [722, 284] on button "Not Required" at bounding box center [738, 288] width 56 height 12
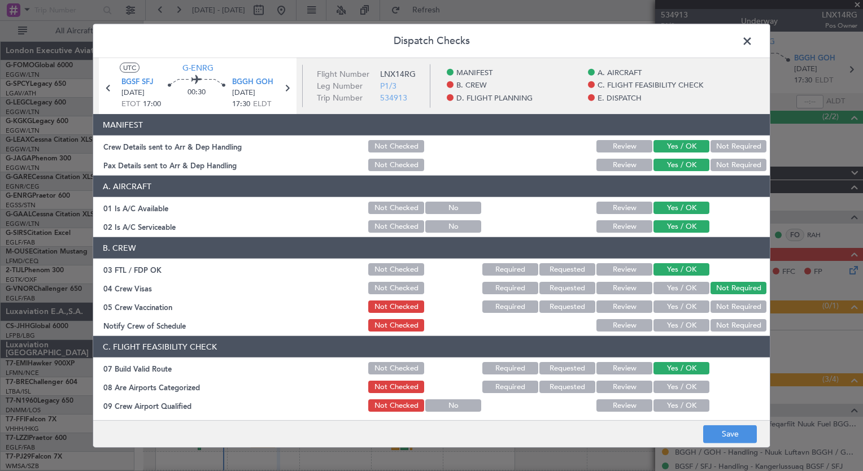
click at [722, 304] on button "Not Required" at bounding box center [738, 306] width 56 height 12
click at [682, 326] on button "Yes / OK" at bounding box center [681, 325] width 56 height 12
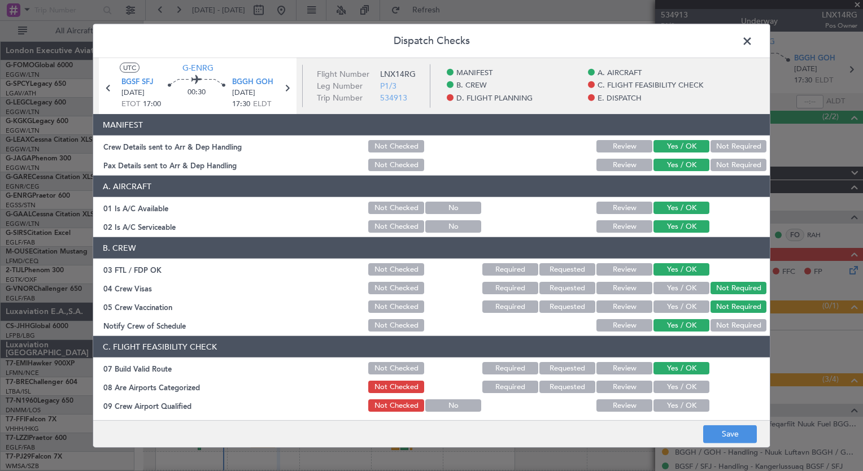
click at [663, 386] on button "Yes / OK" at bounding box center [681, 387] width 56 height 12
click at [663, 403] on button "Yes / OK" at bounding box center [681, 405] width 56 height 12
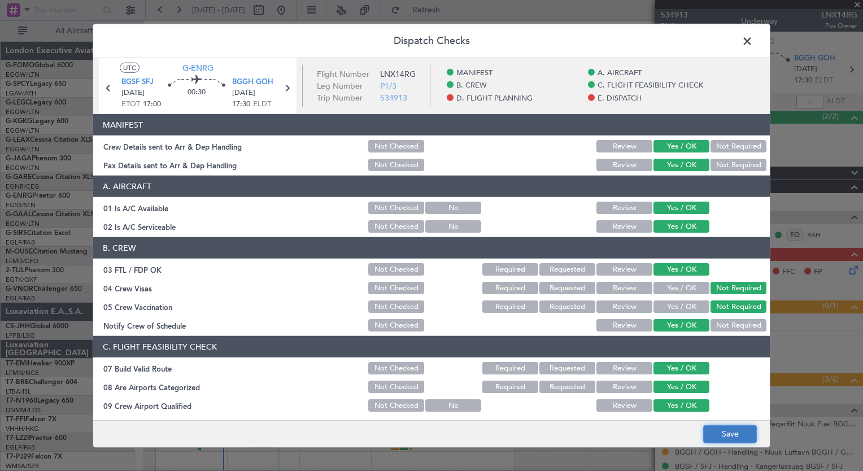
click at [722, 429] on button "Save" at bounding box center [730, 434] width 54 height 18
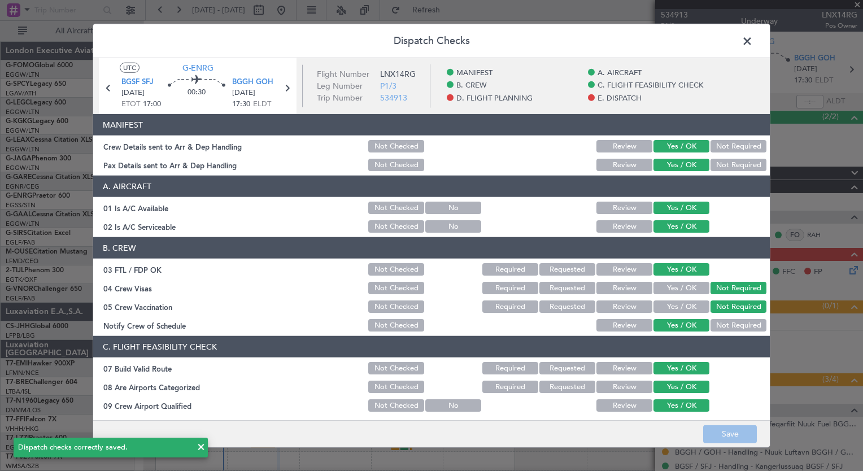
click at [753, 43] on span at bounding box center [753, 44] width 0 height 23
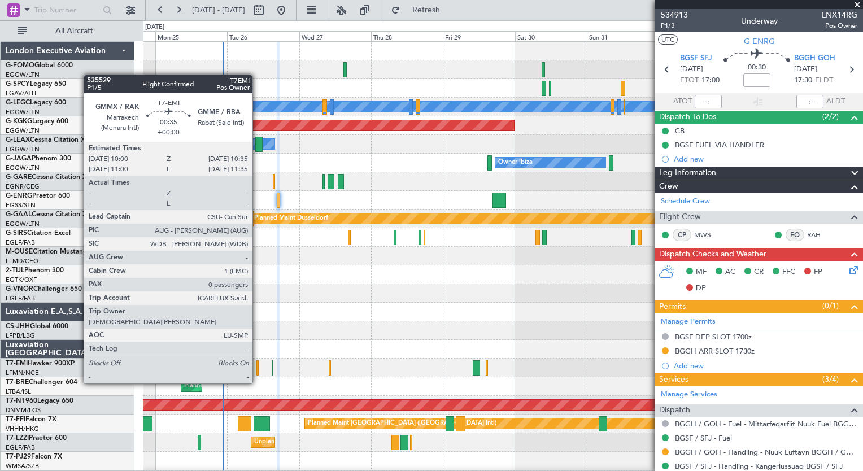
click at [257, 372] on div at bounding box center [257, 367] width 2 height 15
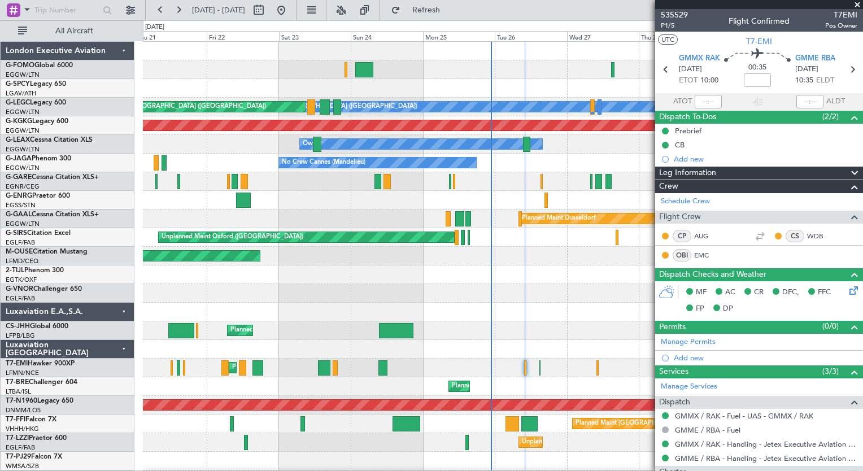
click at [537, 301] on div "Planned Maint London ([GEOGRAPHIC_DATA])" at bounding box center [502, 293] width 719 height 19
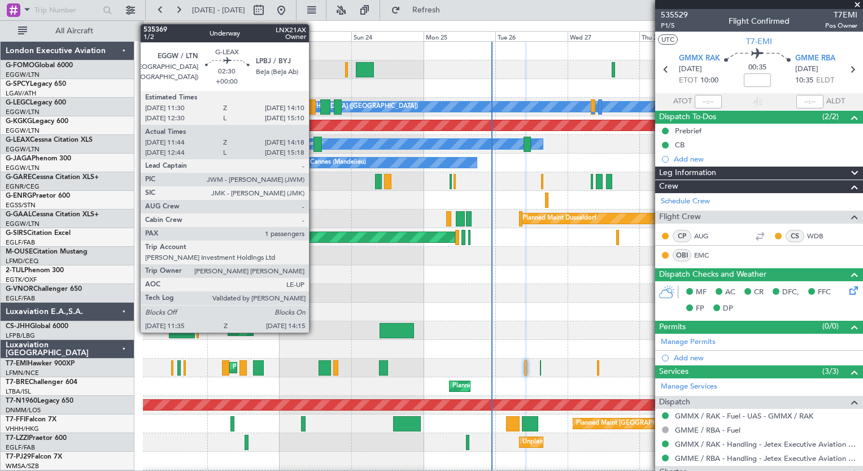
click at [314, 146] on div at bounding box center [317, 144] width 8 height 15
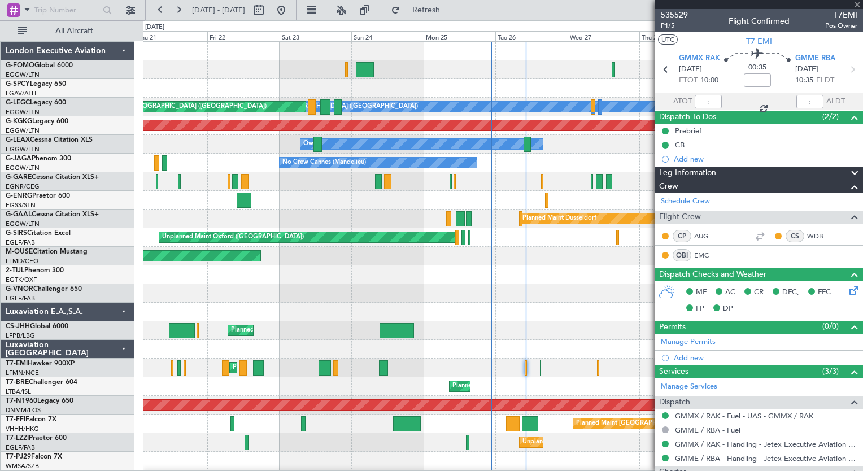
type input "11:44"
type input "14:08"
type input "1"
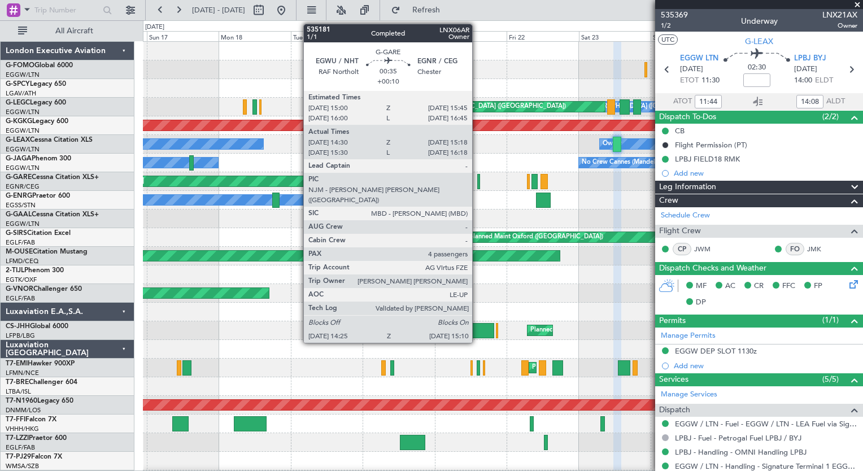
click at [477, 187] on div at bounding box center [478, 181] width 2 height 15
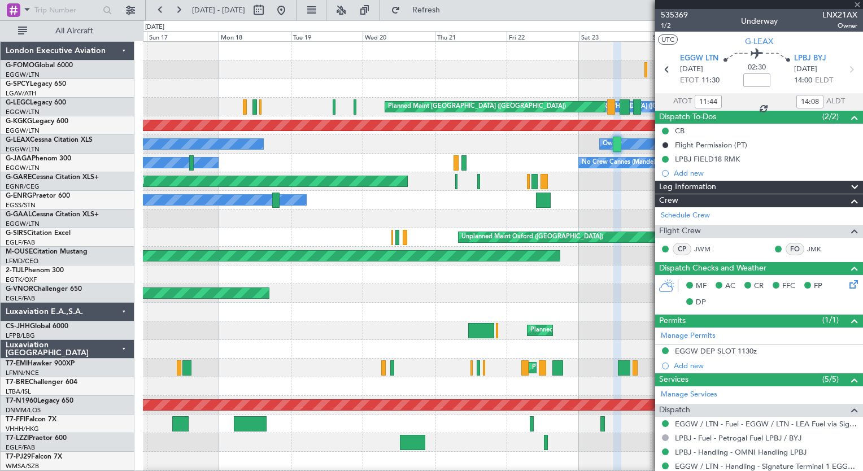
type input "+00:10"
type input "14:30"
type input "15:08"
type input "4"
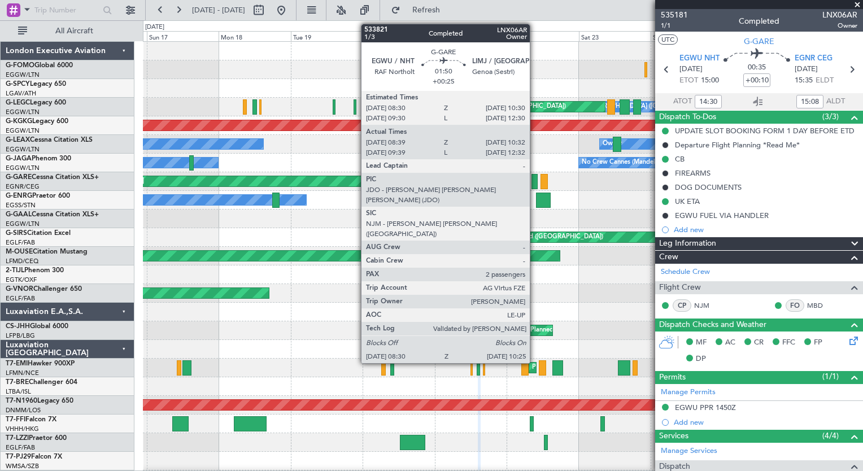
click at [535, 182] on div at bounding box center [534, 181] width 6 height 15
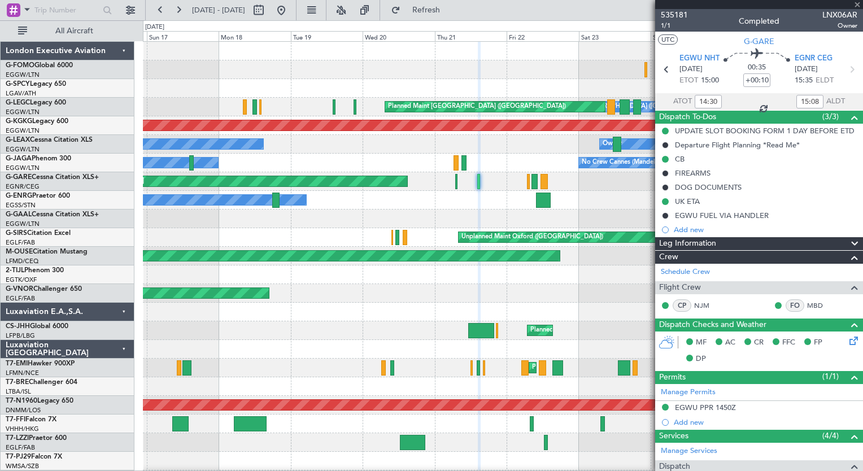
type input "+00:25"
type input "08:39"
type input "10:22"
type input "2"
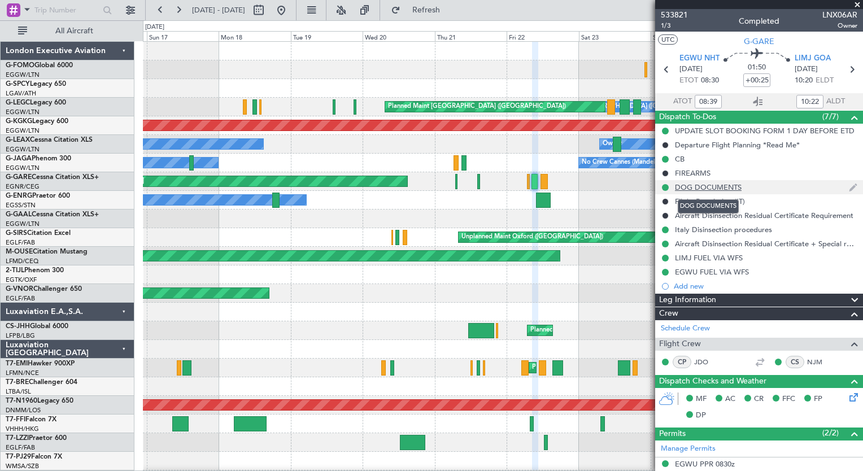
click at [700, 187] on div "DOG DOCUMENTS" at bounding box center [708, 187] width 67 height 10
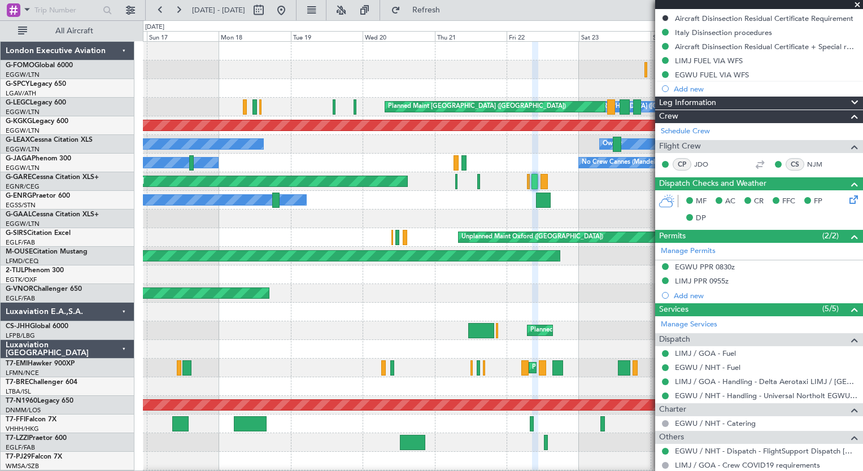
scroll to position [512, 0]
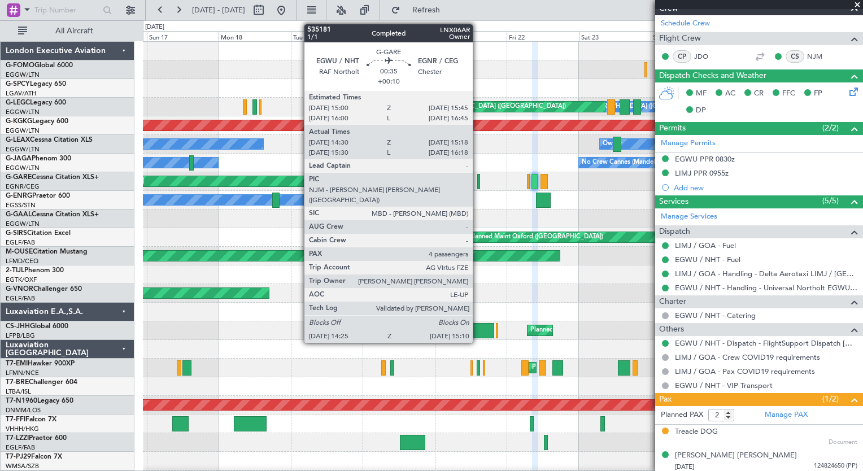
click at [478, 182] on div at bounding box center [478, 181] width 2 height 15
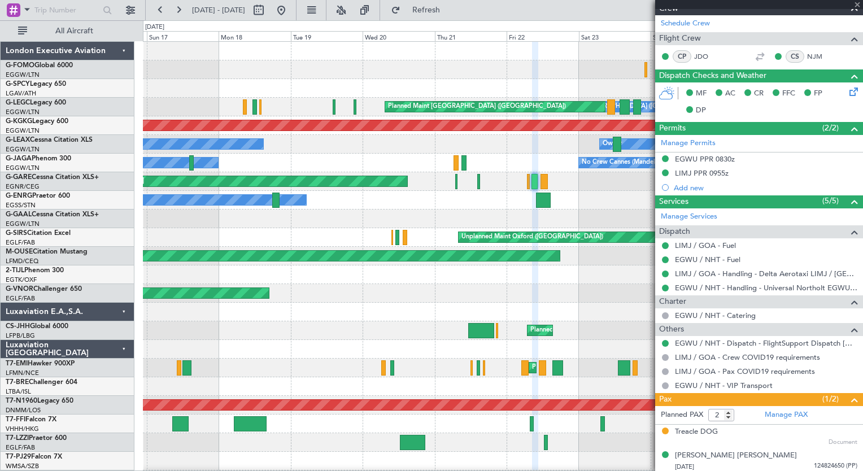
type input "+00:10"
type input "14:30"
type input "15:08"
type input "4"
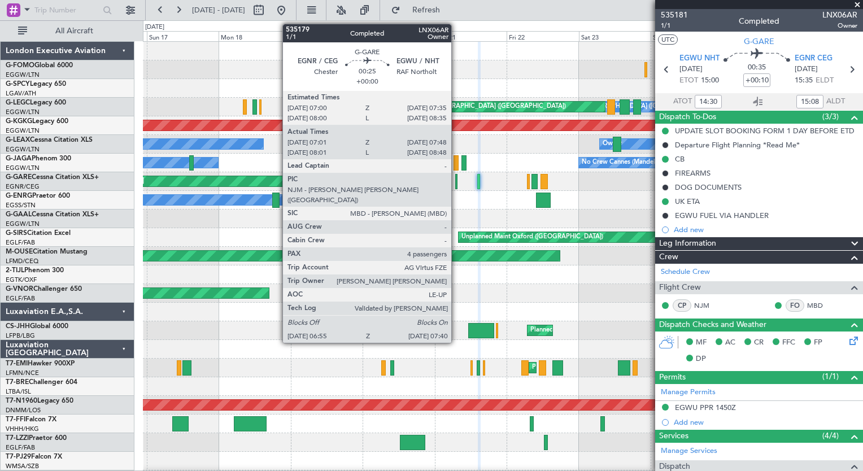
click at [456, 183] on div at bounding box center [456, 181] width 2 height 15
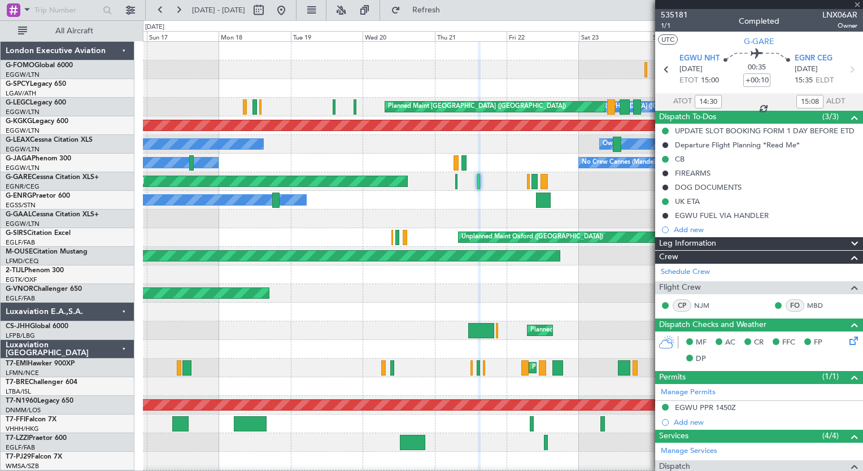
type input "07:01"
type input "07:38"
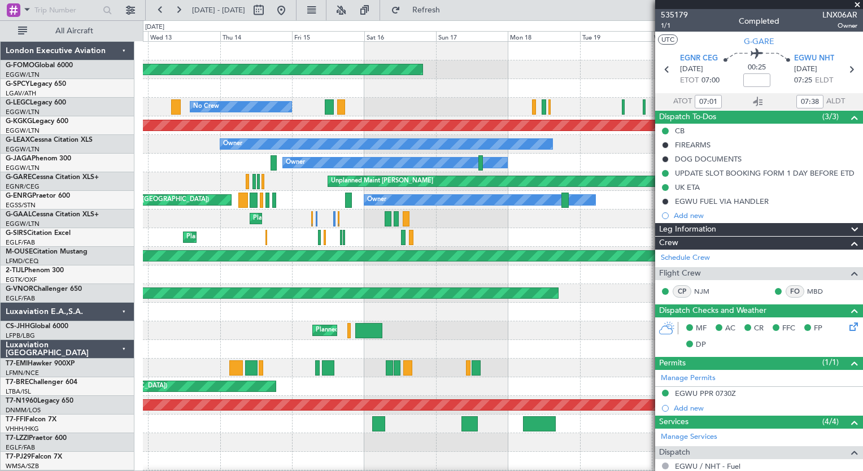
click at [622, 225] on div "Planned Maint Windsor Locks ([PERSON_NAME] Intl) A/C Unavailable [GEOGRAPHIC_DA…" at bounding box center [502, 303] width 719 height 522
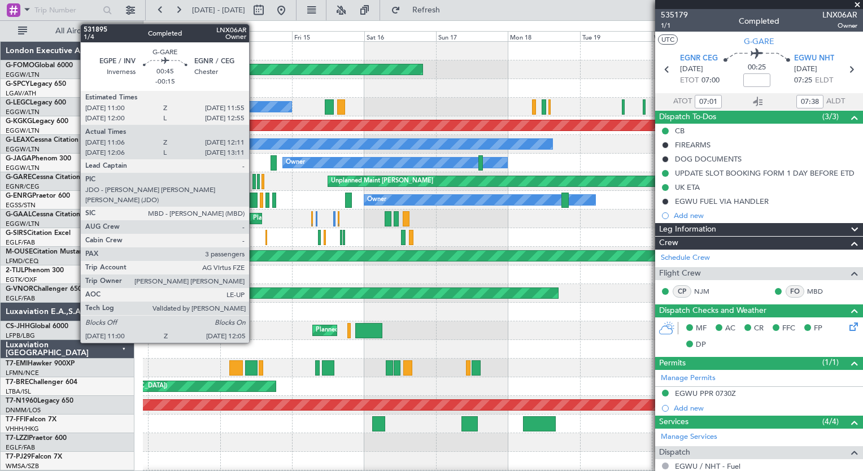
click at [254, 186] on div at bounding box center [253, 181] width 3 height 15
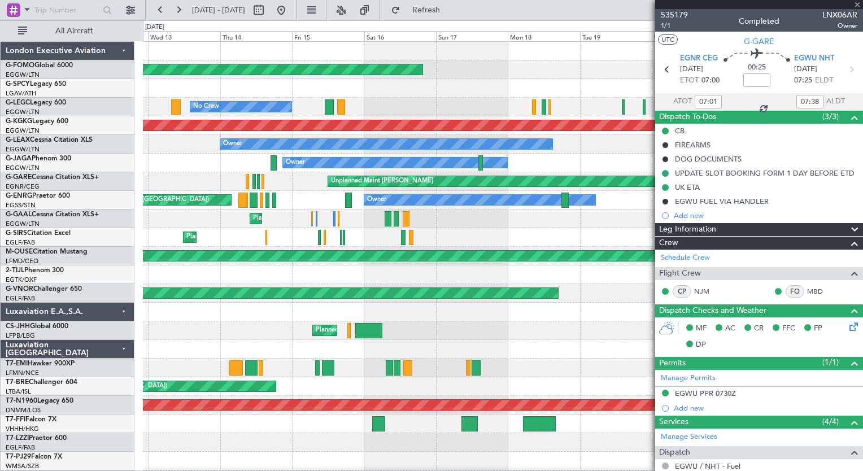
type input "-00:15"
type input "11:06"
type input "12:01"
type input "3"
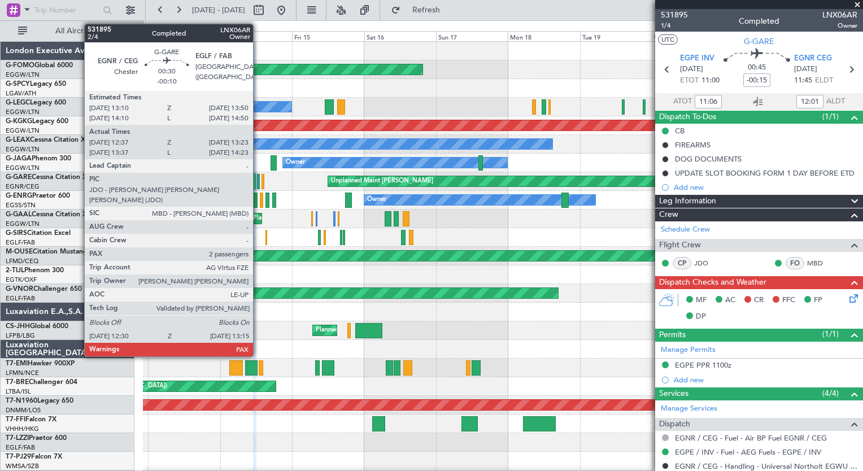
click at [258, 184] on div at bounding box center [258, 181] width 2 height 15
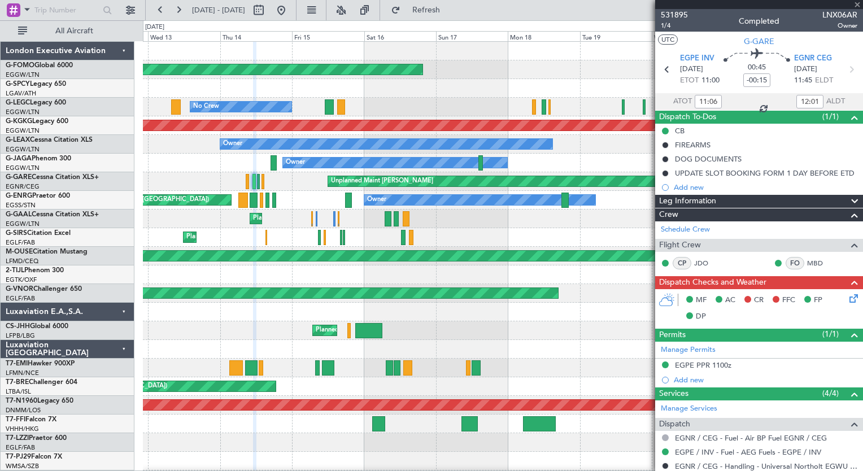
type input "-00:10"
type input "12:37"
type input "13:13"
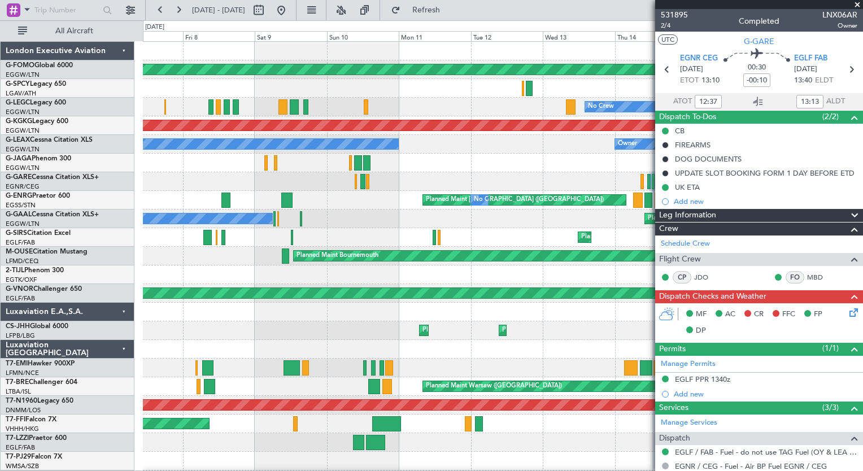
click at [605, 219] on div "Planned Maint Windsor Locks ([PERSON_NAME] Intl) No Crew Planned Maint [GEOGRAP…" at bounding box center [502, 312] width 719 height 540
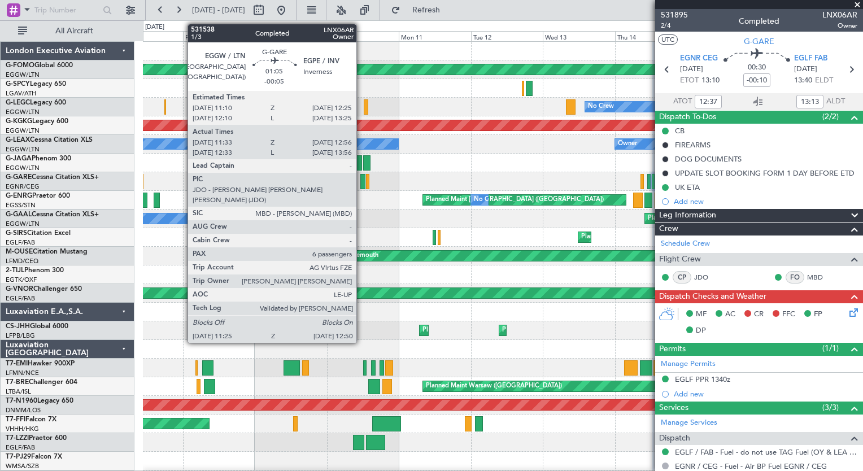
click at [361, 187] on div at bounding box center [362, 181] width 5 height 15
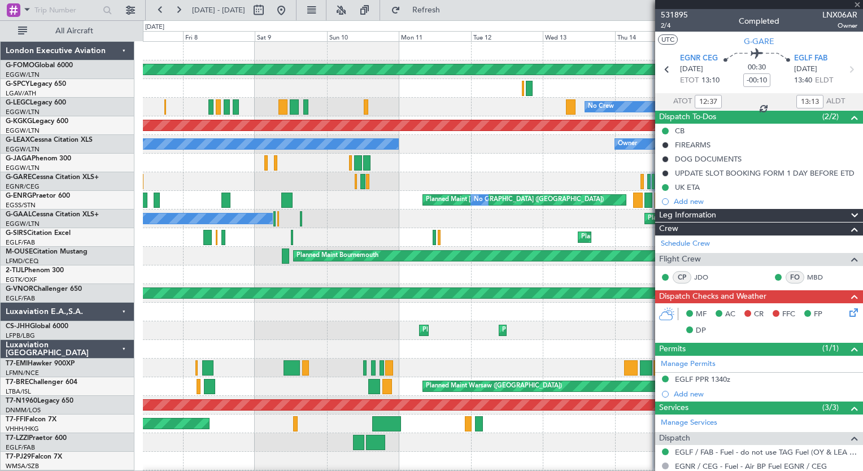
type input "-00:05"
type input "11:33"
type input "12:46"
type input "6"
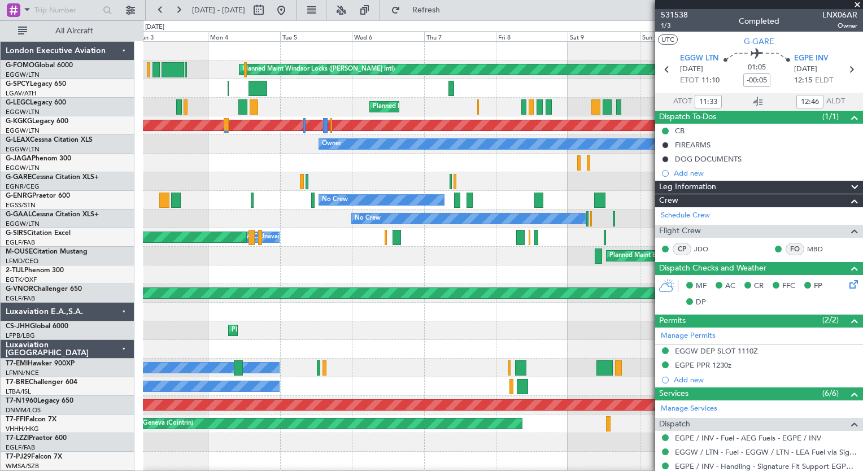
click at [630, 233] on div "Planned Maint Windsor Locks ([PERSON_NAME] Intl) Planned Maint [GEOGRAPHIC_DATA…" at bounding box center [502, 312] width 719 height 540
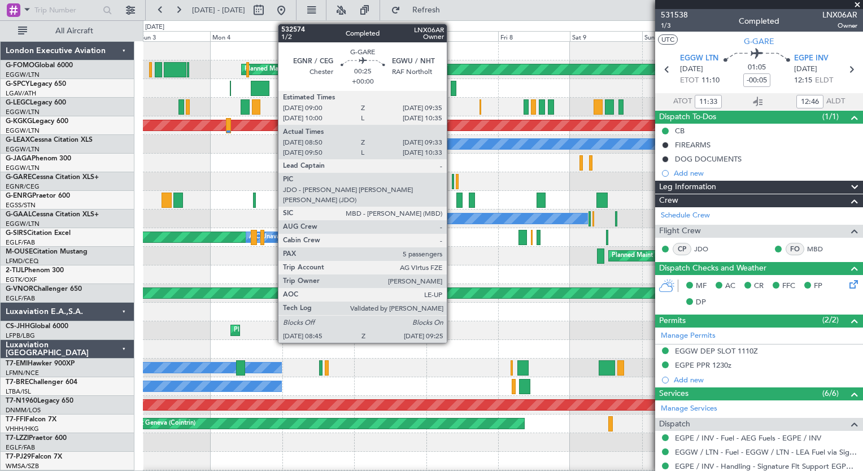
click at [452, 184] on div at bounding box center [453, 181] width 2 height 15
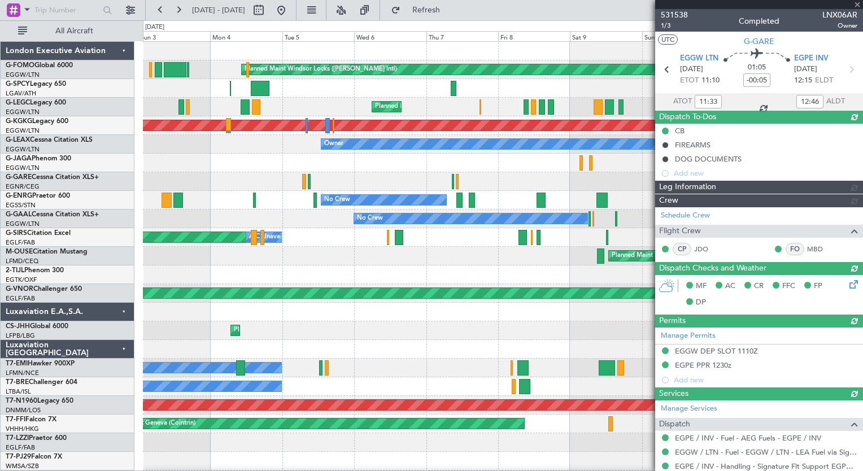
type input "08:50"
type input "09:23"
type input "5"
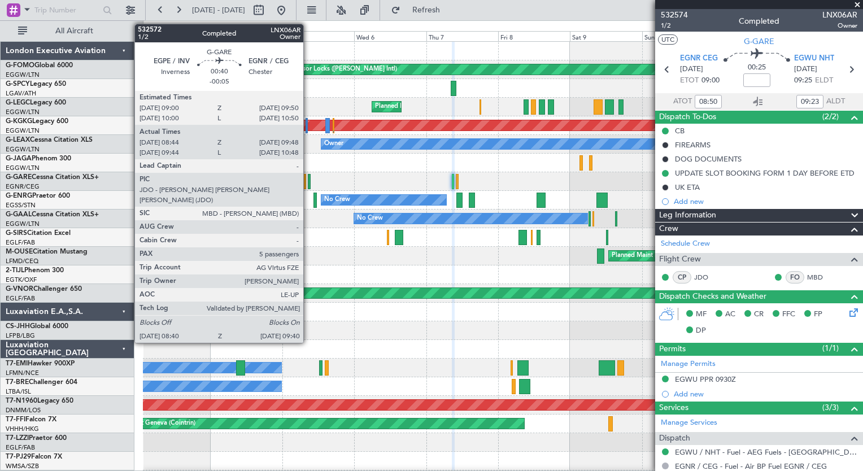
click at [308, 182] on div at bounding box center [309, 181] width 3 height 15
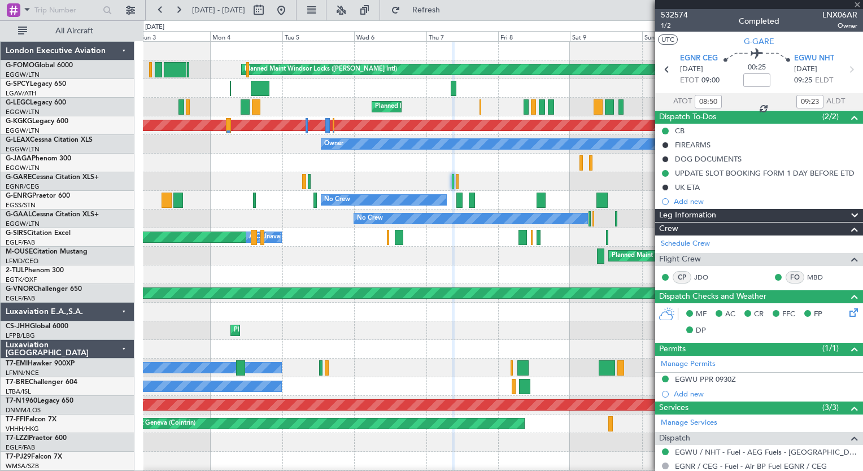
type input "-00:05"
type input "08:44"
type input "09:38"
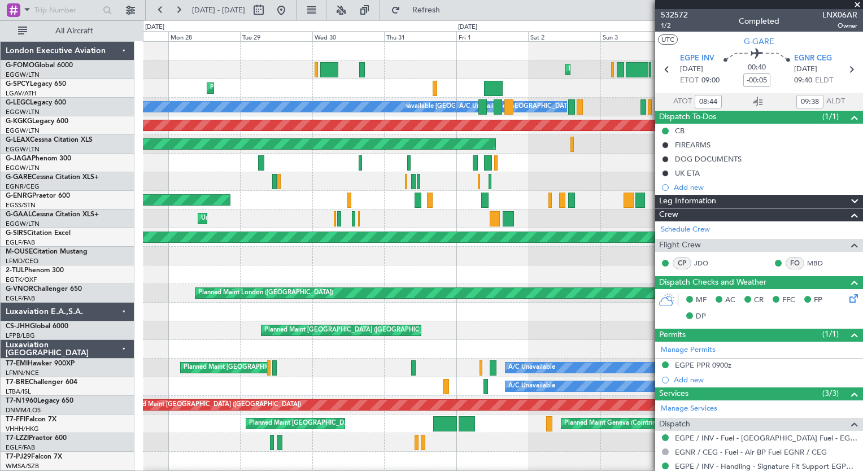
click at [664, 280] on fb-app "[DATE] - [DATE] Refresh Quick Links All Aircraft Planned Maint Windsor Locks ([…" at bounding box center [431, 239] width 863 height 462
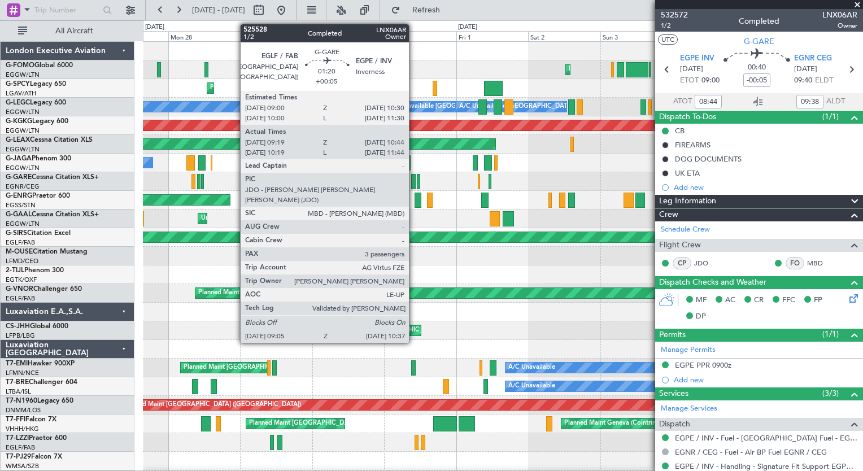
click at [414, 182] on div at bounding box center [413, 181] width 5 height 15
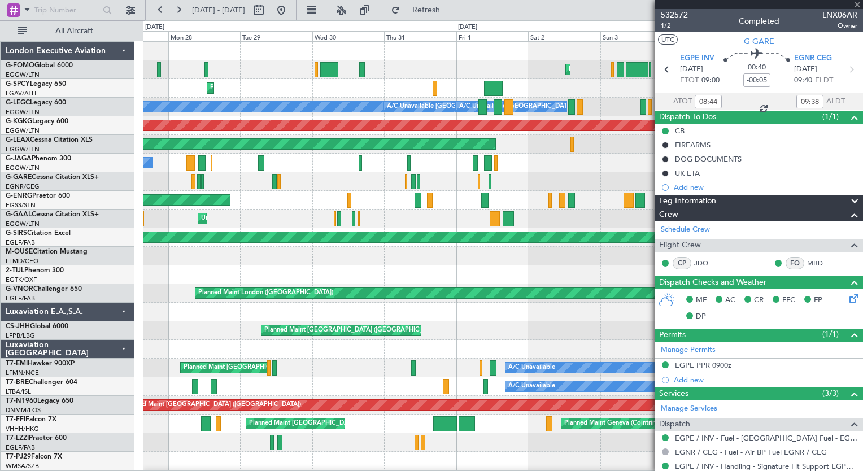
type input "+00:05"
type input "09:19"
type input "10:34"
type input "3"
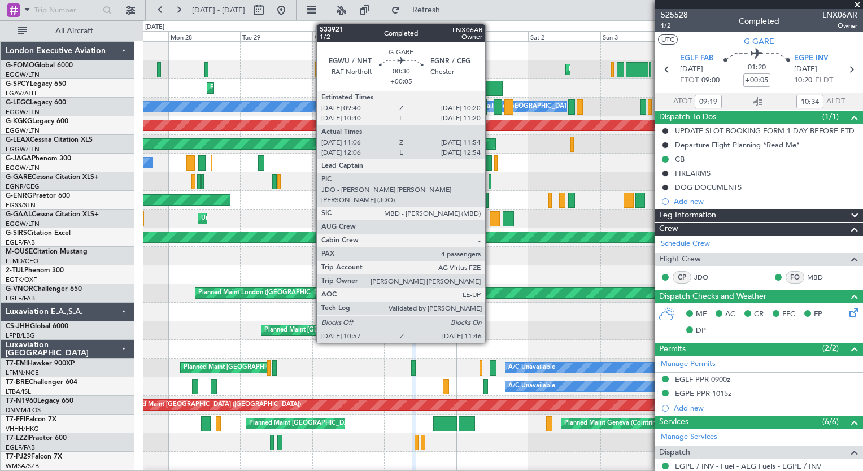
click at [490, 179] on div at bounding box center [489, 181] width 3 height 15
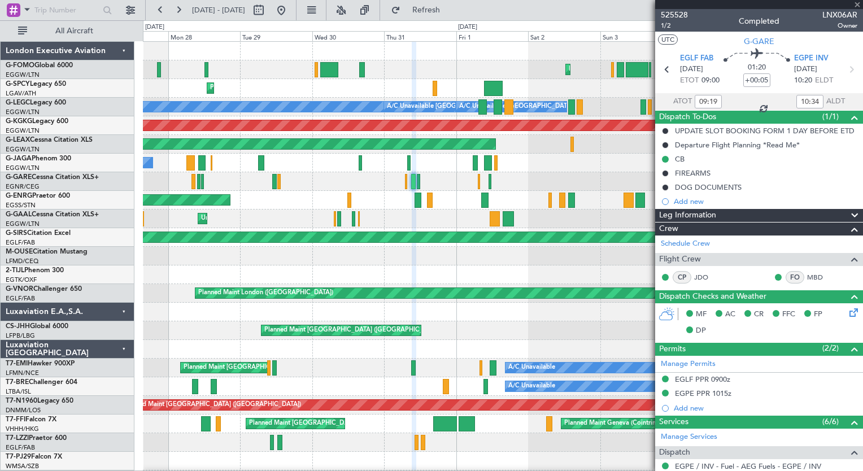
type input "11:06"
type input "11:44"
type input "4"
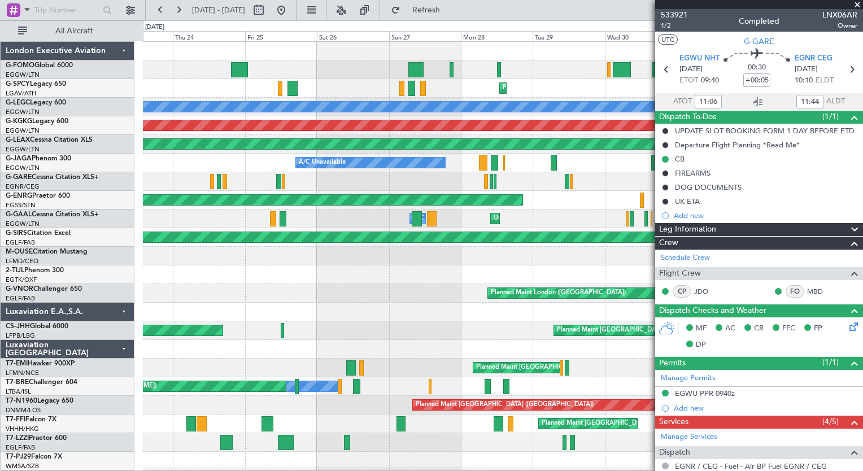
click at [502, 219] on div "Planned Maint [GEOGRAPHIC_DATA] Planned Maint Windsor Locks ([PERSON_NAME] Intl…" at bounding box center [502, 303] width 719 height 522
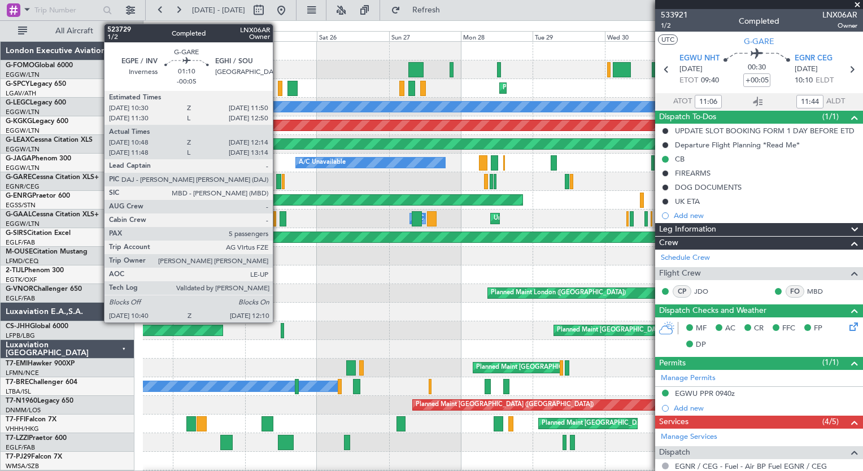
click at [278, 182] on div at bounding box center [278, 181] width 5 height 15
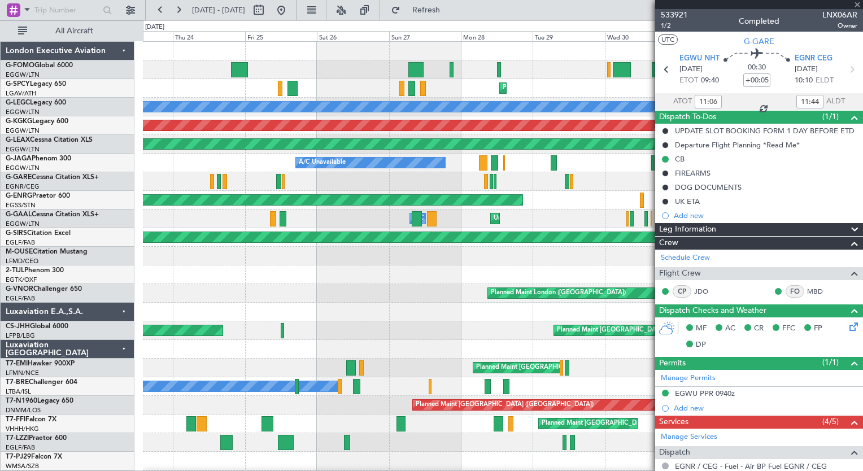
type input "-00:05"
type input "10:48"
type input "12:04"
type input "5"
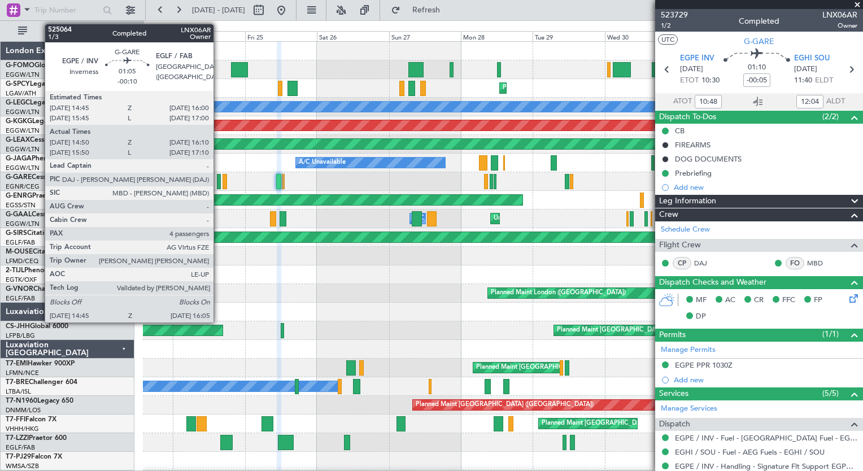
click at [219, 186] on div at bounding box center [219, 181] width 5 height 15
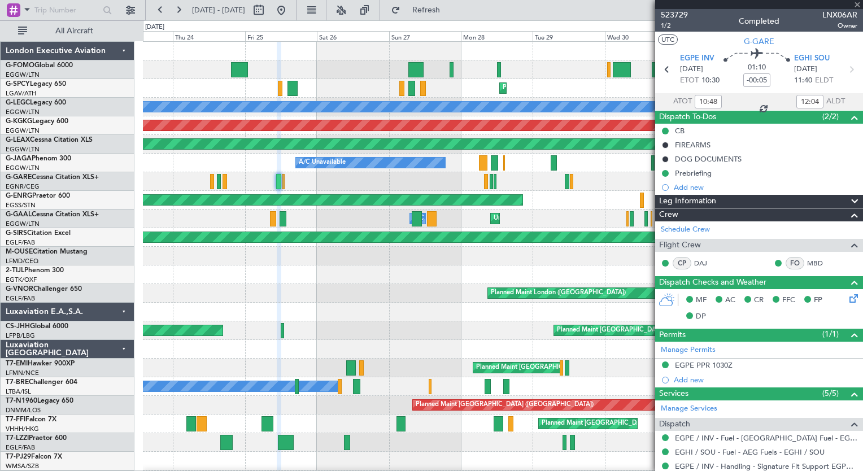
type input "-00:10"
type input "14:50"
type input "16:00"
type input "4"
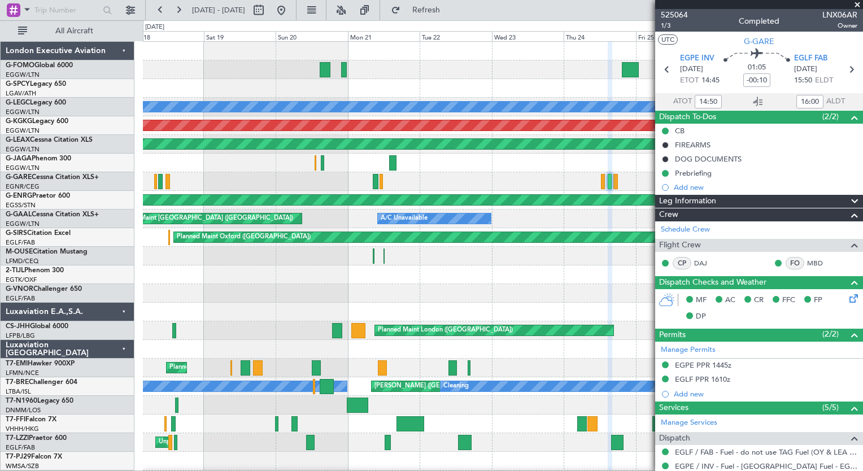
click at [587, 244] on div "Unplanned Maint [US_STATE] ([GEOGRAPHIC_DATA]) Planned Maint [GEOGRAPHIC_DATA] …" at bounding box center [502, 303] width 719 height 522
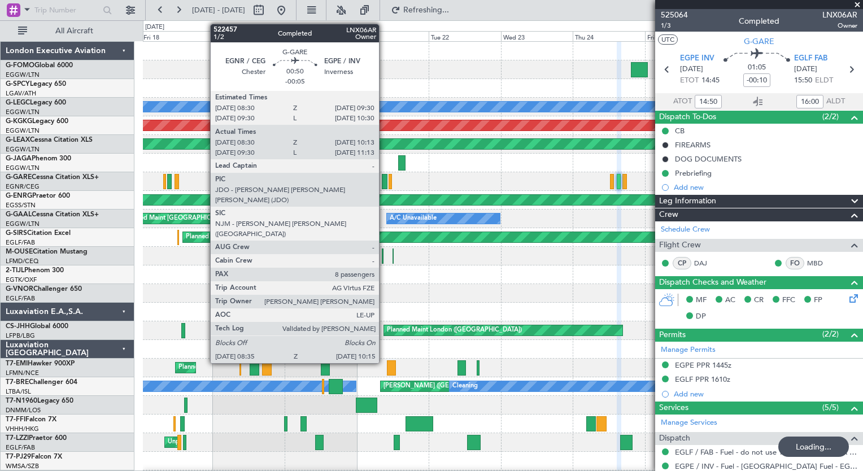
click at [384, 186] on div at bounding box center [384, 181] width 5 height 15
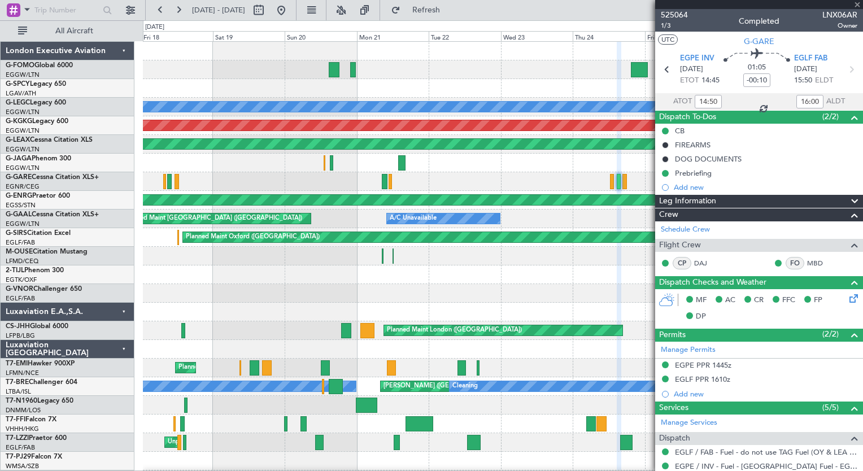
type input "-00:05"
type input "08:30"
type input "10:03"
type input "8"
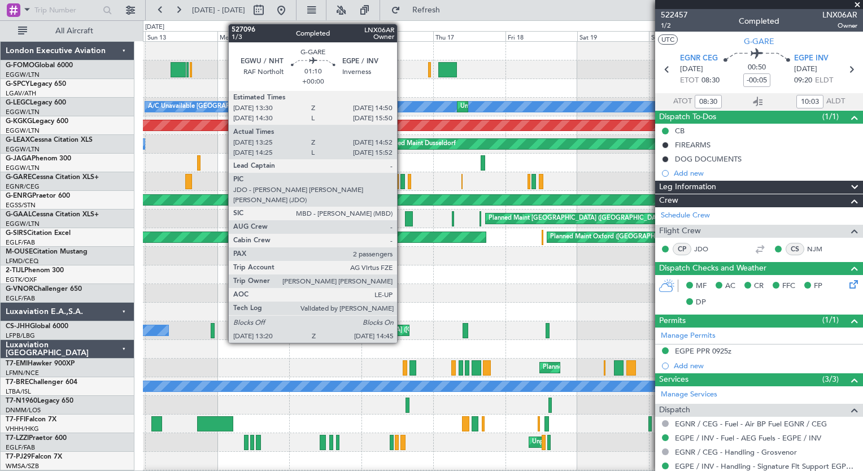
click at [402, 180] on div at bounding box center [402, 181] width 5 height 15
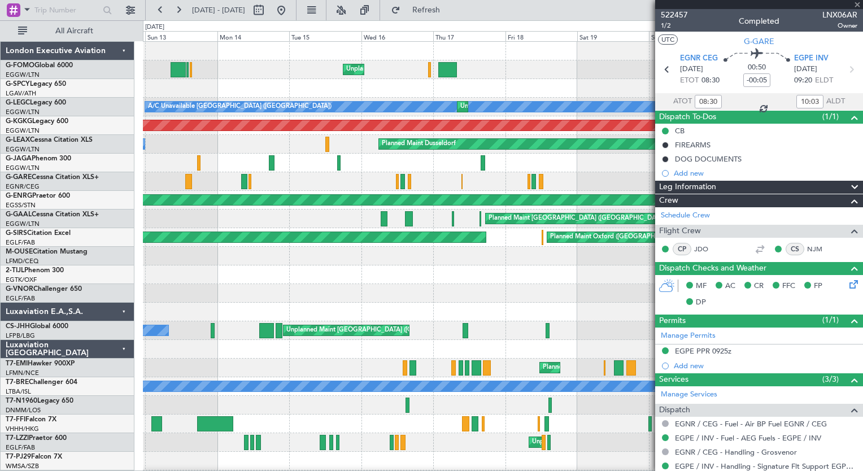
type input "13:25"
type input "14:42"
type input "2"
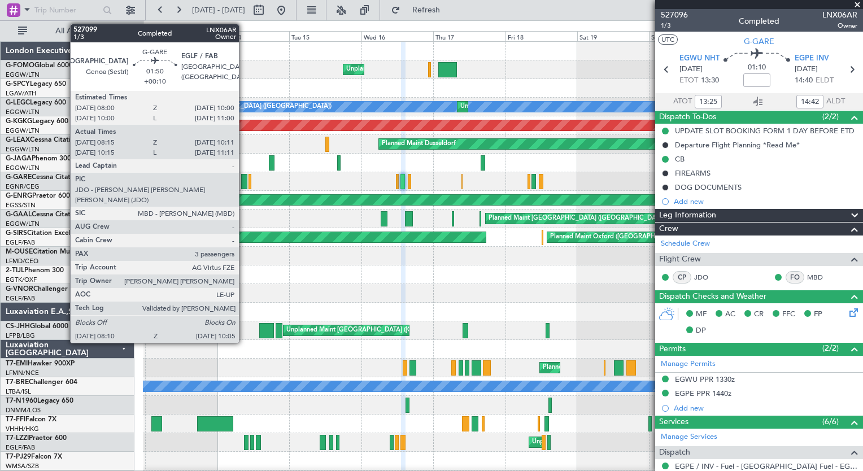
click at [244, 176] on div at bounding box center [244, 181] width 6 height 15
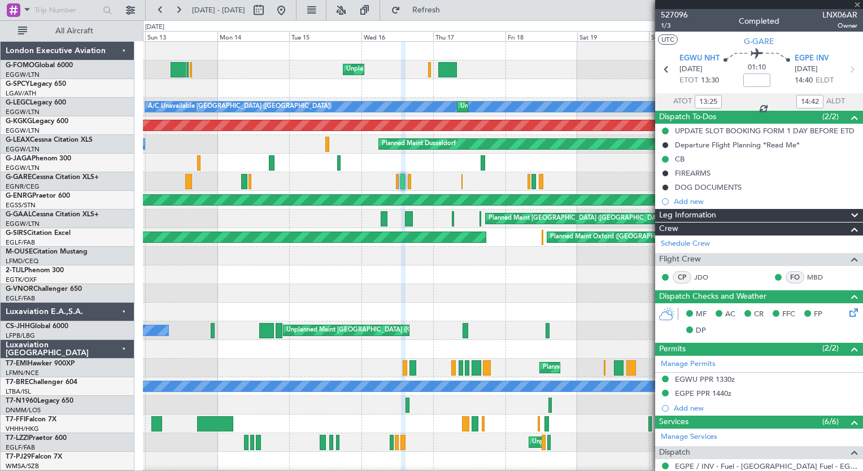
type input "+00:10"
type input "08:15"
type input "10:01"
type input "3"
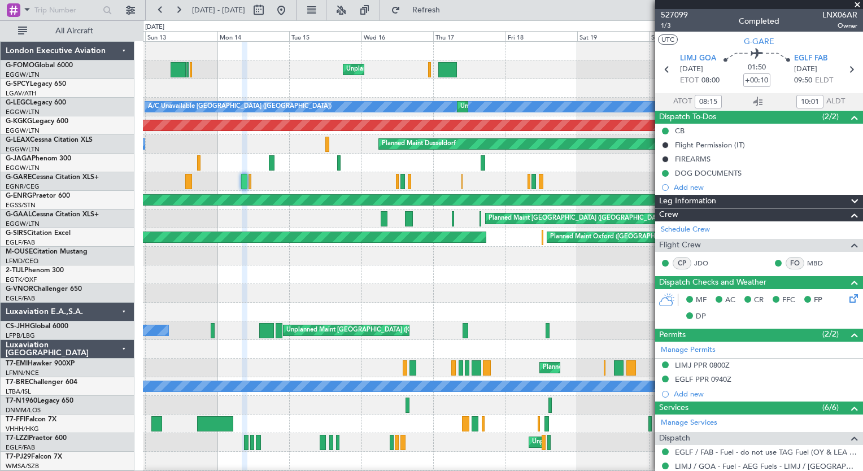
scroll to position [219, 0]
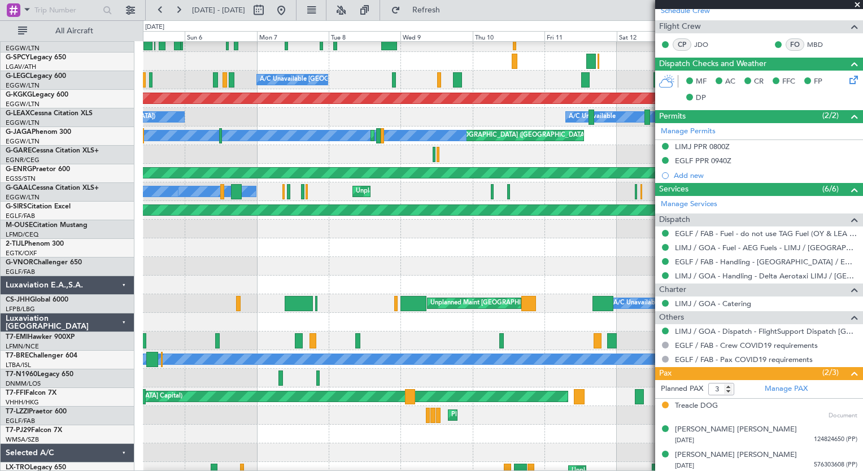
click at [862, 177] on html "[DATE] - [DATE] Refresh Quick Links All Aircraft Unplanned Maint [US_STATE] ([G…" at bounding box center [431, 235] width 863 height 471
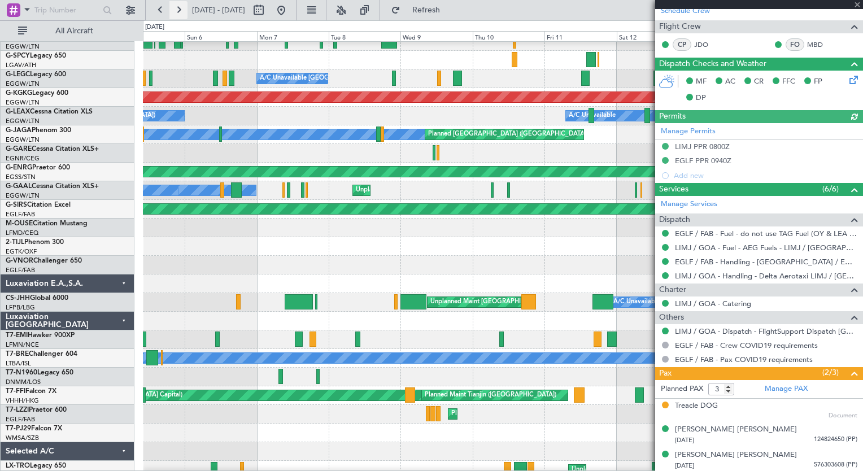
click at [184, 8] on button at bounding box center [178, 10] width 18 height 18
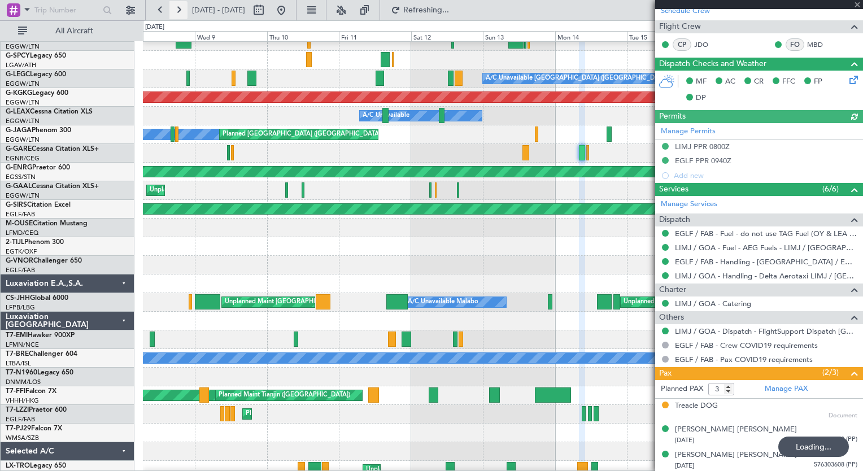
click at [184, 8] on button at bounding box center [178, 10] width 18 height 18
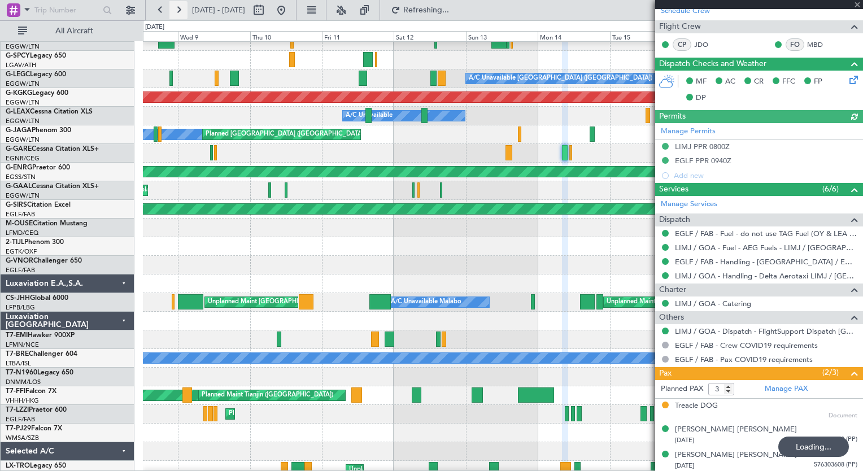
click at [184, 8] on button at bounding box center [178, 10] width 18 height 18
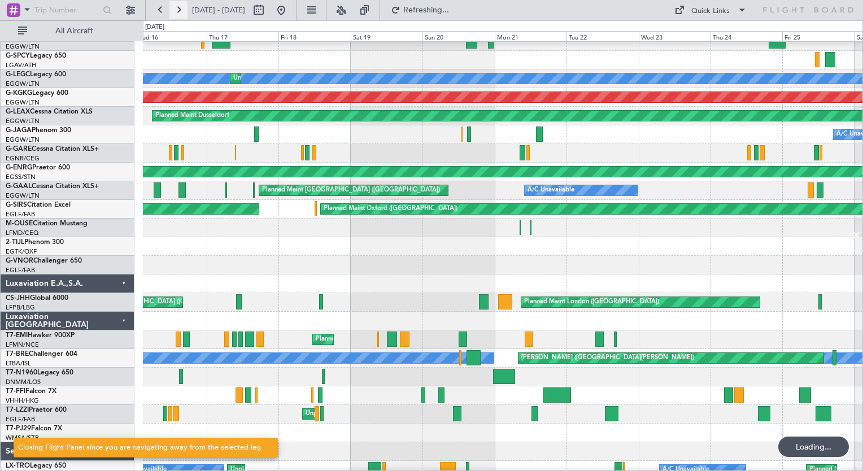
click at [184, 8] on button at bounding box center [178, 10] width 18 height 18
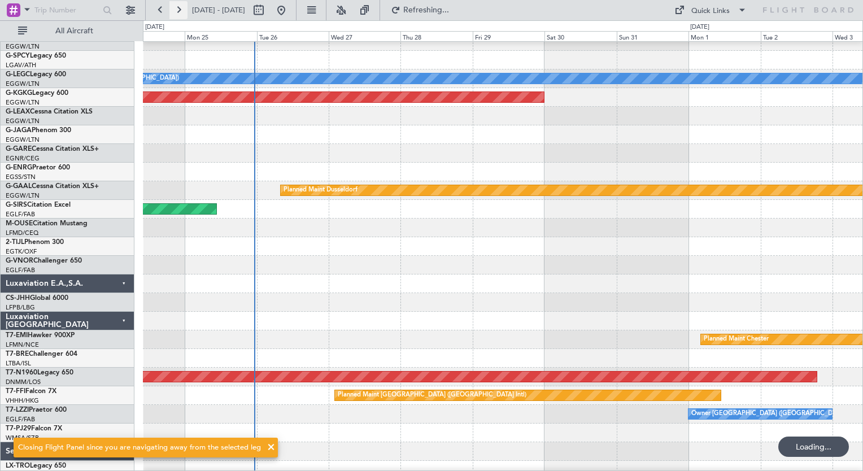
click at [184, 8] on button at bounding box center [178, 10] width 18 height 18
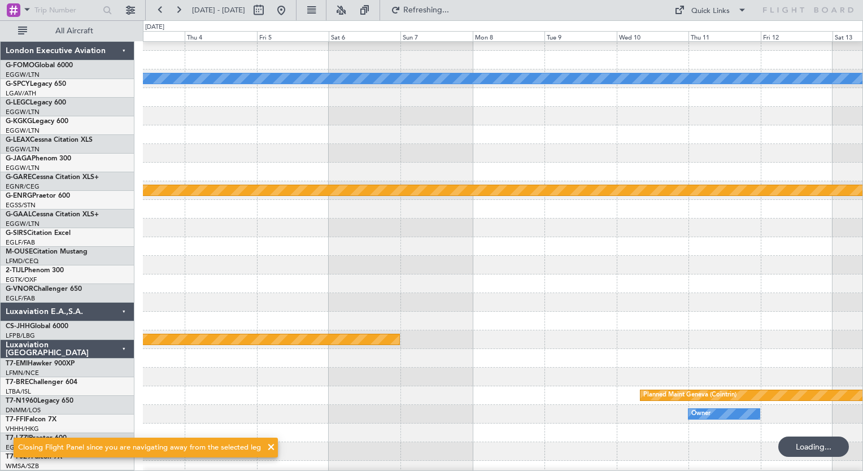
scroll to position [28, 0]
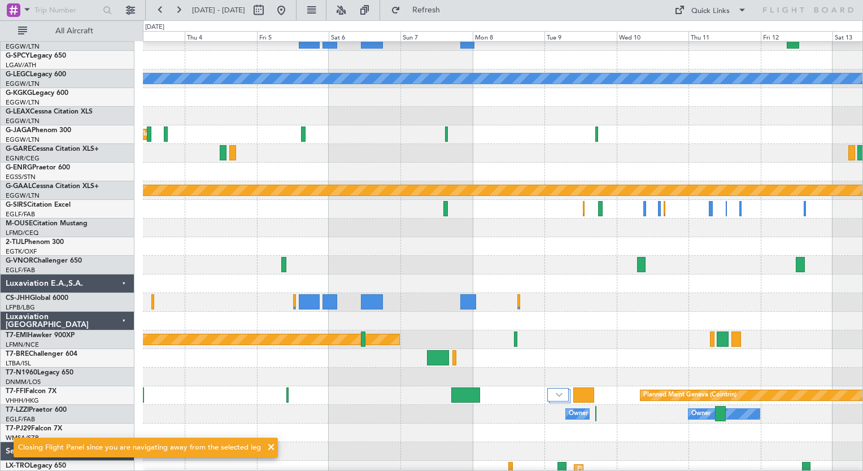
click at [184, 8] on button at bounding box center [178, 10] width 18 height 18
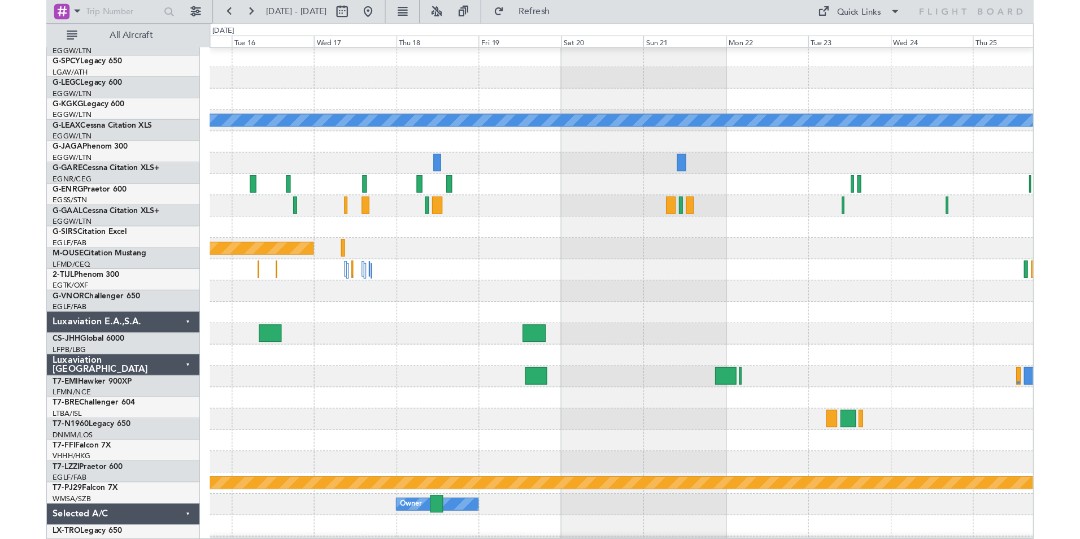
scroll to position [0, 0]
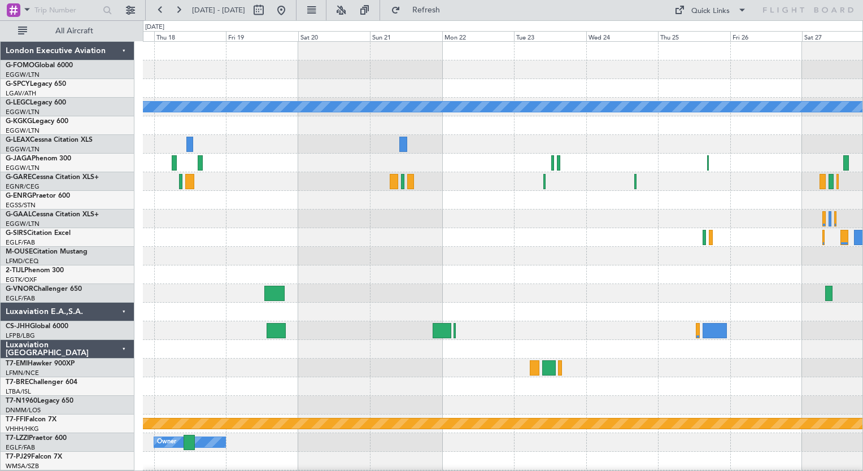
click at [376, 376] on div "A/C Unavailable London (Luton) Planned Maint Dusseldorf Planned Maint Geneva (C…" at bounding box center [502, 275] width 719 height 466
click at [163, 9] on button at bounding box center [160, 10] width 18 height 18
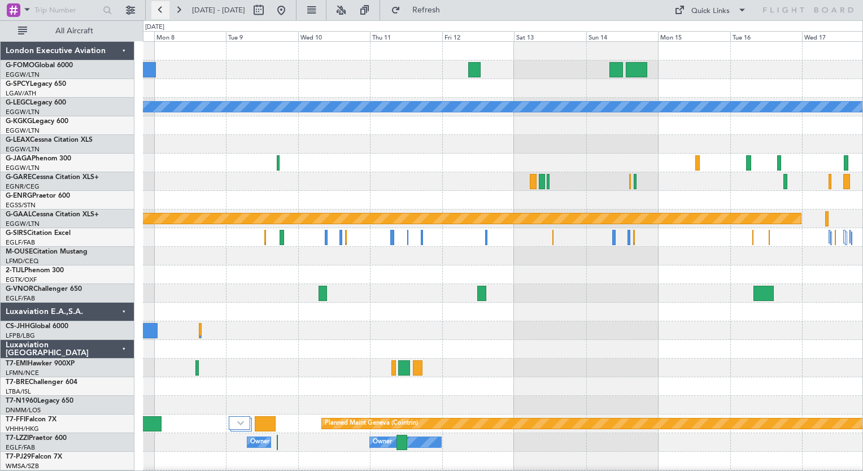
click at [163, 9] on button at bounding box center [160, 10] width 18 height 18
